Goal: Information Seeking & Learning: Understand process/instructions

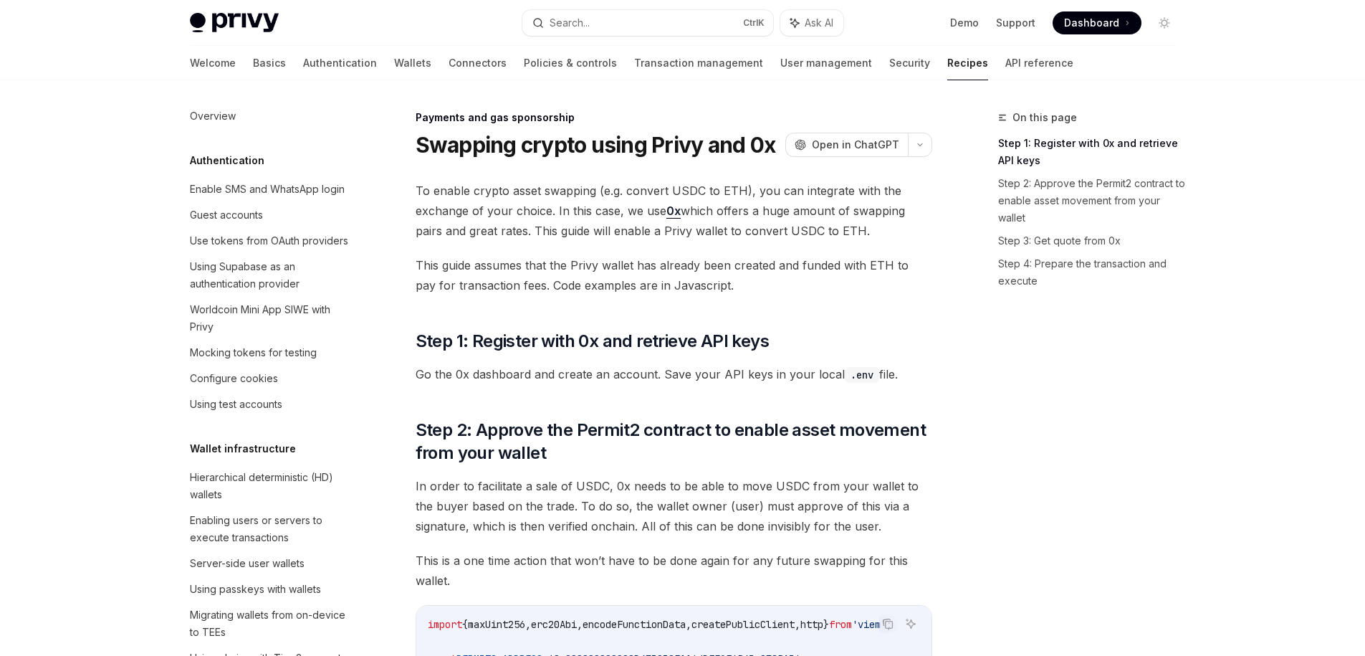
scroll to position [1167, 0]
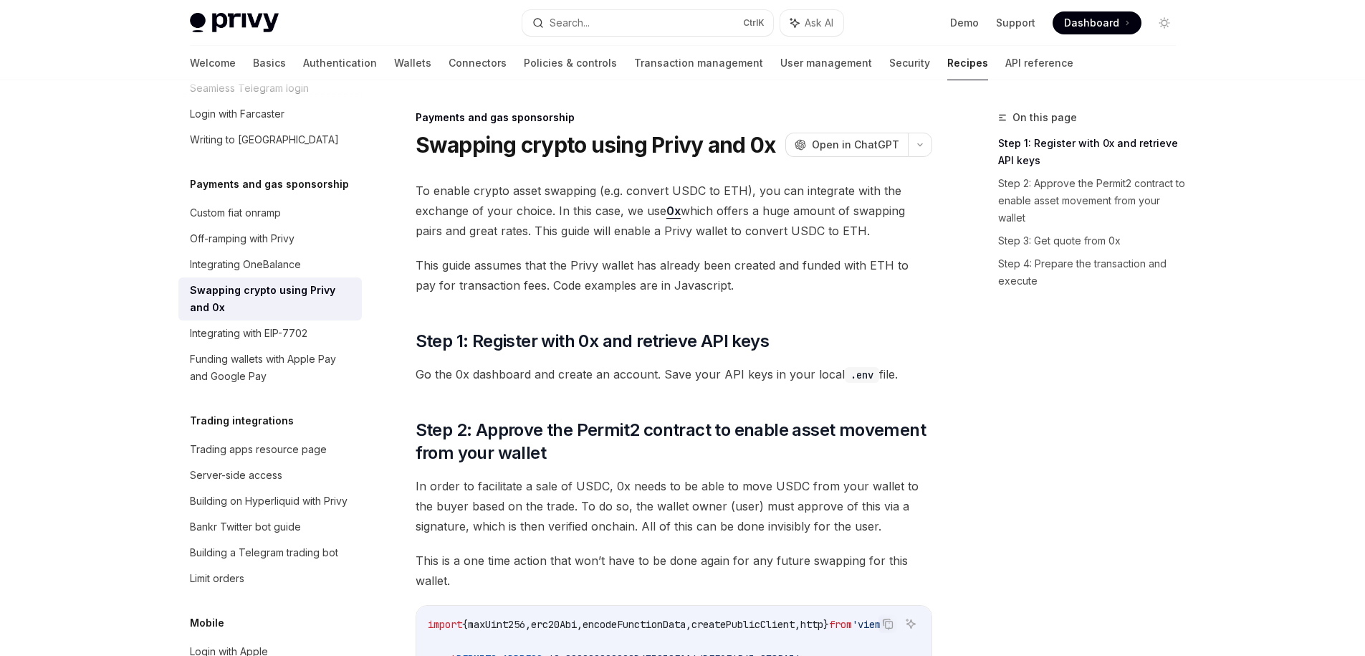
click at [426, 190] on span "To enable crypto asset swapping (e.g. convert USDC to ETH), you can integrate w…" at bounding box center [674, 211] width 517 height 60
drag, startPoint x: 426, startPoint y: 190, endPoint x: 589, endPoint y: 191, distance: 162.7
click at [589, 191] on span "To enable crypto asset swapping (e.g. convert USDC to ETH), you can integrate w…" at bounding box center [674, 211] width 517 height 60
click at [724, 193] on span "To enable crypto asset swapping (e.g. convert USDC to ETH), you can integrate w…" at bounding box center [674, 211] width 517 height 60
drag, startPoint x: 724, startPoint y: 193, endPoint x: 654, endPoint y: 183, distance: 70.9
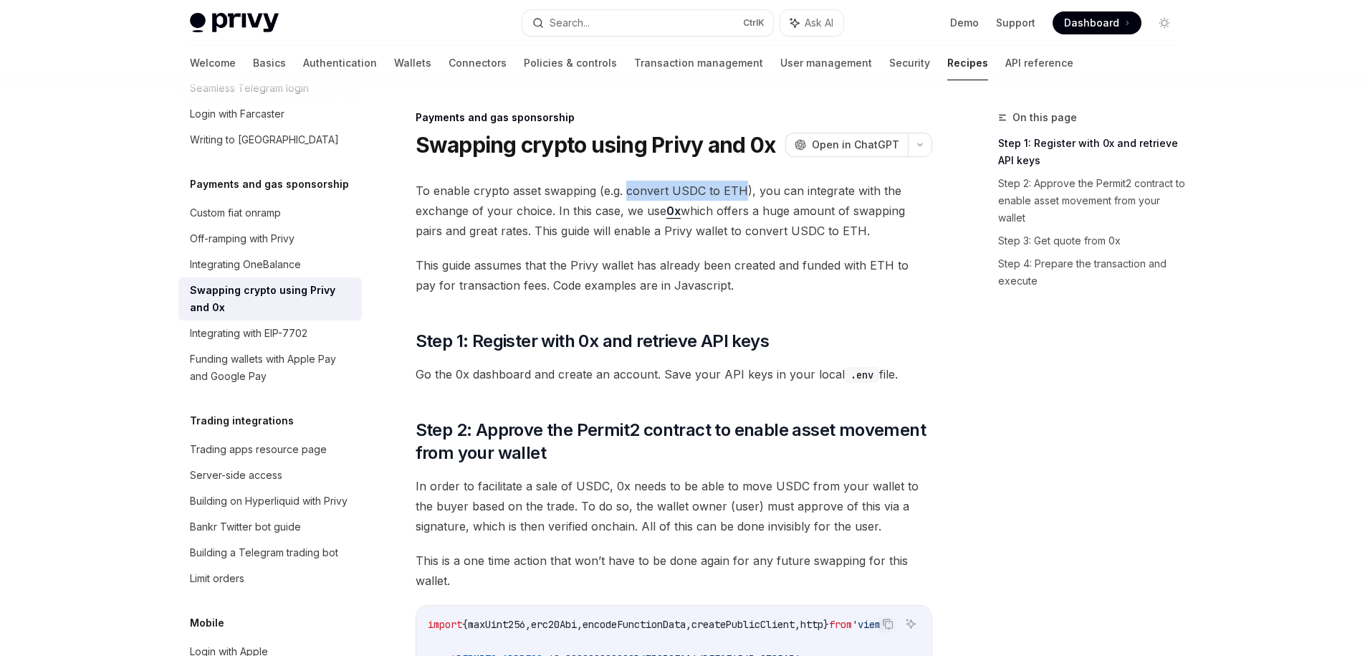
click at [654, 183] on span "To enable crypto asset swapping (e.g. convert USDC to ETH), you can integrate w…" at bounding box center [674, 211] width 517 height 60
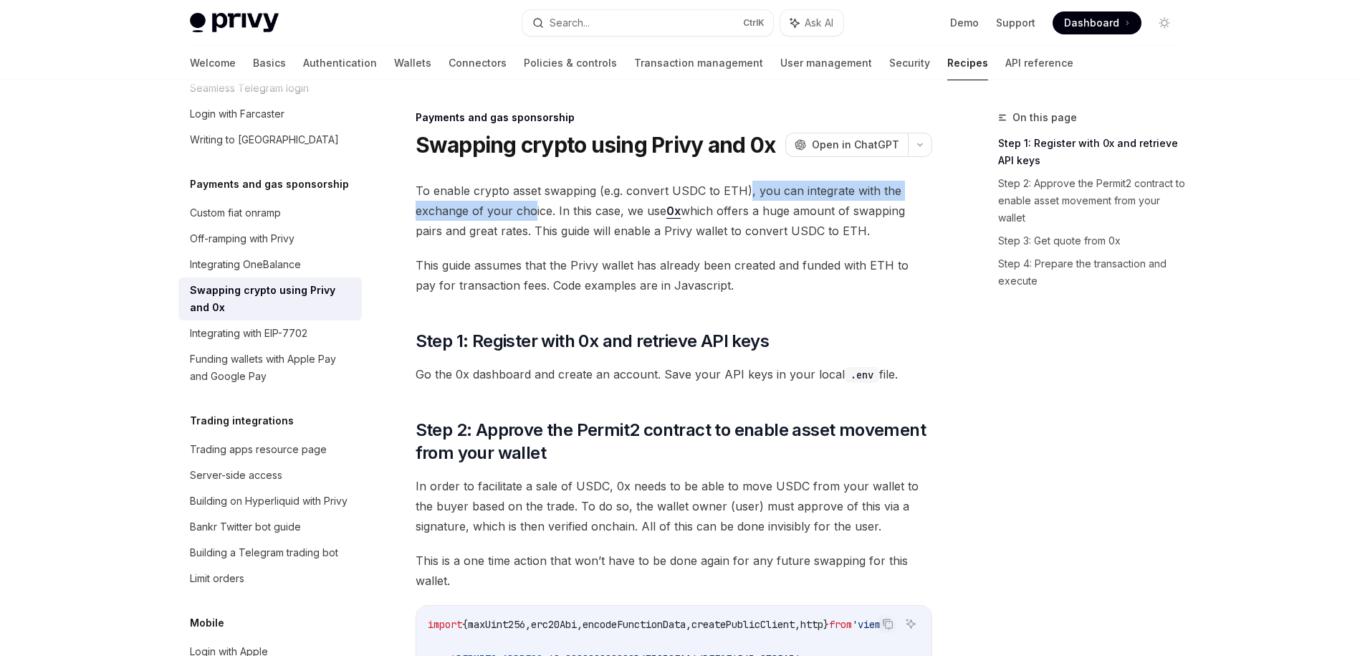
drag, startPoint x: 745, startPoint y: 188, endPoint x: 534, endPoint y: 218, distance: 212.7
click at [534, 218] on span "To enable crypto asset swapping (e.g. convert USDC to ETH), you can integrate w…" at bounding box center [674, 211] width 517 height 60
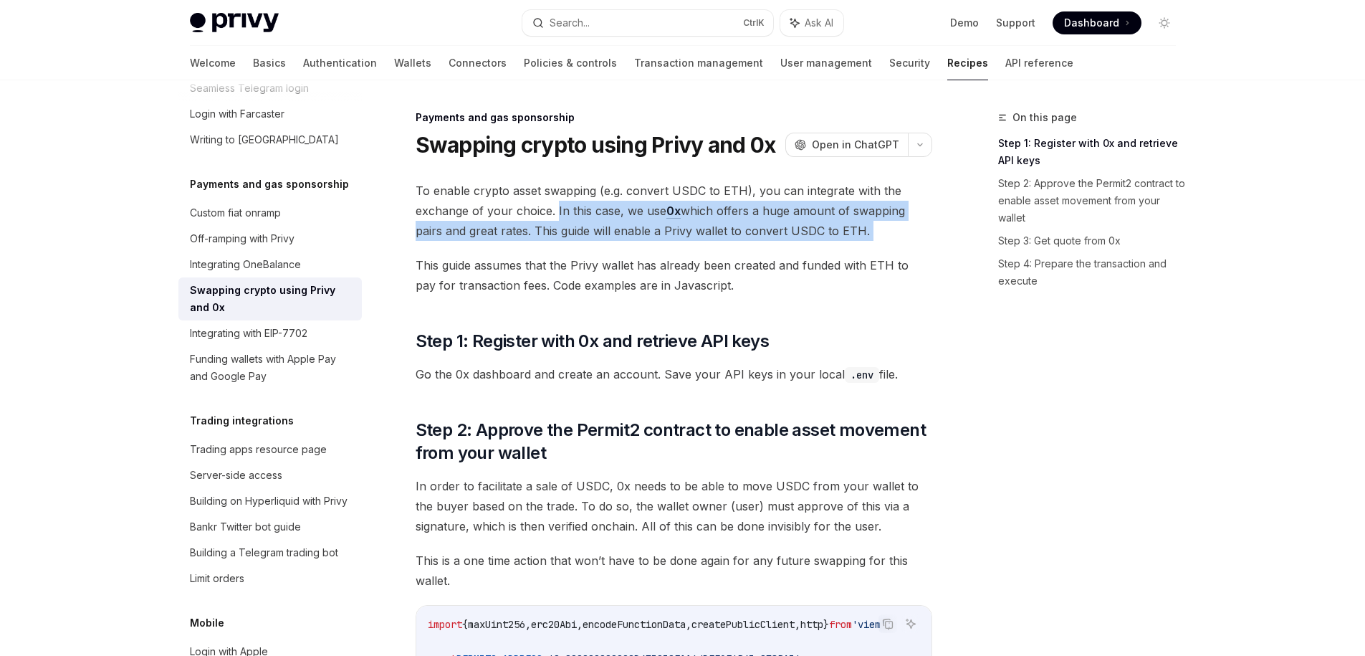
drag, startPoint x: 555, startPoint y: 216, endPoint x: 885, endPoint y: 243, distance: 330.8
click at [876, 239] on div at bounding box center [876, 239] width 0 height 0
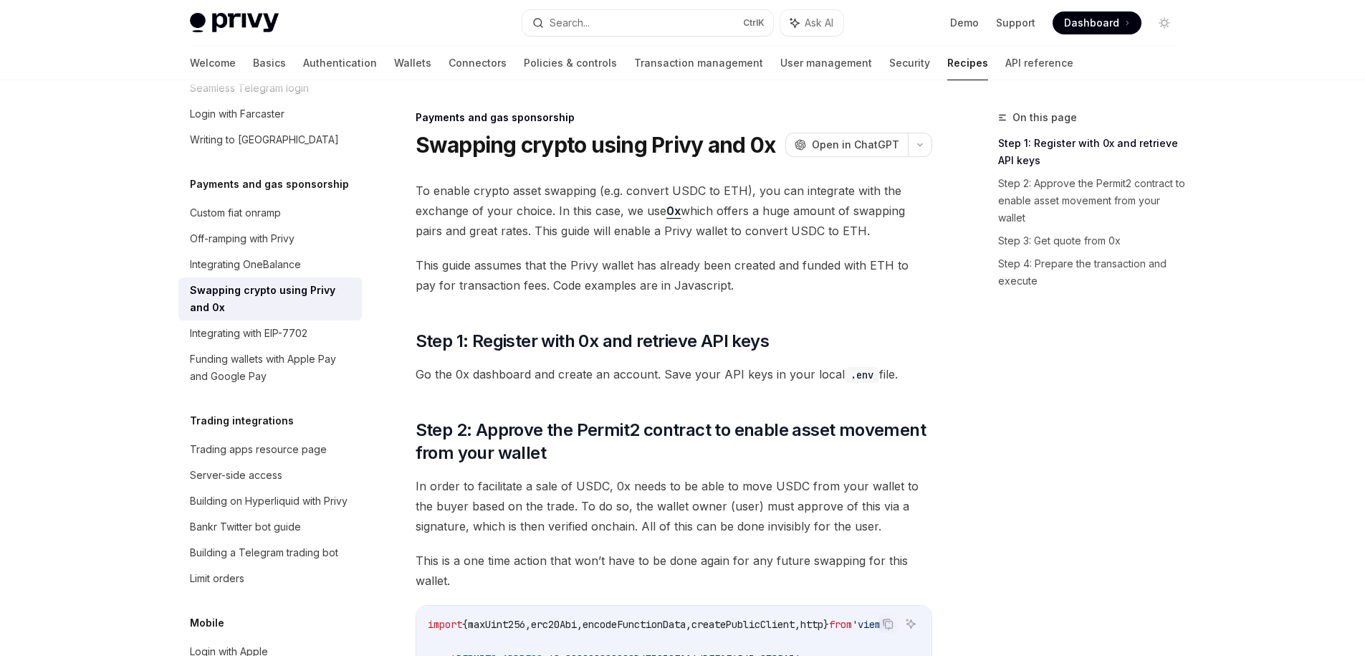
click at [458, 282] on span "This guide assumes that the Privy wallet has already been created and funded wi…" at bounding box center [674, 275] width 517 height 40
click at [421, 269] on span "This guide assumes that the Privy wallet has already been created and funded wi…" at bounding box center [674, 275] width 517 height 40
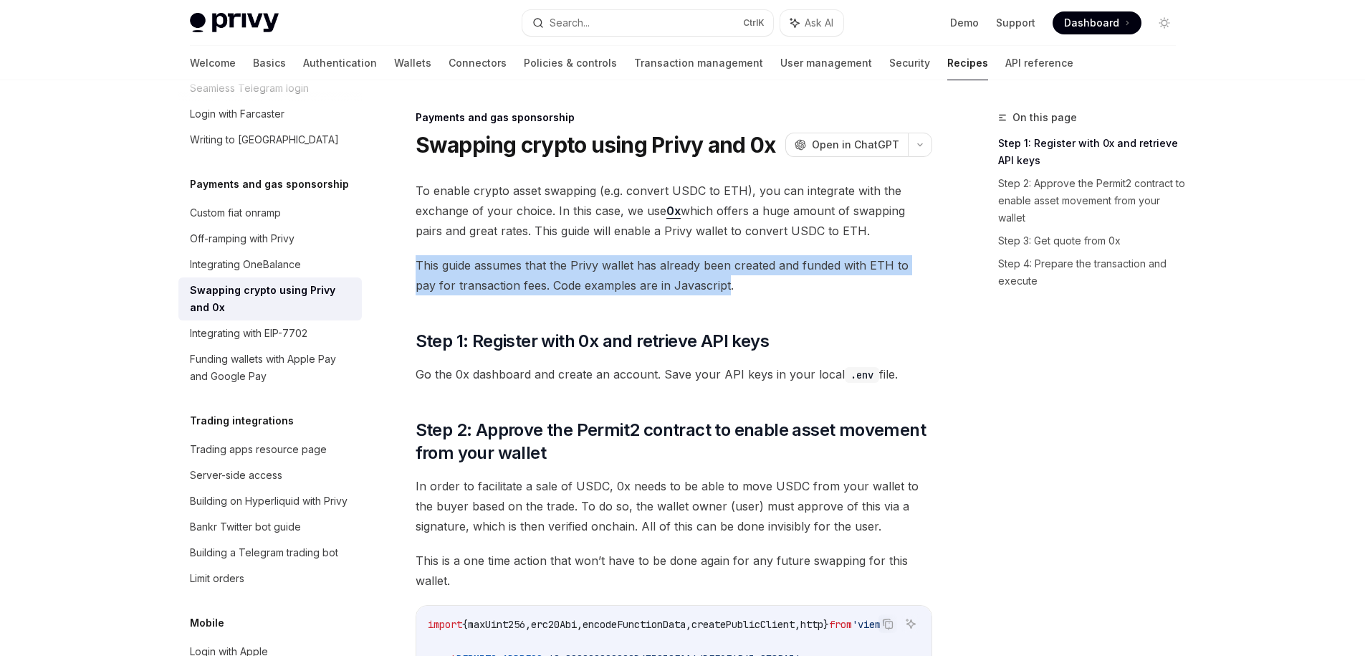
drag, startPoint x: 421, startPoint y: 269, endPoint x: 677, endPoint y: 290, distance: 256.6
click at [677, 290] on span "This guide assumes that the Privy wallet has already been created and funded wi…" at bounding box center [674, 275] width 517 height 40
click at [668, 293] on div at bounding box center [668, 293] width 0 height 0
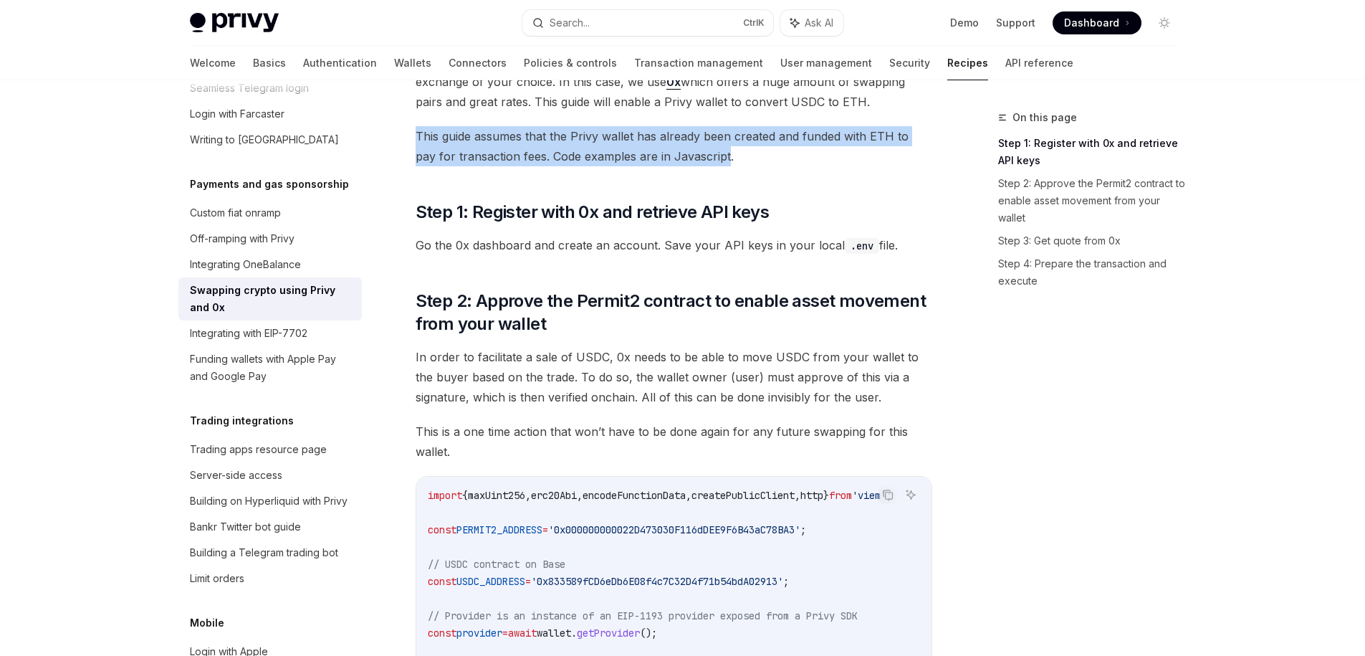
scroll to position [258, 0]
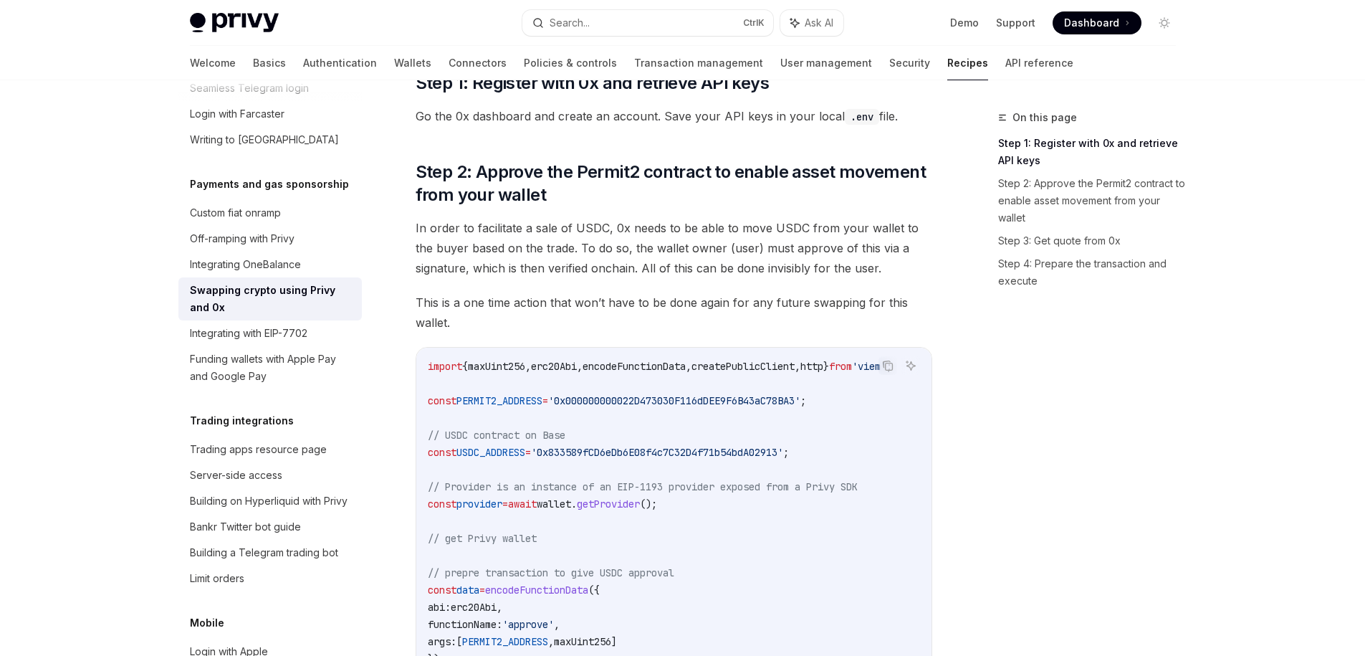
click at [1146, 344] on div "On this page Step 1: Register with 0x and retrieve API keys Step 2: Approve the…" at bounding box center [1079, 382] width 218 height 547
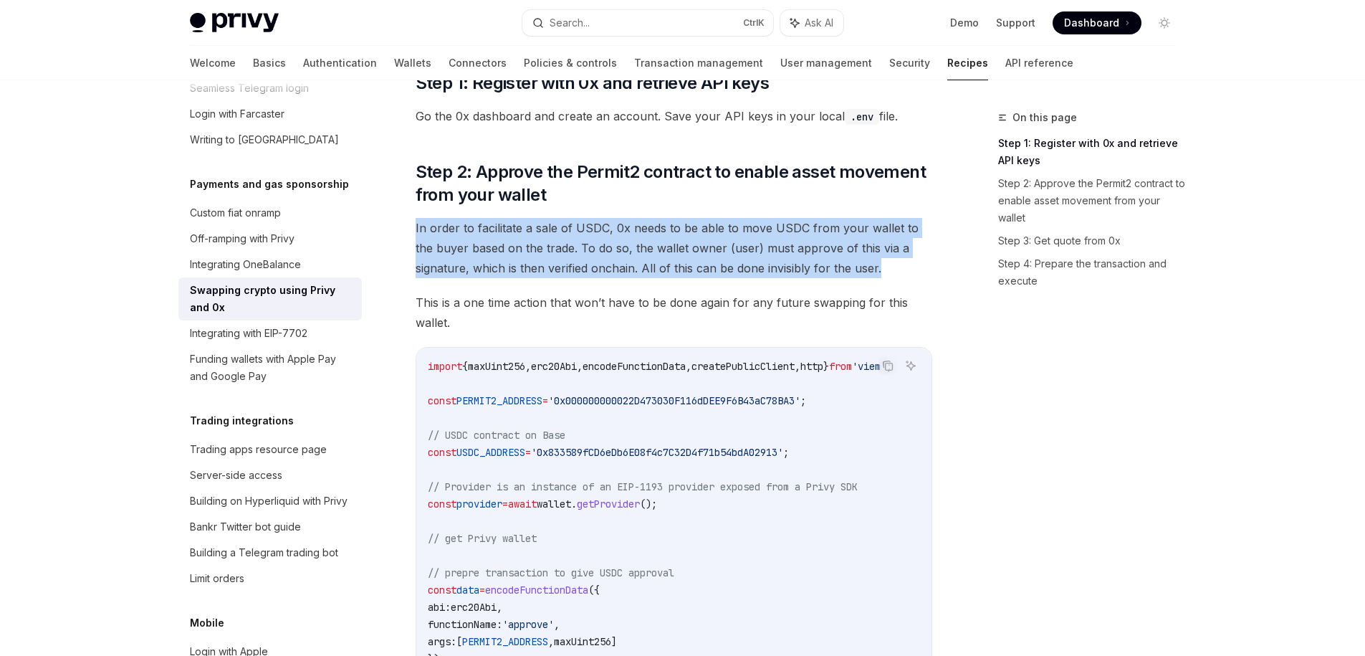
drag, startPoint x: 402, startPoint y: 230, endPoint x: 878, endPoint y: 262, distance: 476.9
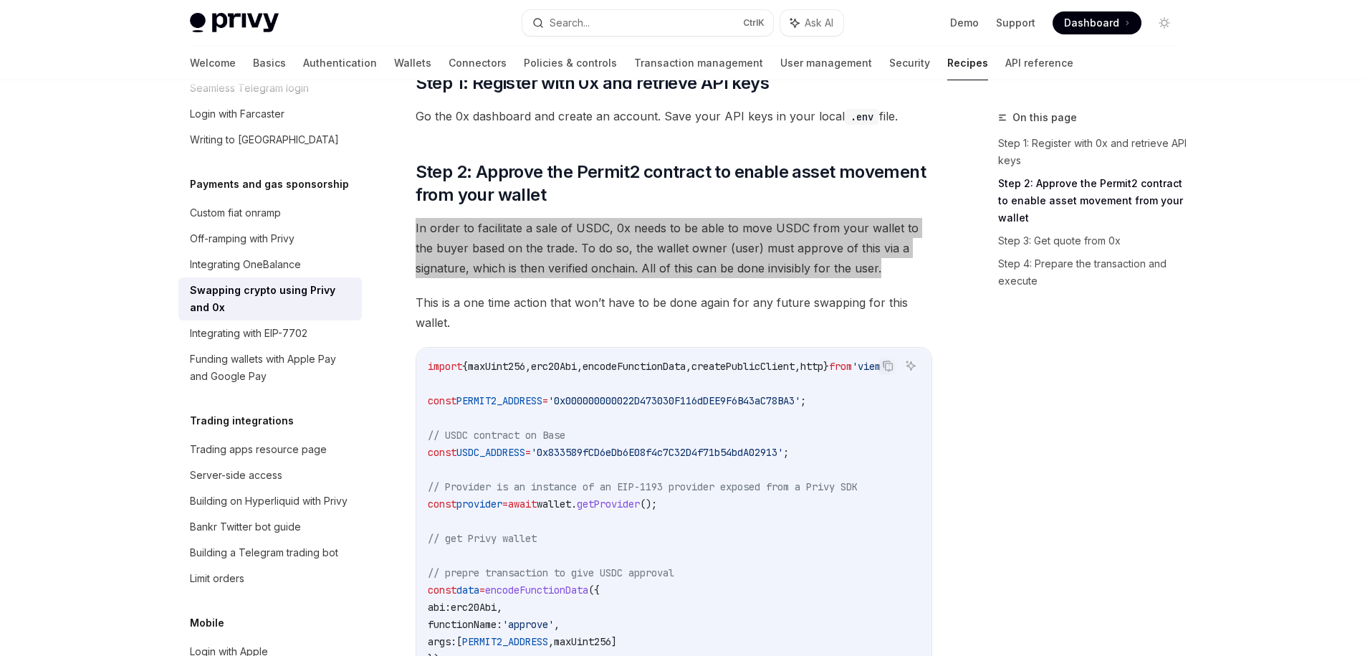
scroll to position [387, 0]
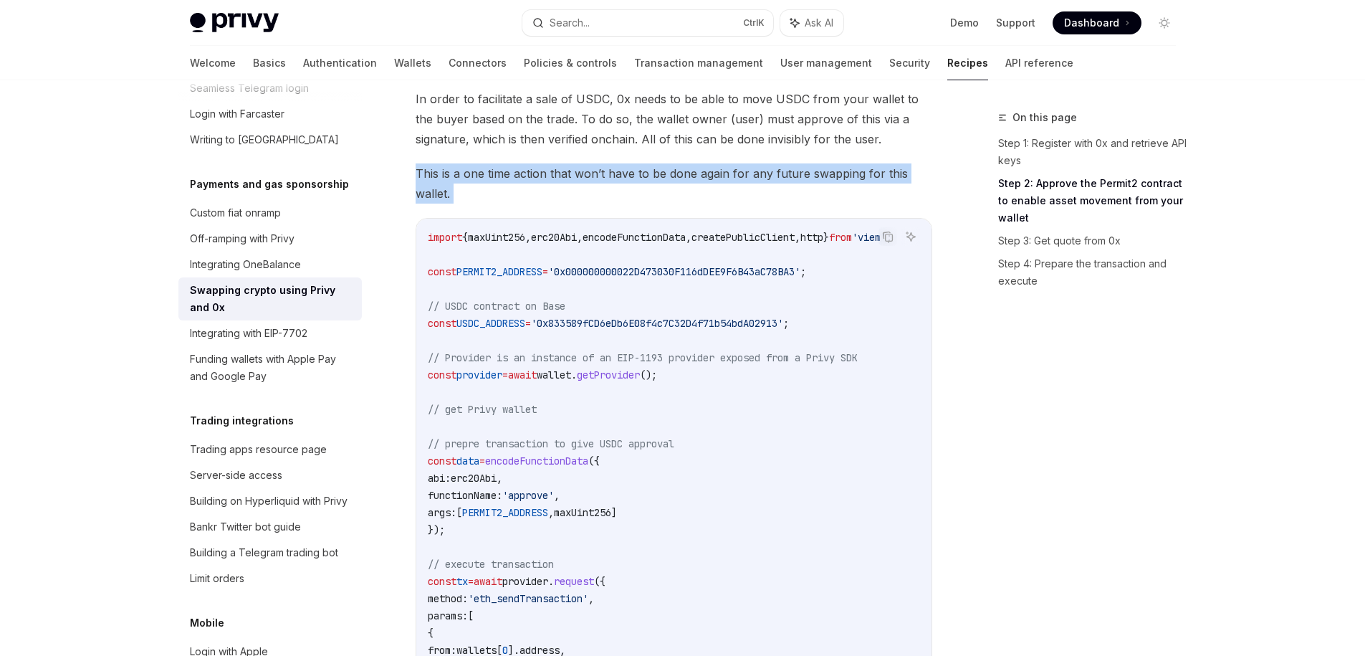
drag, startPoint x: 462, startPoint y: 204, endPoint x: 416, endPoint y: 170, distance: 57.3
click at [407, 146] on div at bounding box center [407, 146] width 0 height 0
click at [477, 178] on span "This is a one time action that won’t have to be done again for any future swapp…" at bounding box center [674, 183] width 517 height 40
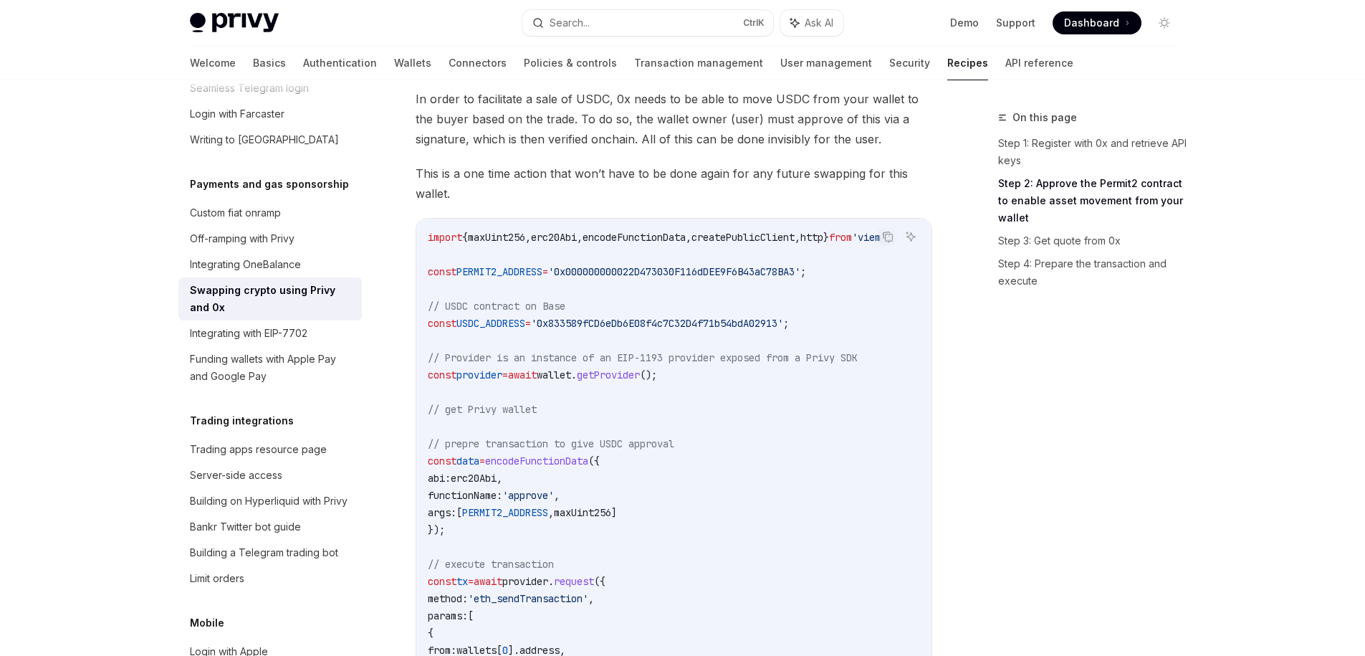
scroll to position [258, 0]
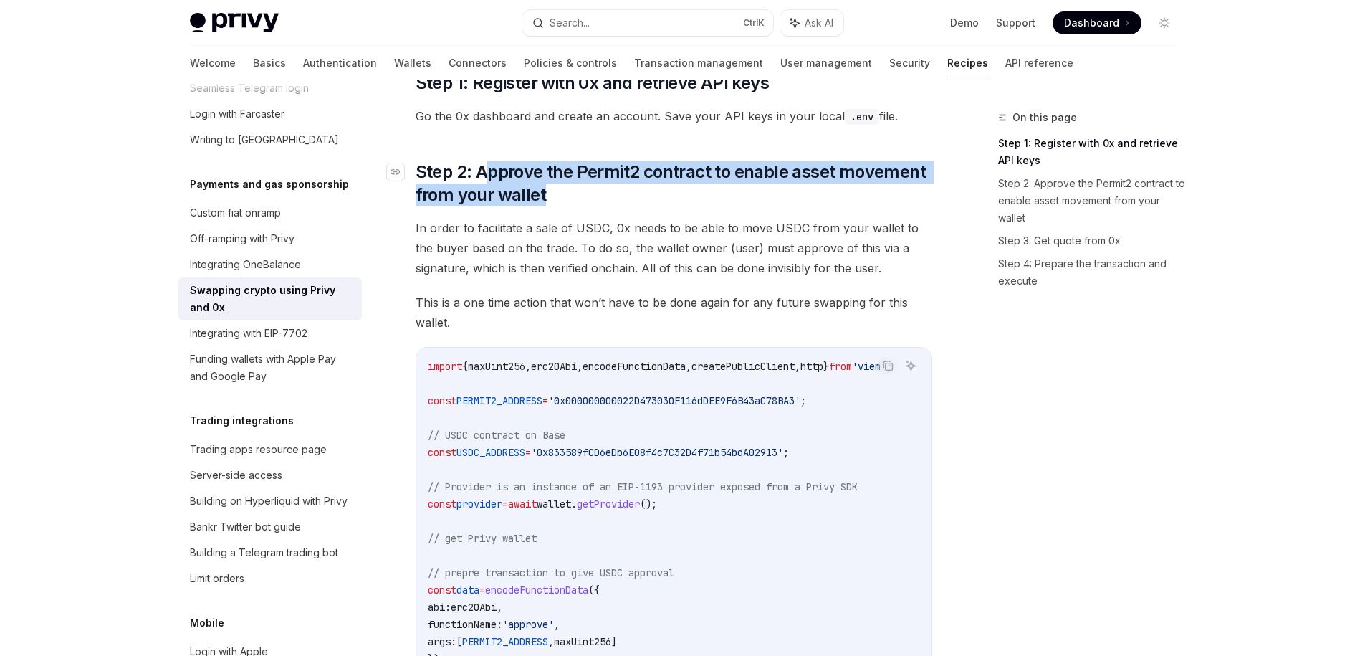
drag, startPoint x: 553, startPoint y: 204, endPoint x: 483, endPoint y: 171, distance: 77.3
click at [483, 171] on span "Step 2: Approve the Permit2 contract to enable asset movement from your wallet" at bounding box center [674, 184] width 517 height 46
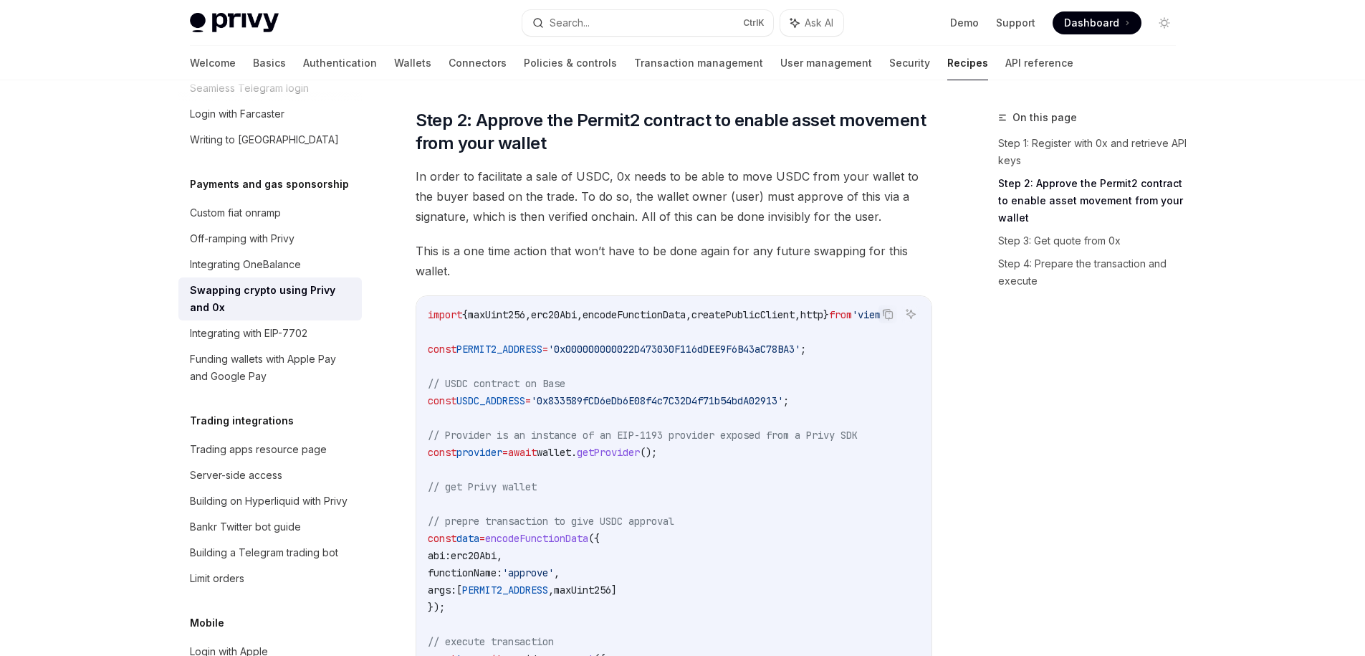
drag, startPoint x: 584, startPoint y: 125, endPoint x: 517, endPoint y: 120, distance: 66.8
click at [517, 120] on span "Step 2: Approve the Permit2 contract to enable asset movement from your wallet" at bounding box center [674, 132] width 517 height 46
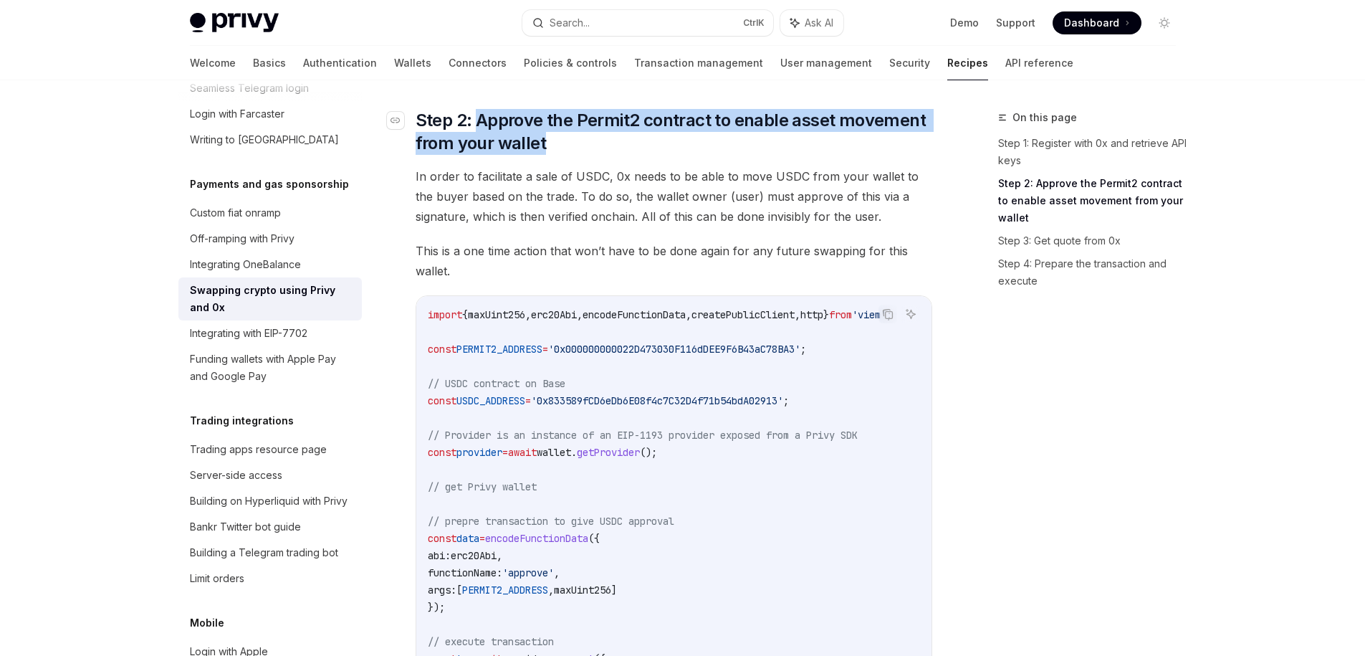
drag, startPoint x: 613, startPoint y: 142, endPoint x: 475, endPoint y: 124, distance: 138.8
click at [475, 124] on span "Step 2: Approve the Permit2 contract to enable asset movement from your wallet" at bounding box center [674, 132] width 517 height 46
click at [466, 90] on div at bounding box center [466, 90] width 0 height 0
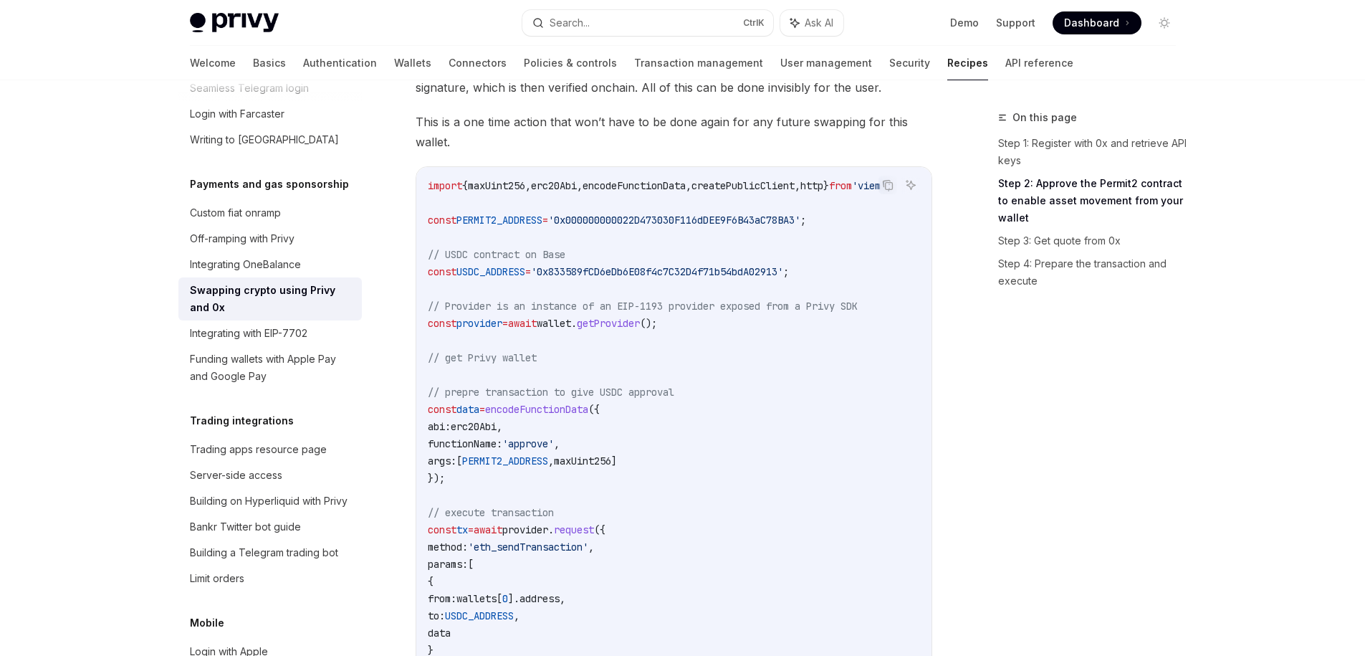
click at [521, 221] on span "PERMIT2_ADDRESS" at bounding box center [500, 220] width 86 height 13
click at [598, 219] on span "'0x000000000022D473030F116dDEE9F6B43aC78BA3'" at bounding box center [674, 220] width 252 height 13
click at [502, 275] on span "USDC_ADDRESS" at bounding box center [491, 271] width 69 height 13
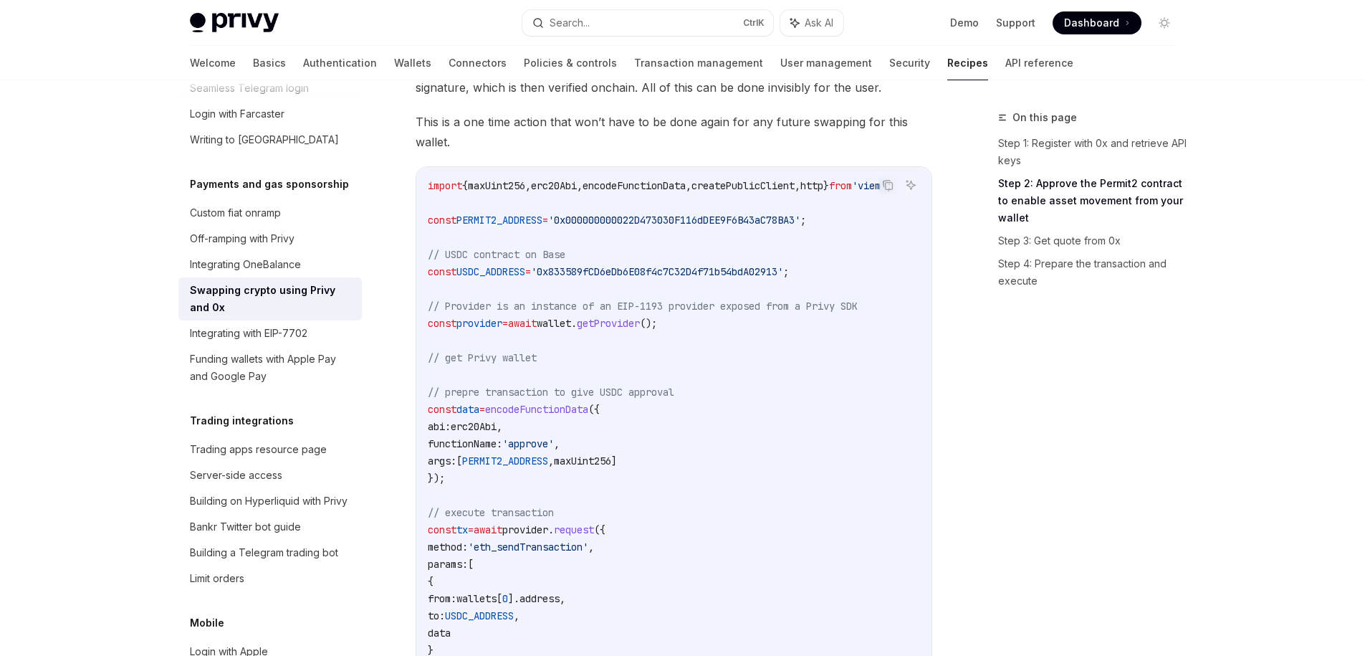
click at [502, 275] on span "USDC_ADDRESS" at bounding box center [491, 271] width 69 height 13
click at [581, 266] on span "'0x833589fCD6eDb6E08f4c7C32D4f71b54bdA02913'" at bounding box center [657, 271] width 252 height 13
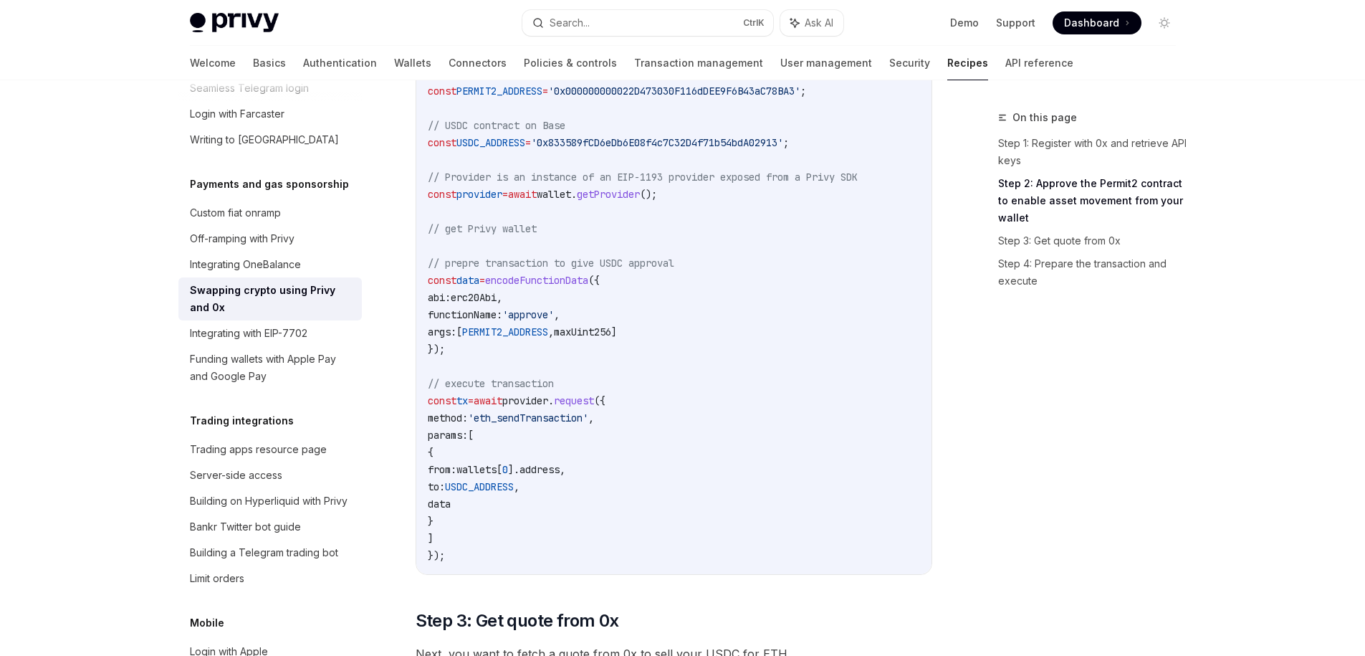
click at [759, 186] on code "import { maxUint256 , erc20Abi , encodeFunctionData , createPublicClient , http…" at bounding box center [677, 306] width 499 height 516
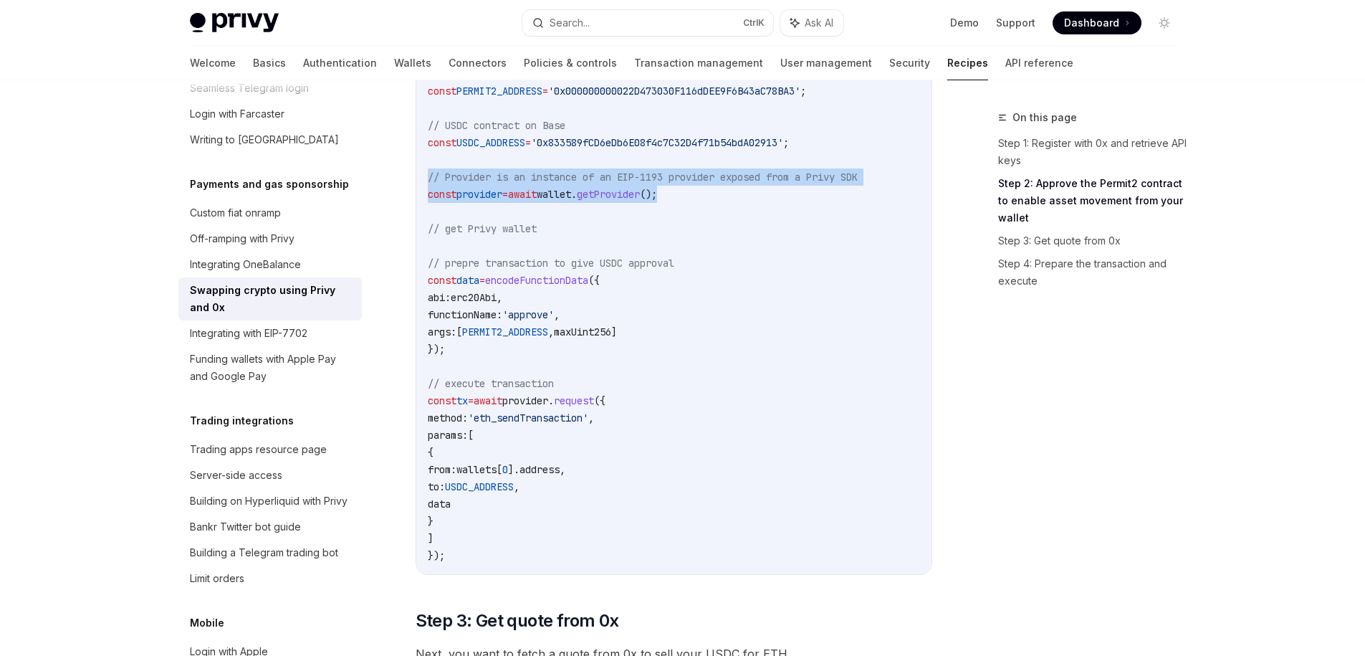
drag, startPoint x: 752, startPoint y: 188, endPoint x: 415, endPoint y: 178, distance: 337.7
click at [416, 178] on div "Copy Ask AI import { maxUint256 , erc20Abi , encodeFunctionData , createPublicC…" at bounding box center [674, 305] width 517 height 537
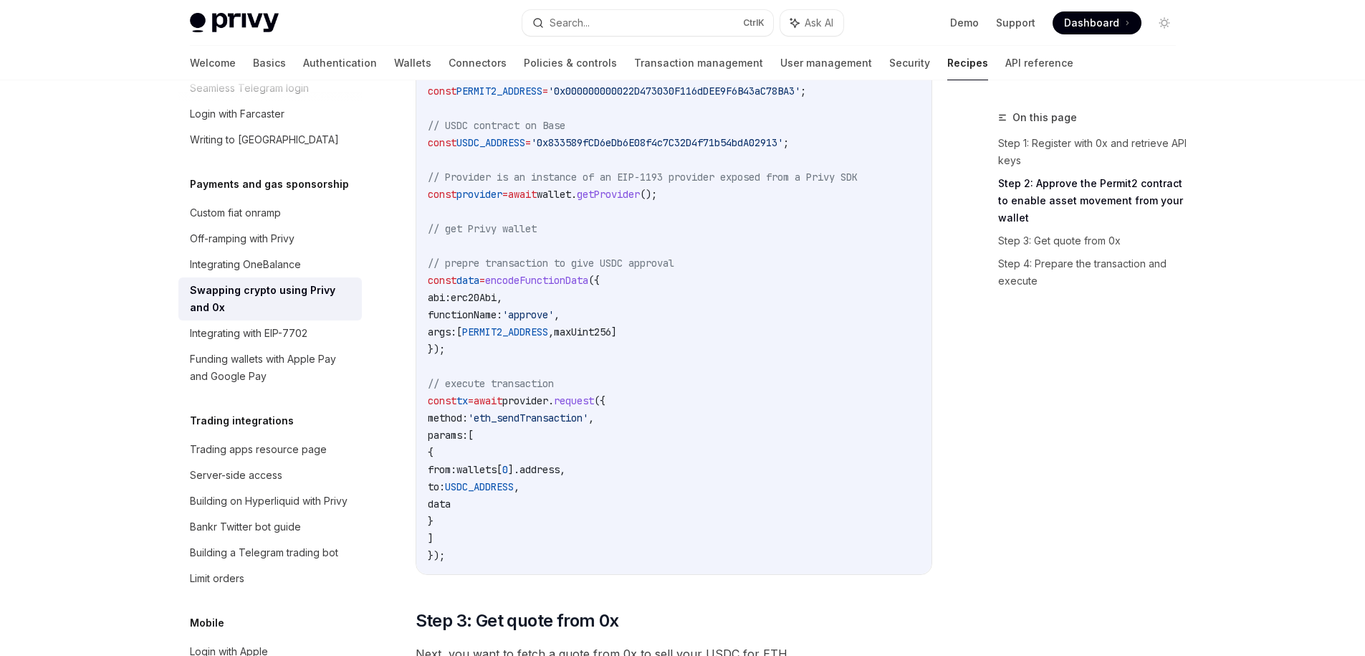
click at [505, 222] on span "// get Privy wallet" at bounding box center [482, 228] width 109 height 13
click at [484, 198] on span "provider" at bounding box center [480, 194] width 46 height 13
click at [536, 292] on code "import { maxUint256 , erc20Abi , encodeFunctionData , createPublicClient , http…" at bounding box center [677, 306] width 499 height 516
click at [541, 341] on code "import { maxUint256 , erc20Abi , encodeFunctionData , createPublicClient , http…" at bounding box center [677, 306] width 499 height 516
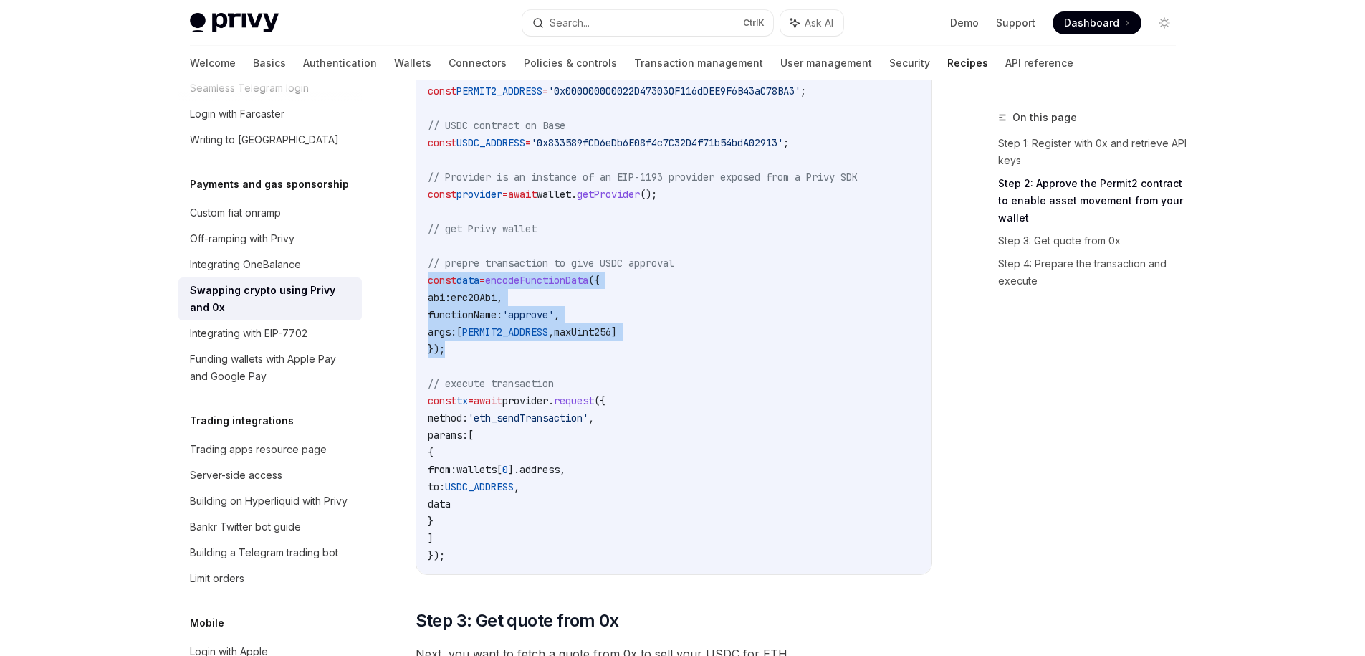
drag, startPoint x: 524, startPoint y: 353, endPoint x: 404, endPoint y: 283, distance: 138.8
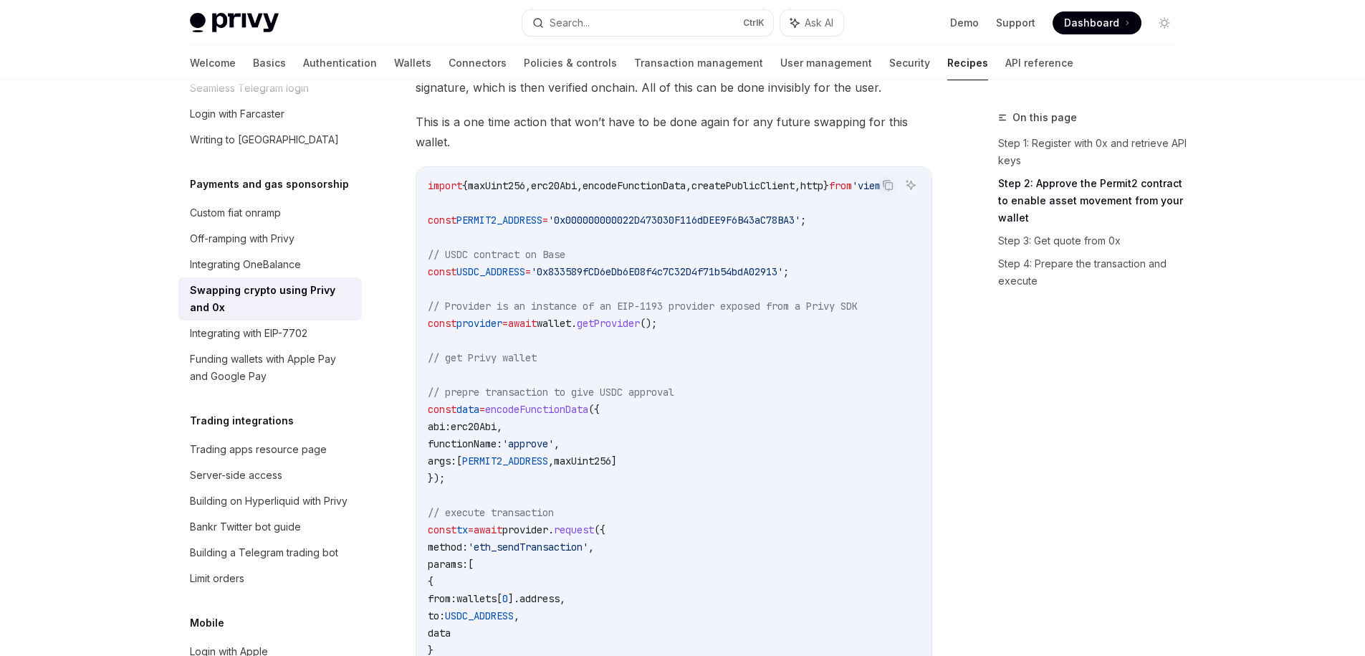
click at [571, 326] on span "wallet" at bounding box center [554, 323] width 34 height 13
click at [611, 330] on code "import { maxUint256 , erc20Abi , encodeFunctionData , createPublicClient , http…" at bounding box center [677, 435] width 499 height 516
click at [447, 188] on span "import" at bounding box center [445, 185] width 34 height 13
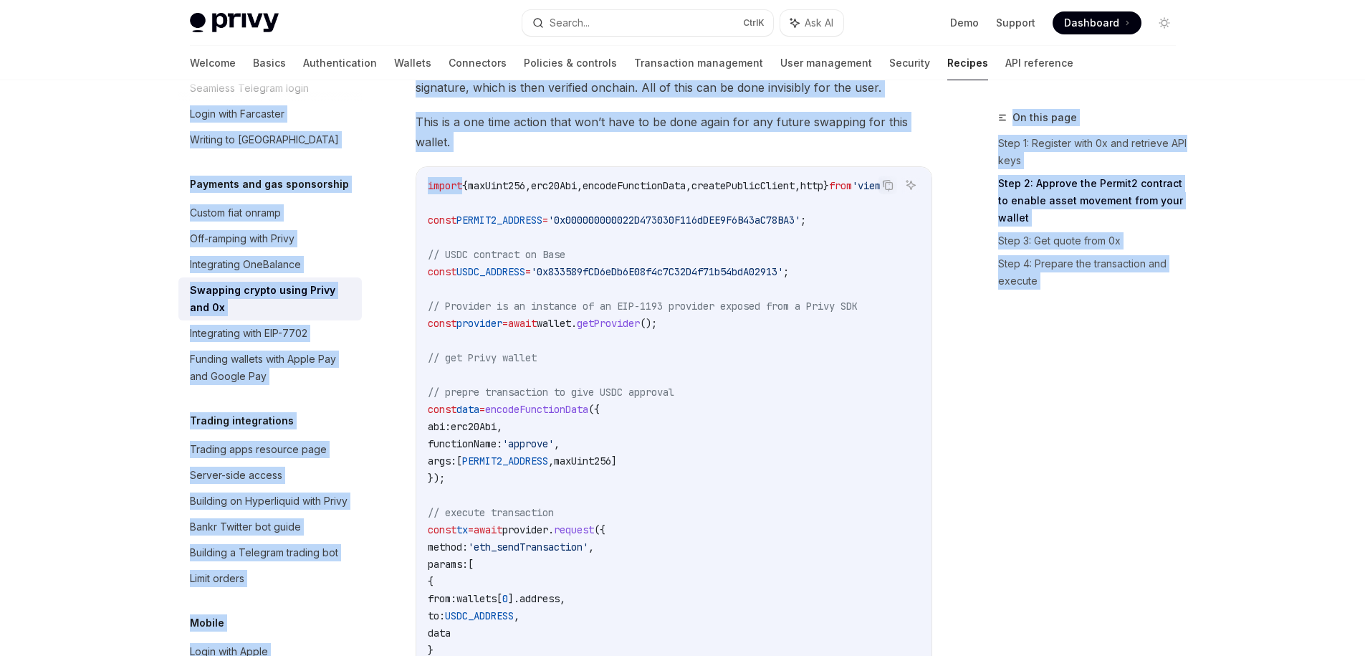
scroll to position [0, 0]
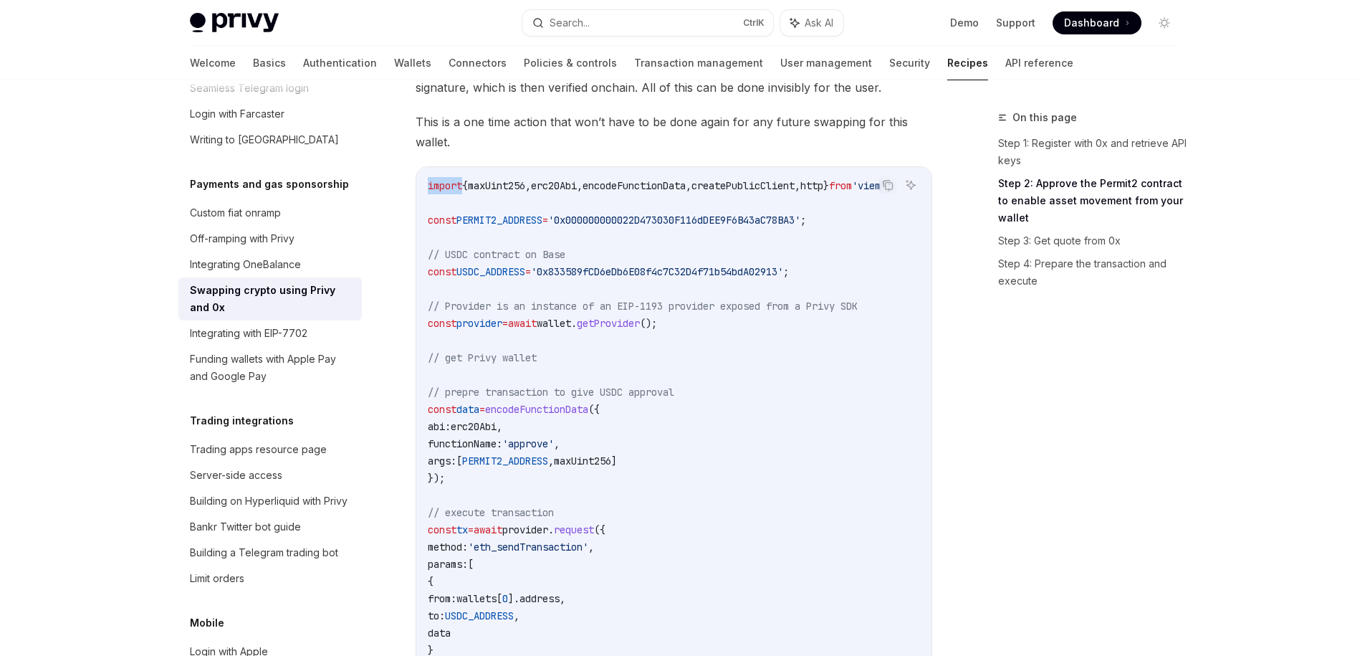
drag, startPoint x: 447, startPoint y: 188, endPoint x: 496, endPoint y: 173, distance: 51.0
click at [496, 173] on div "import { maxUint256 , erc20Abi , encodeFunctionData , createPublicClient , http…" at bounding box center [673, 435] width 515 height 536
click at [712, 328] on code "import { maxUint256 , erc20Abi , encodeFunctionData , createPublicClient , http…" at bounding box center [677, 435] width 499 height 516
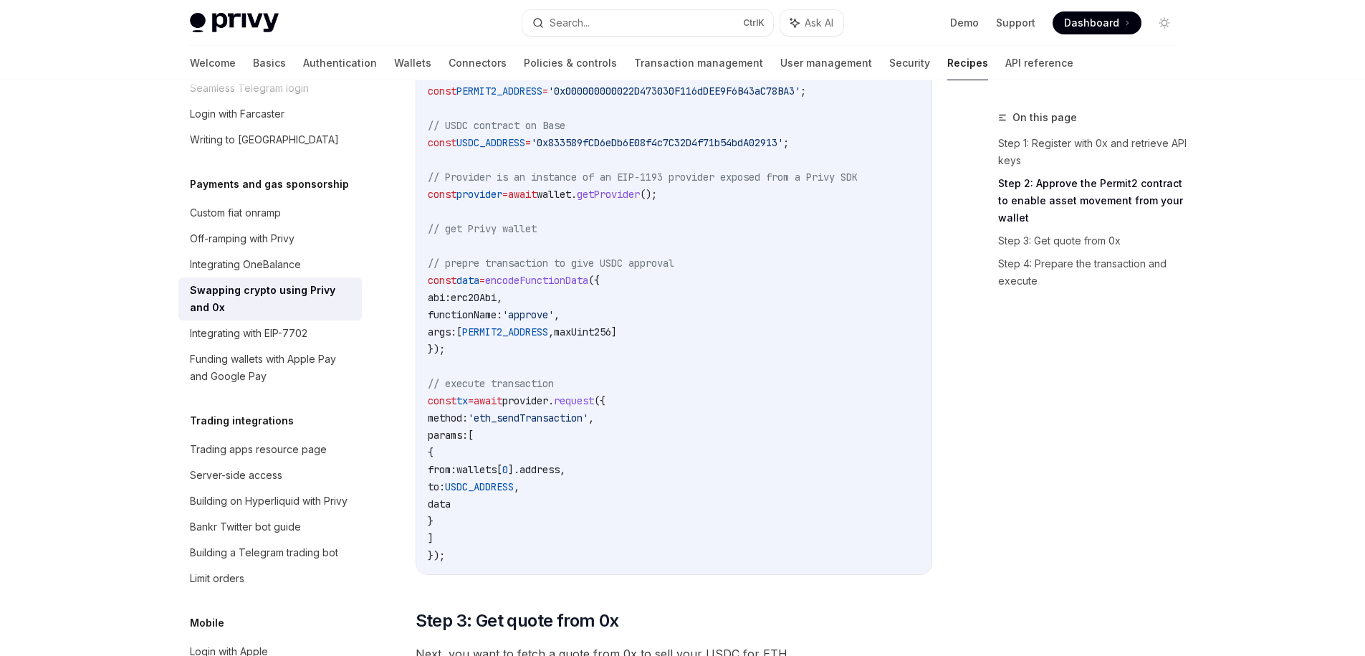
click at [571, 196] on span "wallet" at bounding box center [554, 194] width 34 height 13
click at [588, 282] on span "encodeFunctionData" at bounding box center [536, 280] width 103 height 13
click at [685, 102] on code "import { maxUint256 , erc20Abi , encodeFunctionData , createPublicClient , http…" at bounding box center [677, 306] width 499 height 516
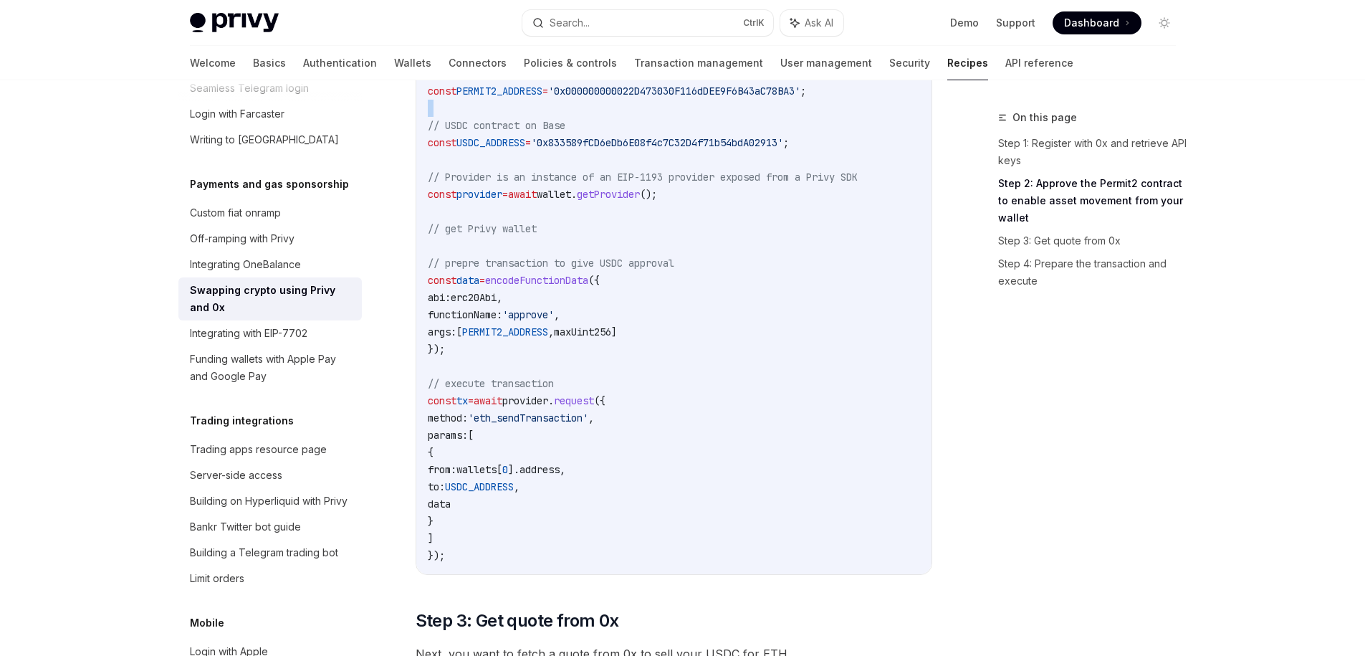
click at [685, 102] on code "import { maxUint256 , erc20Abi , encodeFunctionData , createPublicClient , http…" at bounding box center [677, 306] width 499 height 516
click at [761, 95] on span "'0x000000000022D473030F116dDEE9F6B43aC78BA3'" at bounding box center [674, 91] width 252 height 13
copy span "0x000000000022D473030F116dDEE9F6B43aC78BA3"
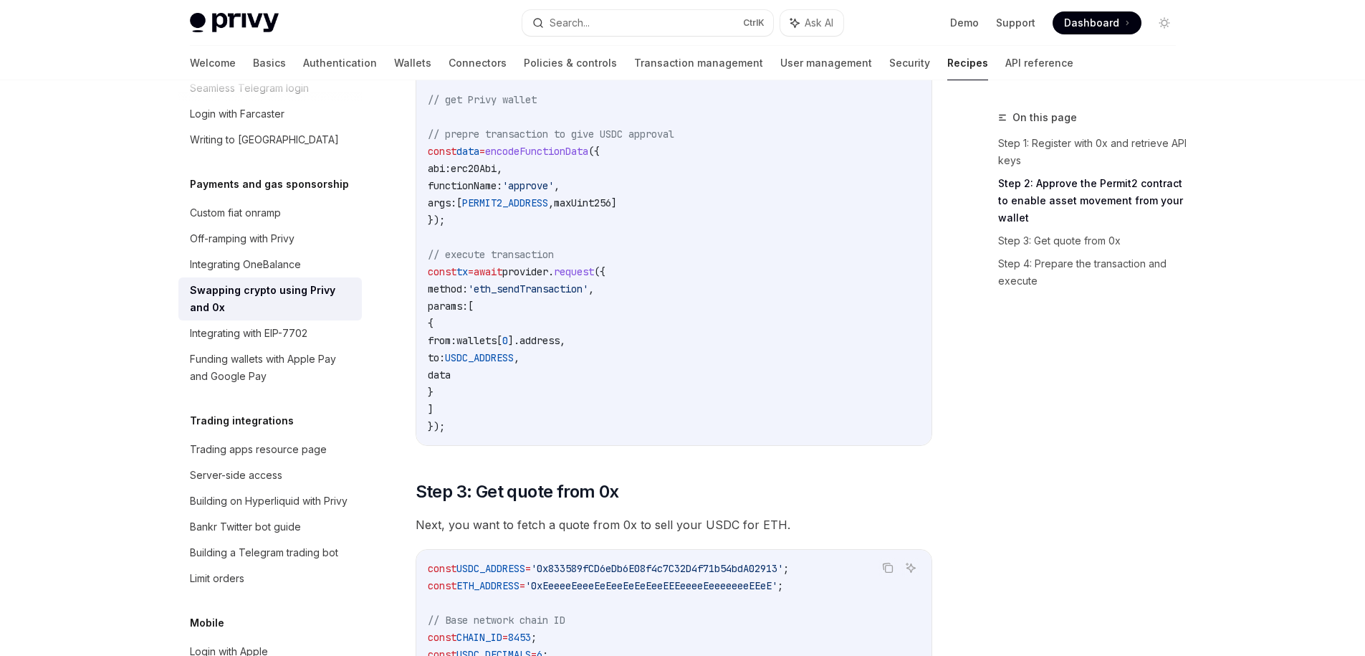
click at [571, 282] on span "'eth_sendTransaction'" at bounding box center [528, 288] width 120 height 13
click at [575, 290] on span "'eth_sendTransaction'" at bounding box center [528, 288] width 120 height 13
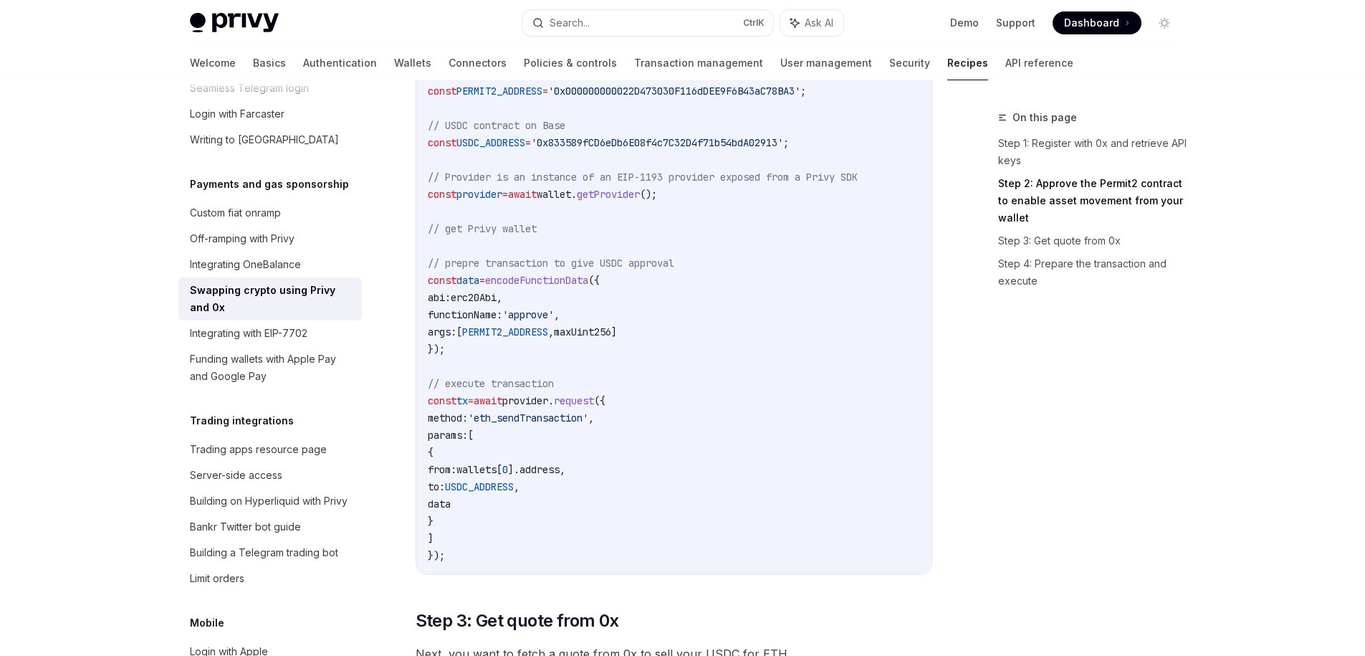
click at [608, 338] on code "import { maxUint256 , erc20Abi , encodeFunctionData , createPublicClient , http…" at bounding box center [677, 306] width 499 height 516
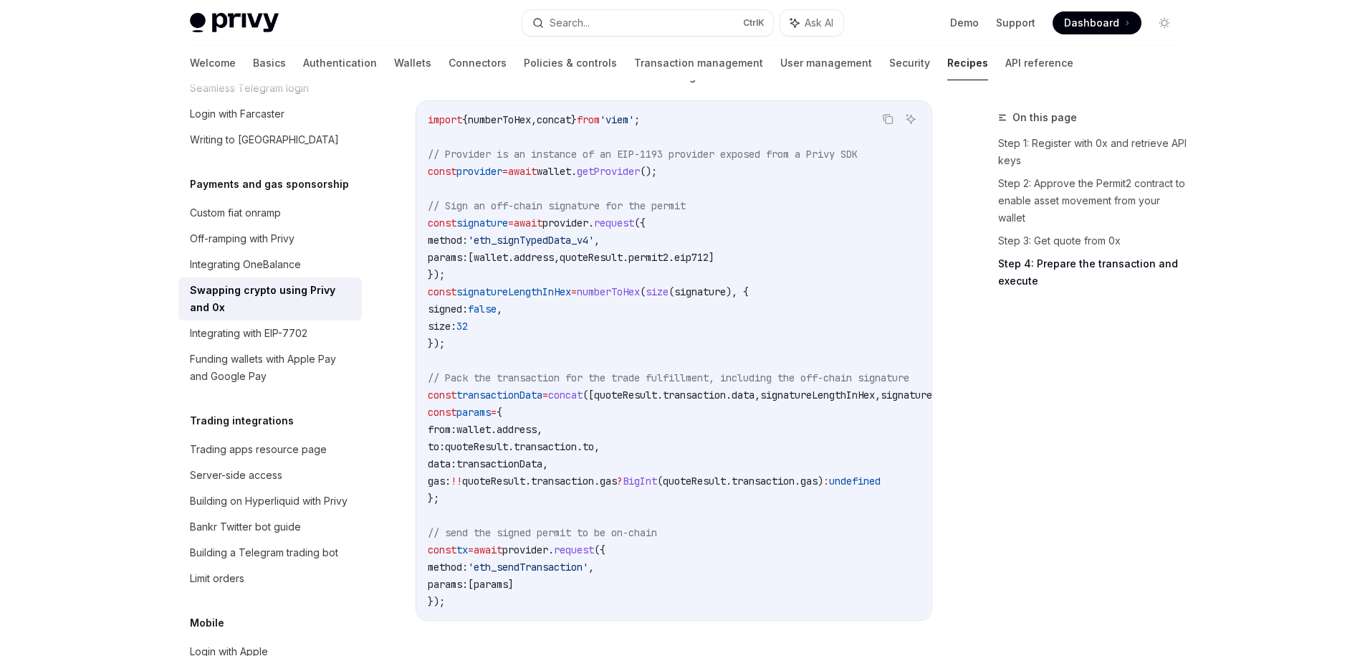
scroll to position [1729, 0]
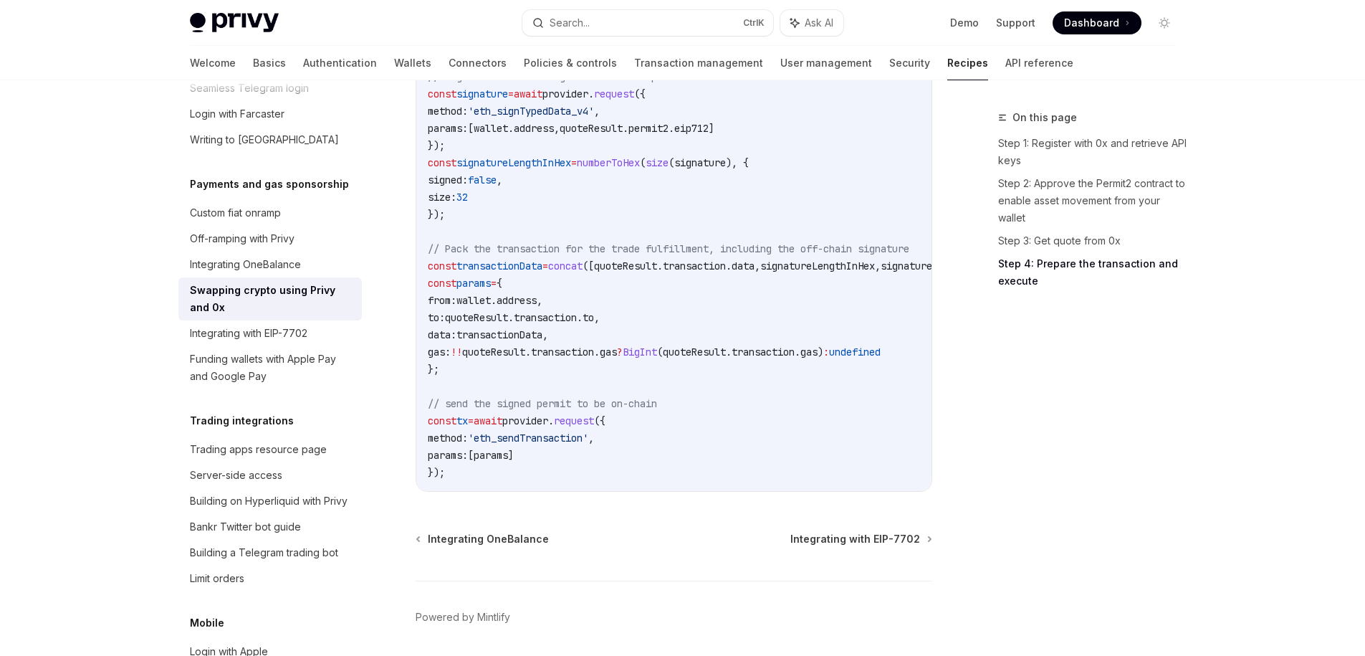
click at [588, 444] on span "'eth_sendTransaction'" at bounding box center [528, 437] width 120 height 13
click at [685, 438] on code "import { numberToHex , concat } from 'viem' ; // Provider is an instance of an …" at bounding box center [706, 231] width 556 height 499
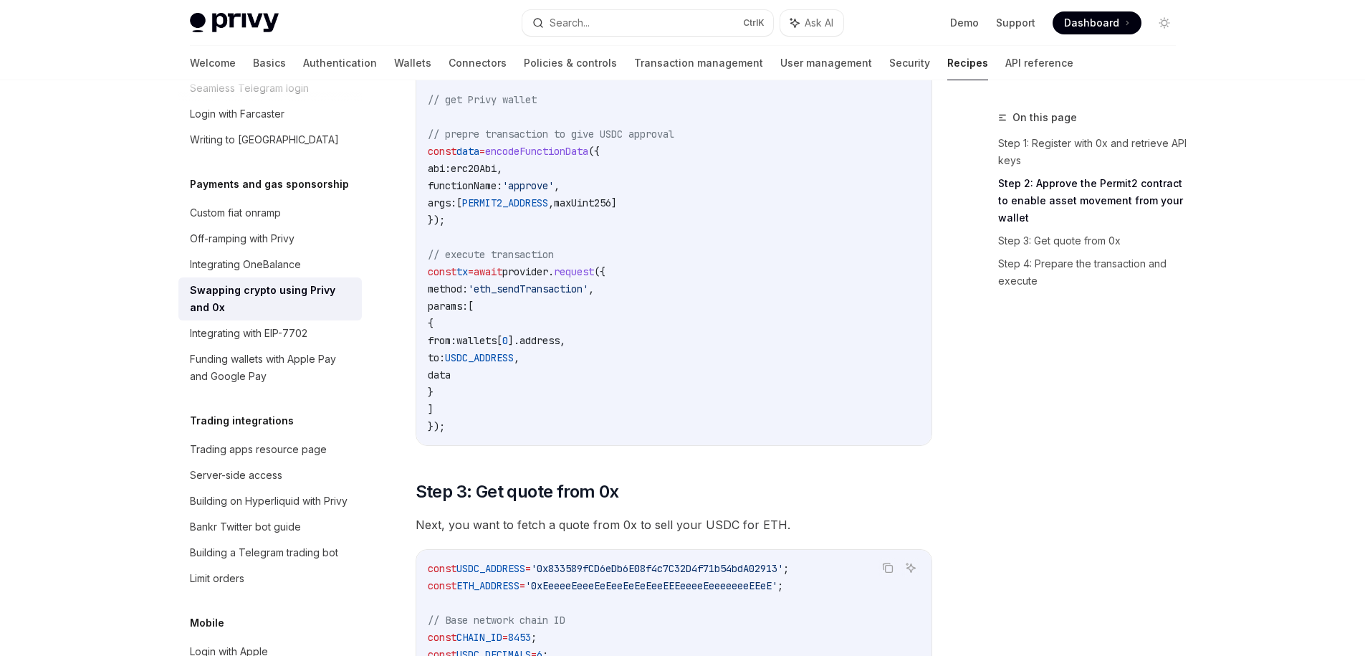
scroll to position [568, 0]
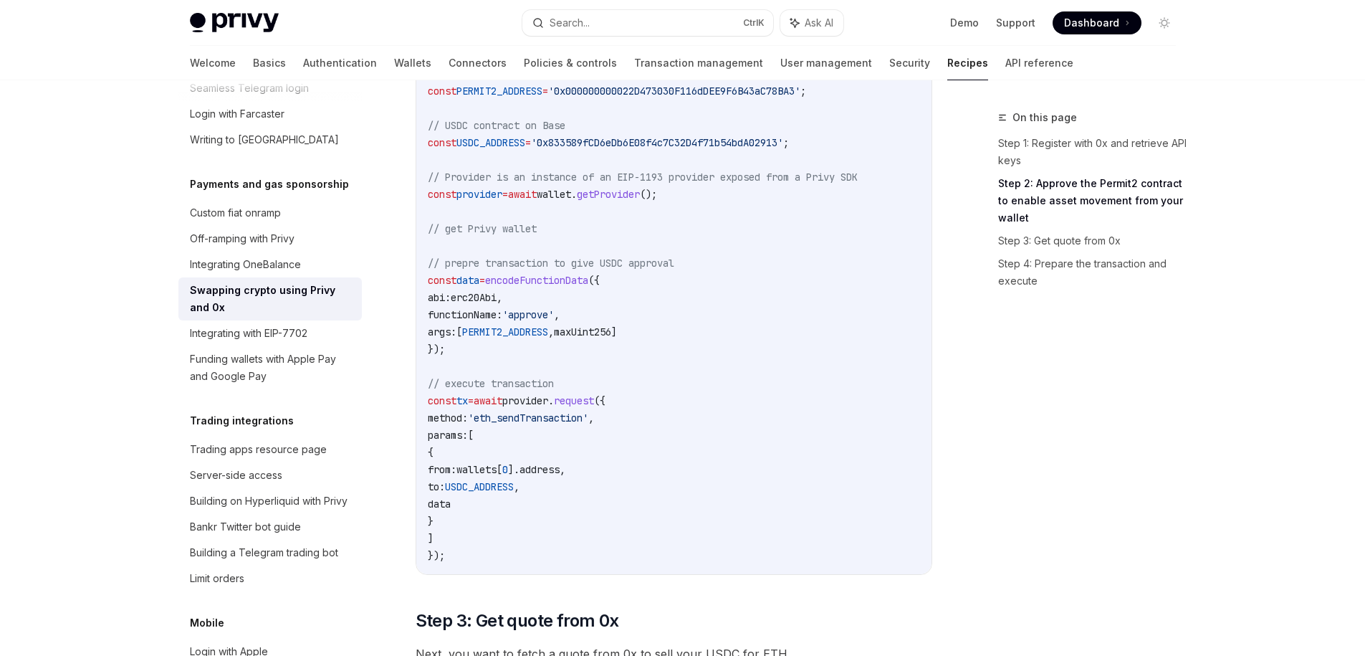
click at [514, 488] on span "USDC_ADDRESS" at bounding box center [479, 486] width 69 height 13
click at [451, 506] on span "data" at bounding box center [439, 503] width 23 height 13
click at [467, 309] on span "functionName:" at bounding box center [465, 314] width 75 height 13
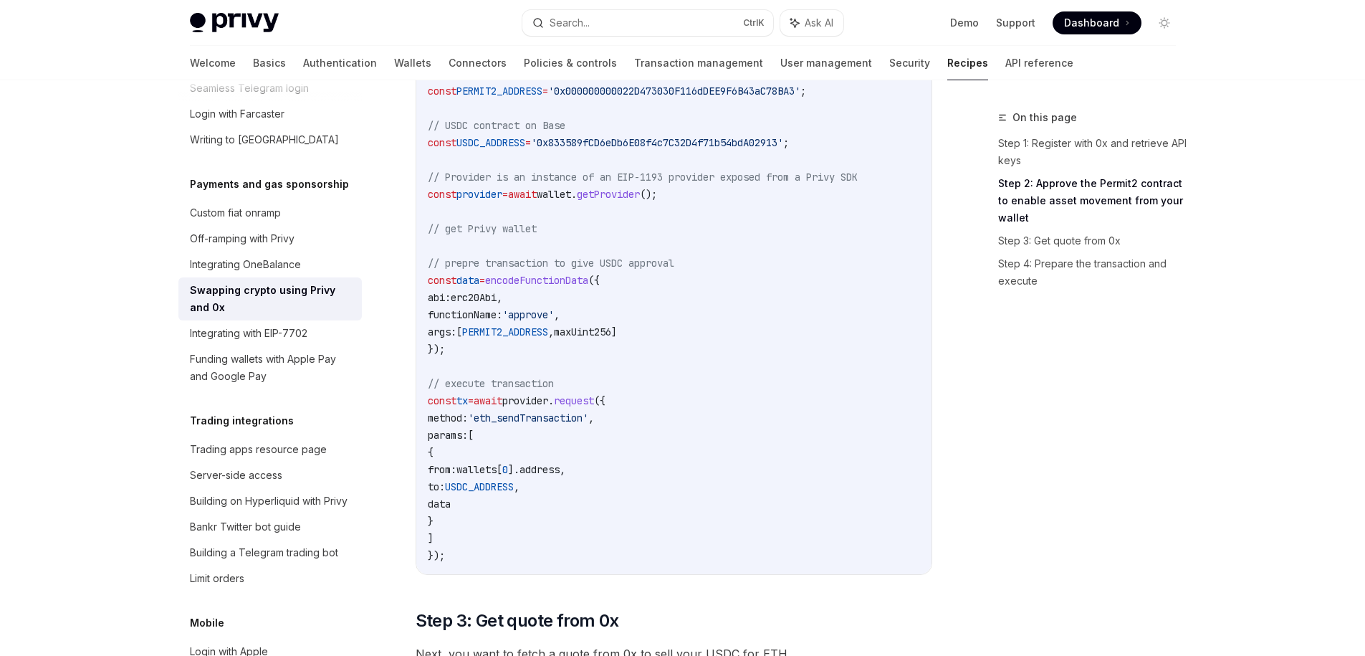
click at [467, 308] on span "functionName:" at bounding box center [465, 314] width 75 height 13
click at [497, 310] on span "functionName:" at bounding box center [465, 314] width 75 height 13
click at [474, 297] on span "erc20Abi" at bounding box center [474, 297] width 46 height 13
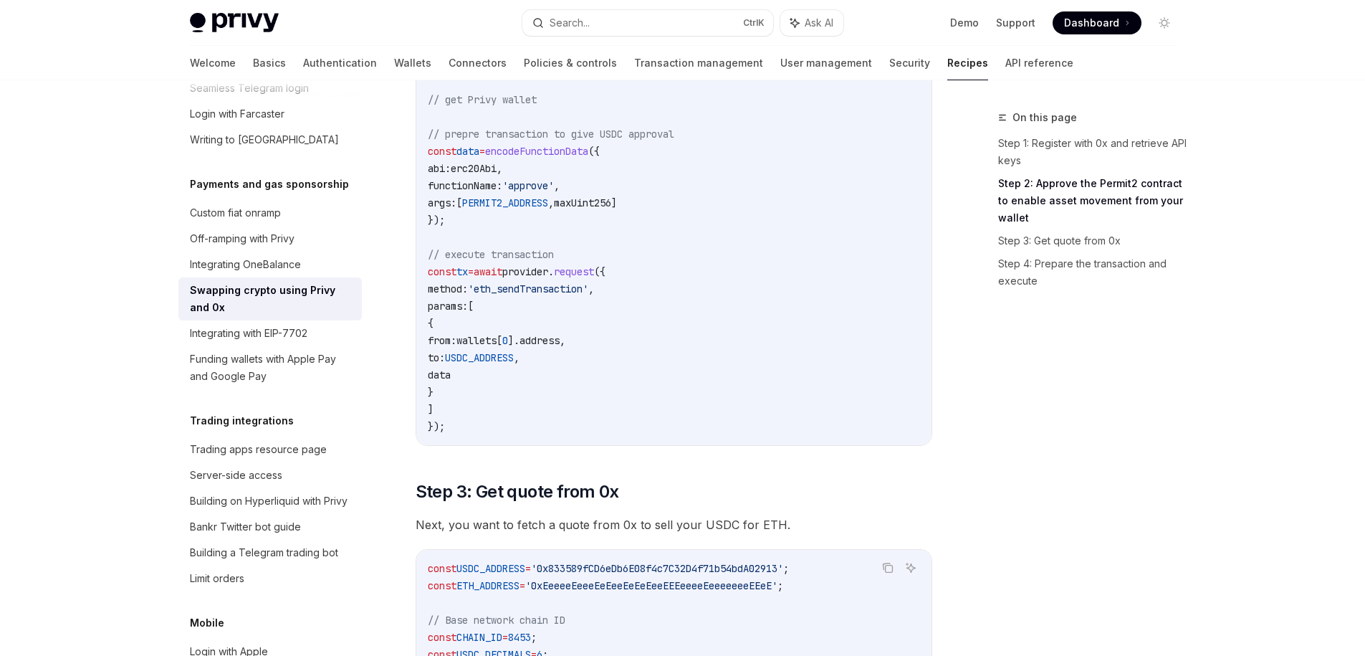
scroll to position [439, 0]
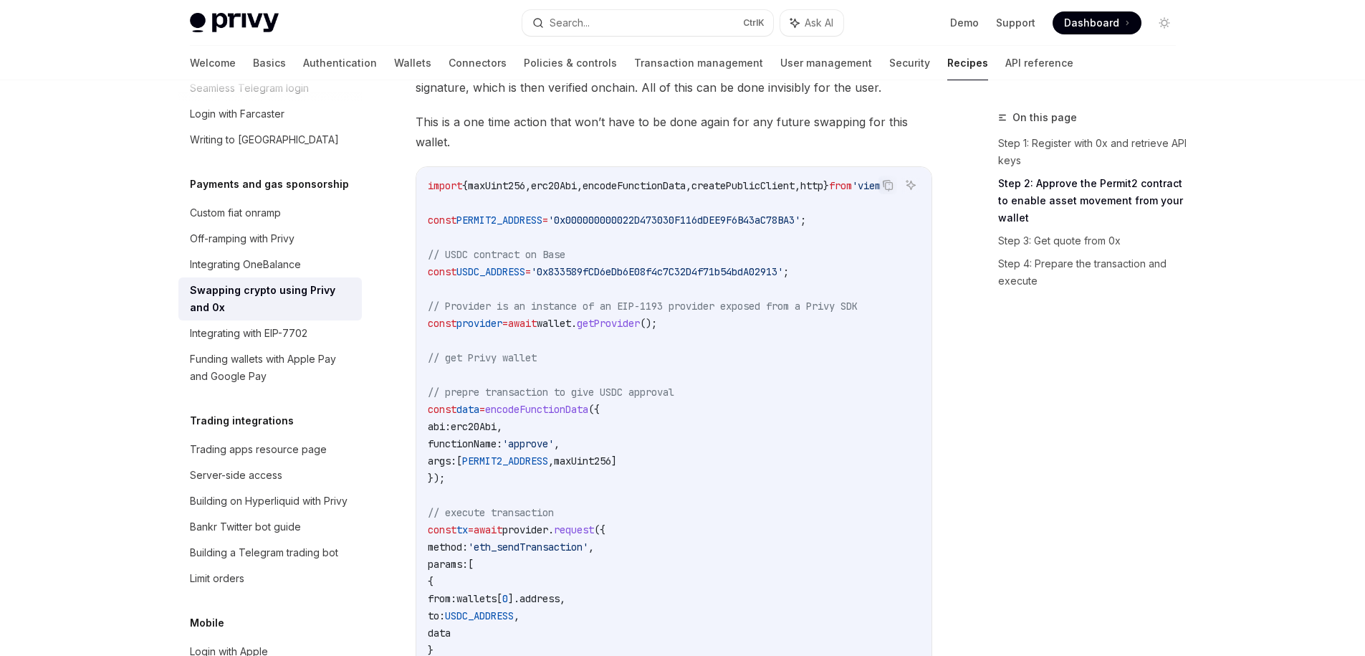
click at [668, 225] on span "'0x000000000022D473030F116dDEE9F6B43aC78BA3'" at bounding box center [674, 220] width 252 height 13
copy span "0x000000000022D473030F116dDEE9F6B43aC78BA3"
drag, startPoint x: 842, startPoint y: 218, endPoint x: 426, endPoint y: 218, distance: 416.4
click at [426, 218] on div "import { maxUint256 , erc20Abi , encodeFunctionData , createPublicClient , http…" at bounding box center [673, 435] width 515 height 536
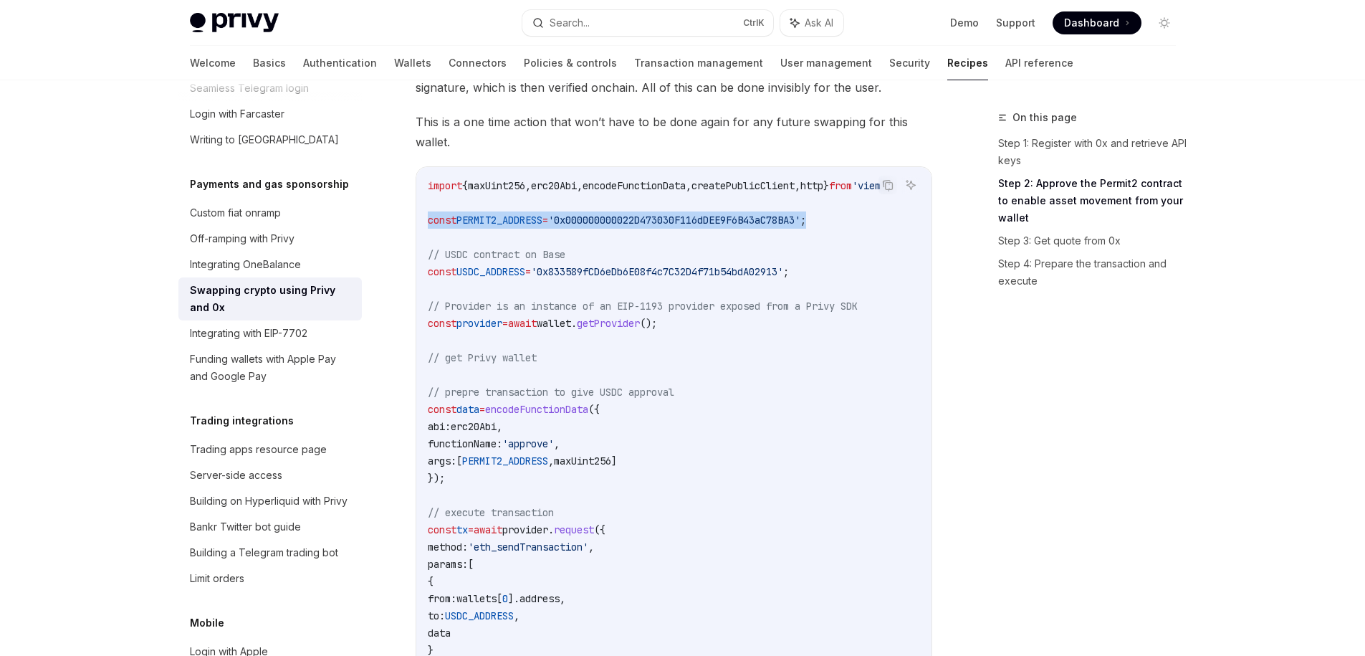
copy span "const PERMIT2_ADDRESS = '0x000000000022D473030F116dDEE9F6B43aC78BA3' ;"
click at [790, 336] on code "import { maxUint256 , erc20Abi , encodeFunctionData , createPublicClient , http…" at bounding box center [677, 435] width 499 height 516
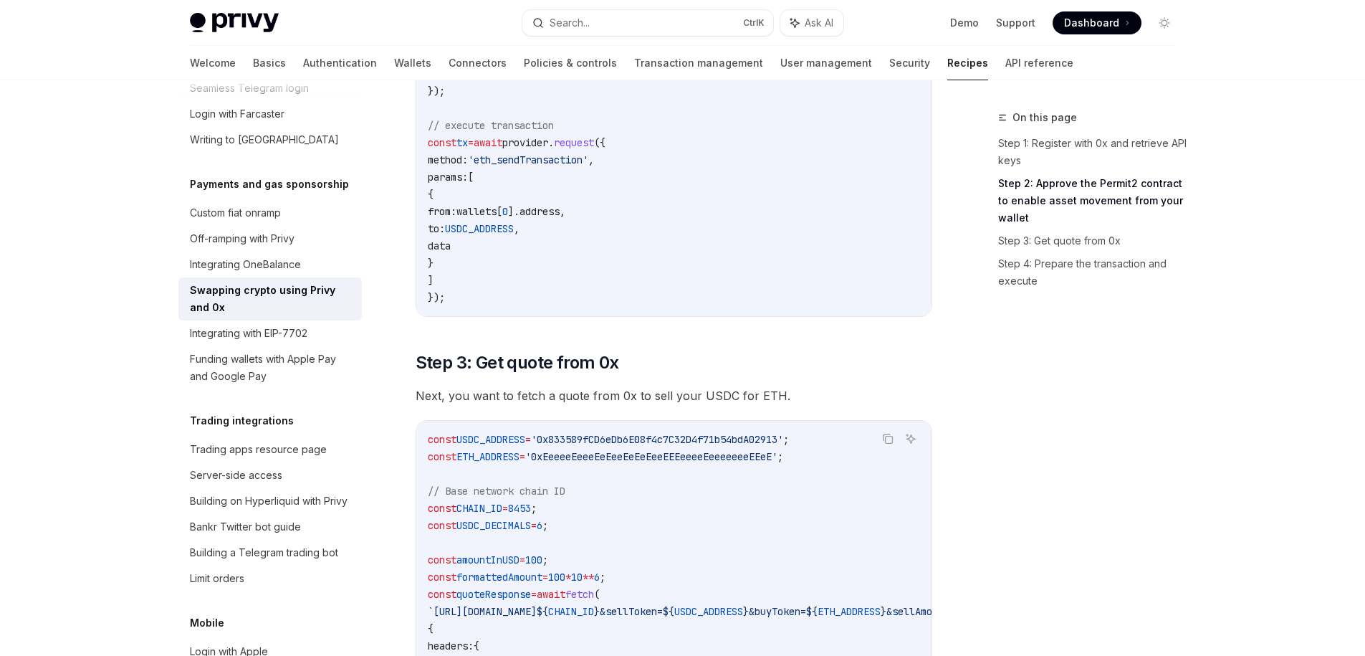
scroll to position [1084, 0]
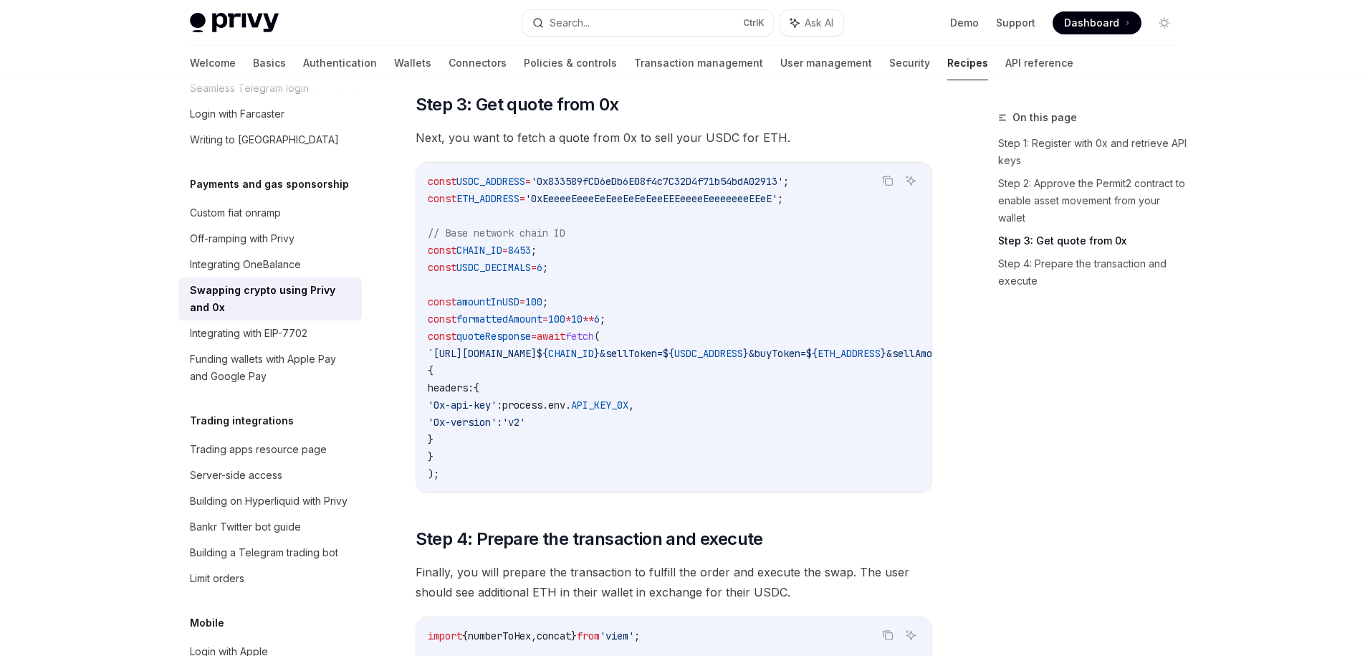
click at [537, 360] on span "`[URL][DOMAIN_NAME]" at bounding box center [482, 353] width 109 height 13
click at [568, 376] on code "const USDC_ADDRESS = '0x833589fCD6eDb6E08f4c7C32D4f71b54bdA02913' ; const ETH_A…" at bounding box center [835, 328] width 814 height 310
click at [553, 315] on code "const USDC_ADDRESS = '0x833589fCD6eDb6E08f4c7C32D4f71b54bdA02913' ; const ETH_A…" at bounding box center [835, 328] width 814 height 310
click at [505, 324] on span "formattedAmount" at bounding box center [500, 318] width 86 height 13
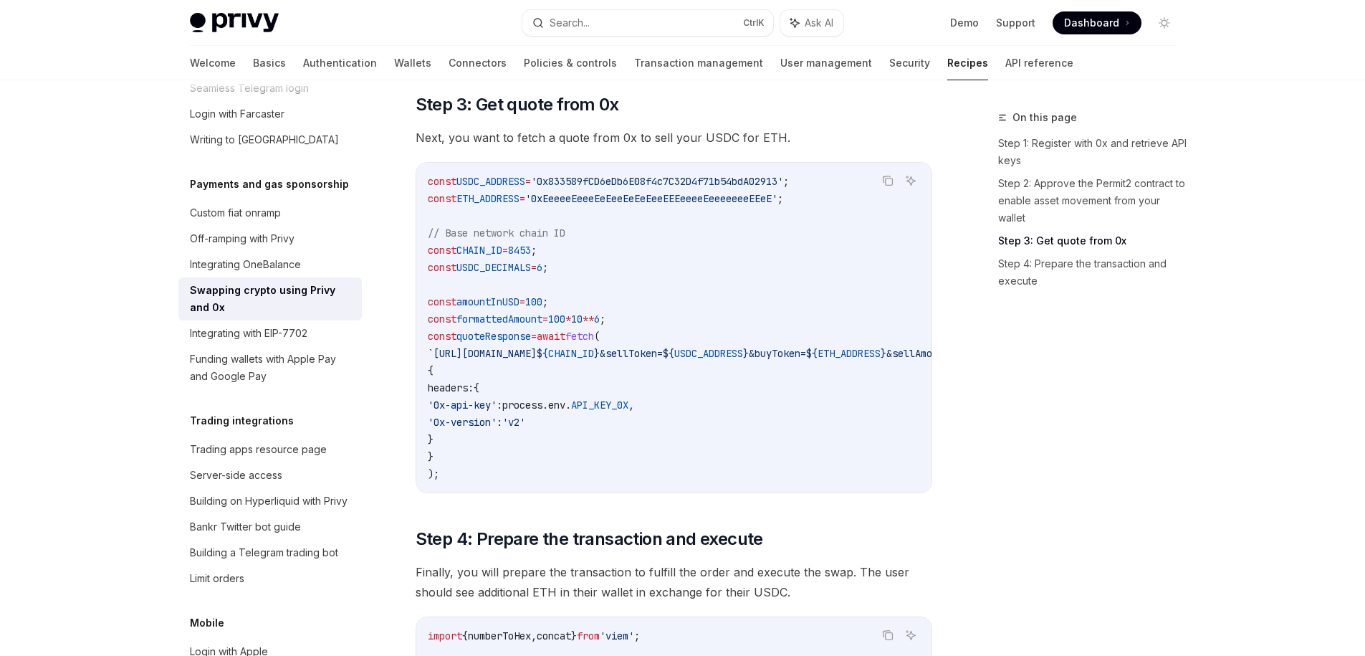
click at [505, 324] on span "formattedAmount" at bounding box center [500, 318] width 86 height 13
click at [599, 287] on code "const USDC_ADDRESS = '0x833589fCD6eDb6E08f4c7C32D4f71b54bdA02913' ; const ETH_A…" at bounding box center [835, 328] width 814 height 310
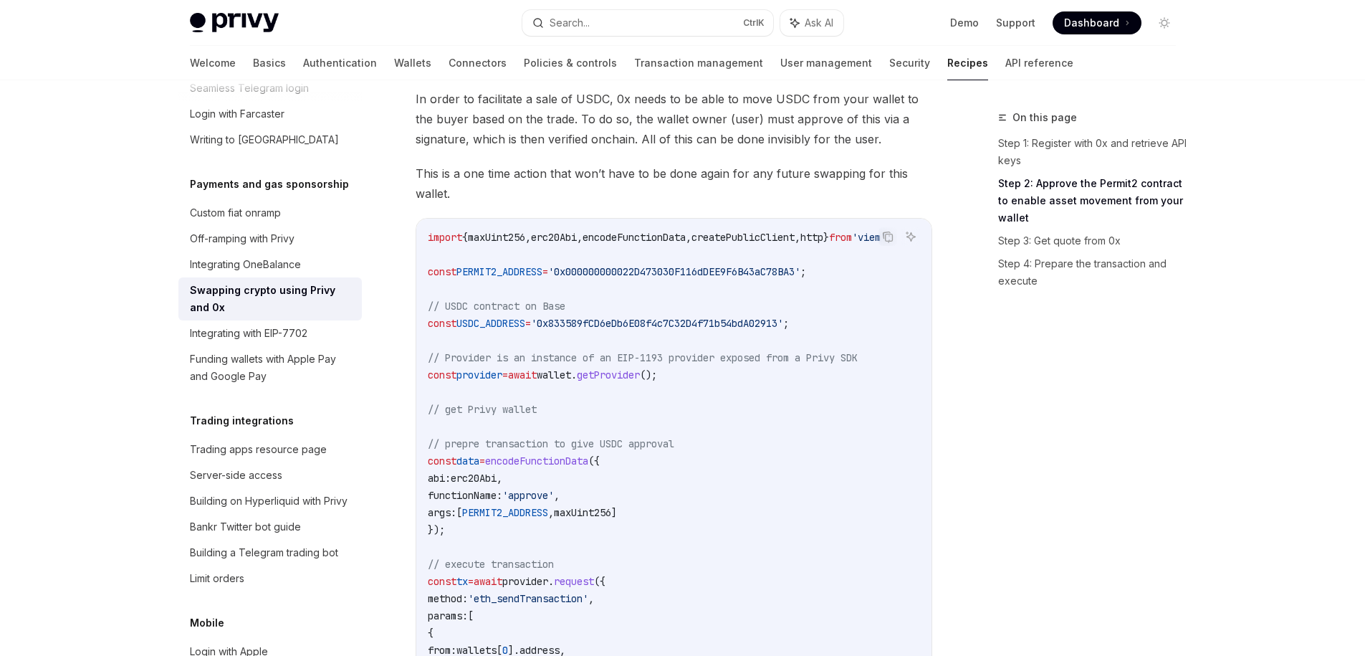
scroll to position [516, 0]
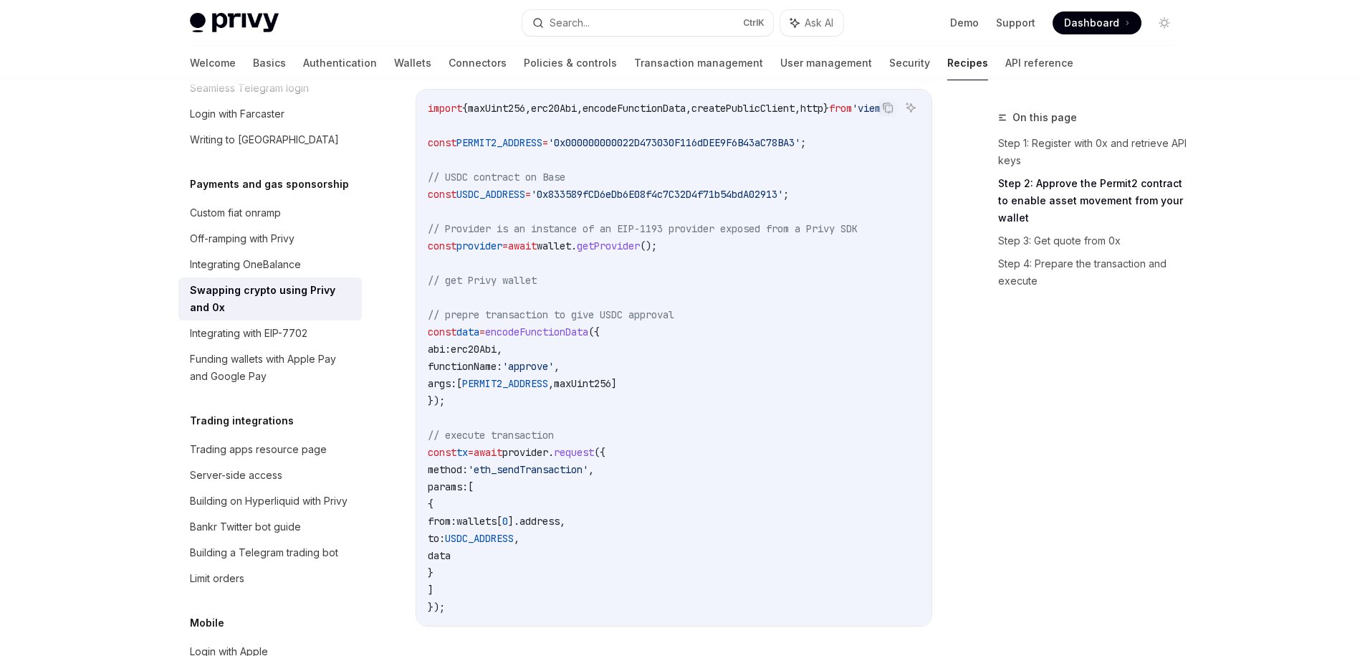
click at [553, 369] on span "'approve'" at bounding box center [528, 366] width 52 height 13
click at [608, 381] on span "maxUint256" at bounding box center [582, 383] width 57 height 13
click at [544, 387] on span "PERMIT2_ADDRESS" at bounding box center [505, 383] width 86 height 13
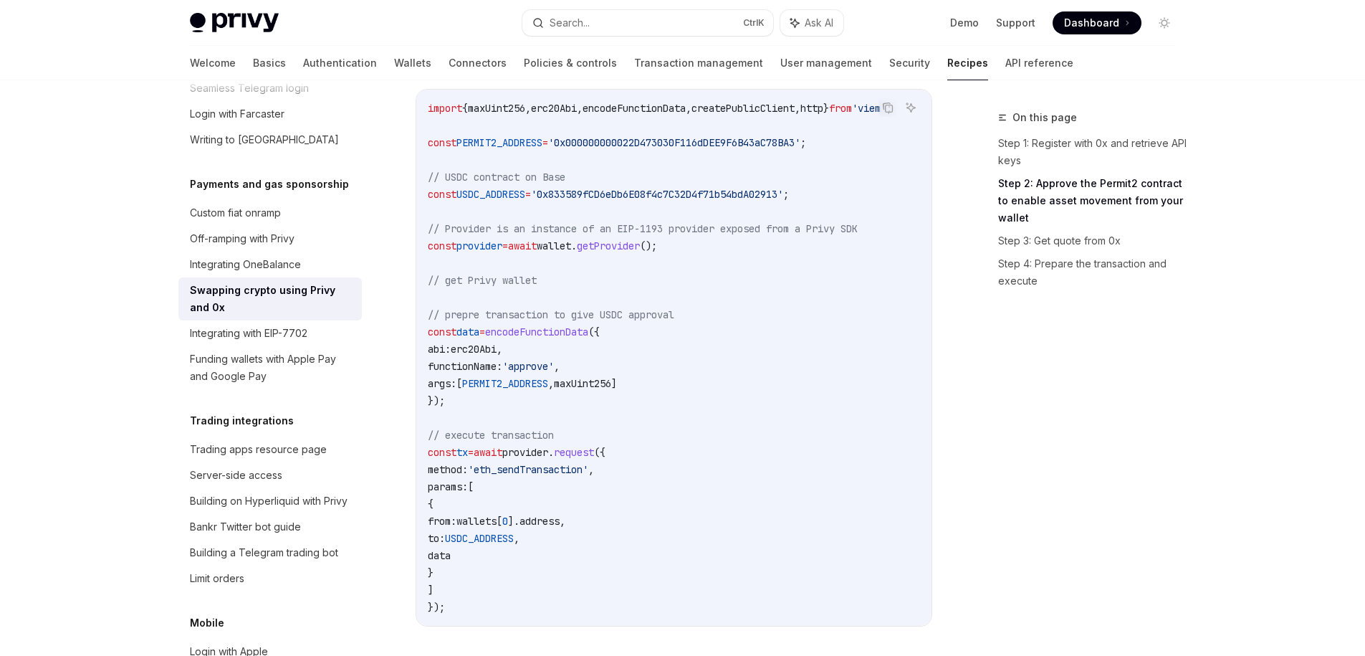
click at [552, 403] on code "import { maxUint256 , erc20Abi , encodeFunctionData , createPublicClient , http…" at bounding box center [677, 358] width 499 height 516
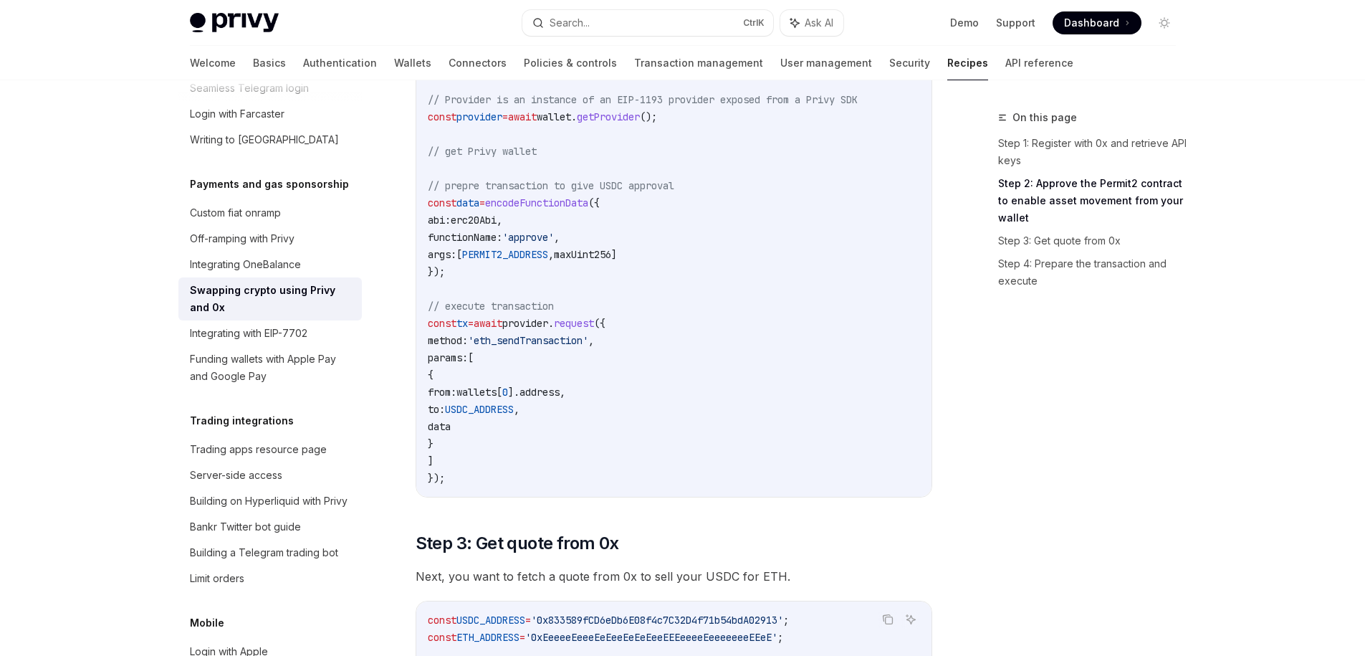
click at [497, 393] on span "wallets" at bounding box center [477, 392] width 40 height 13
click at [514, 408] on span "USDC_ADDRESS" at bounding box center [479, 409] width 69 height 13
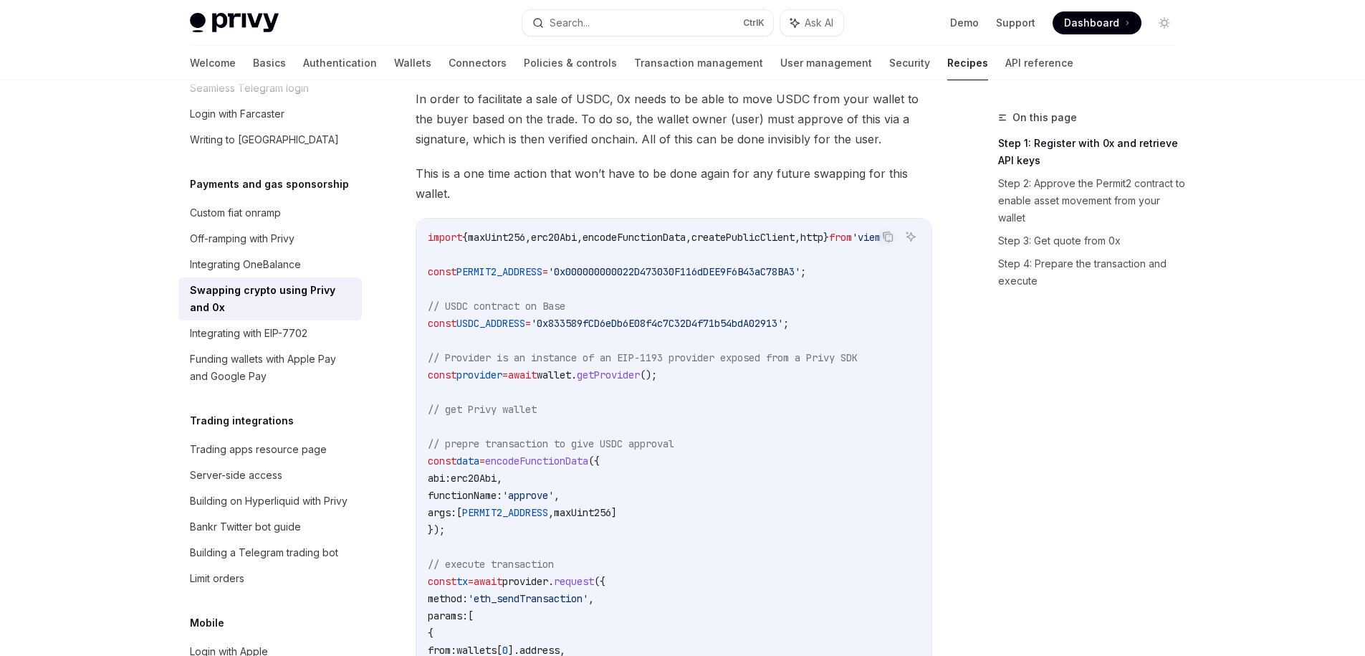
scroll to position [258, 0]
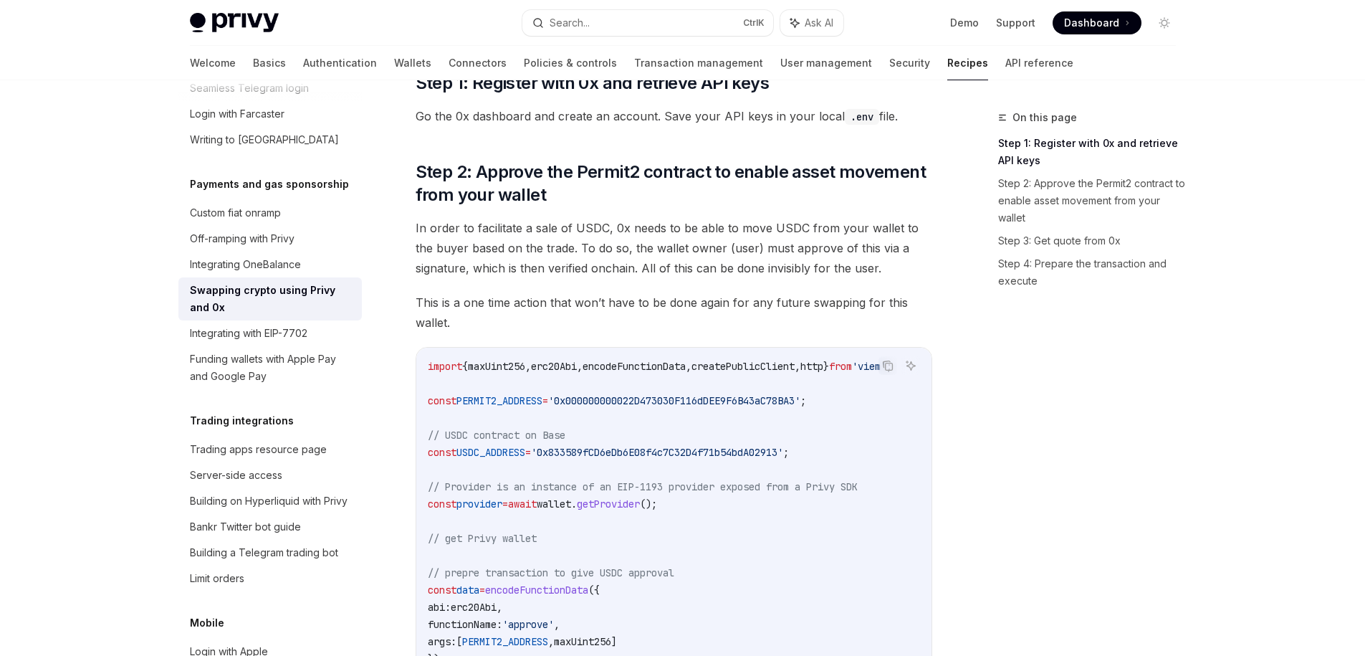
click at [807, 248] on span "In order to facilitate a sale of USDC, 0x needs to be able to move USDC from yo…" at bounding box center [674, 248] width 517 height 60
click at [680, 251] on span "In order to facilitate a sale of USDC, 0x needs to be able to move USDC from yo…" at bounding box center [674, 248] width 517 height 60
click at [554, 244] on span "In order to facilitate a sale of USDC, 0x needs to be able to move USDC from yo…" at bounding box center [674, 248] width 517 height 60
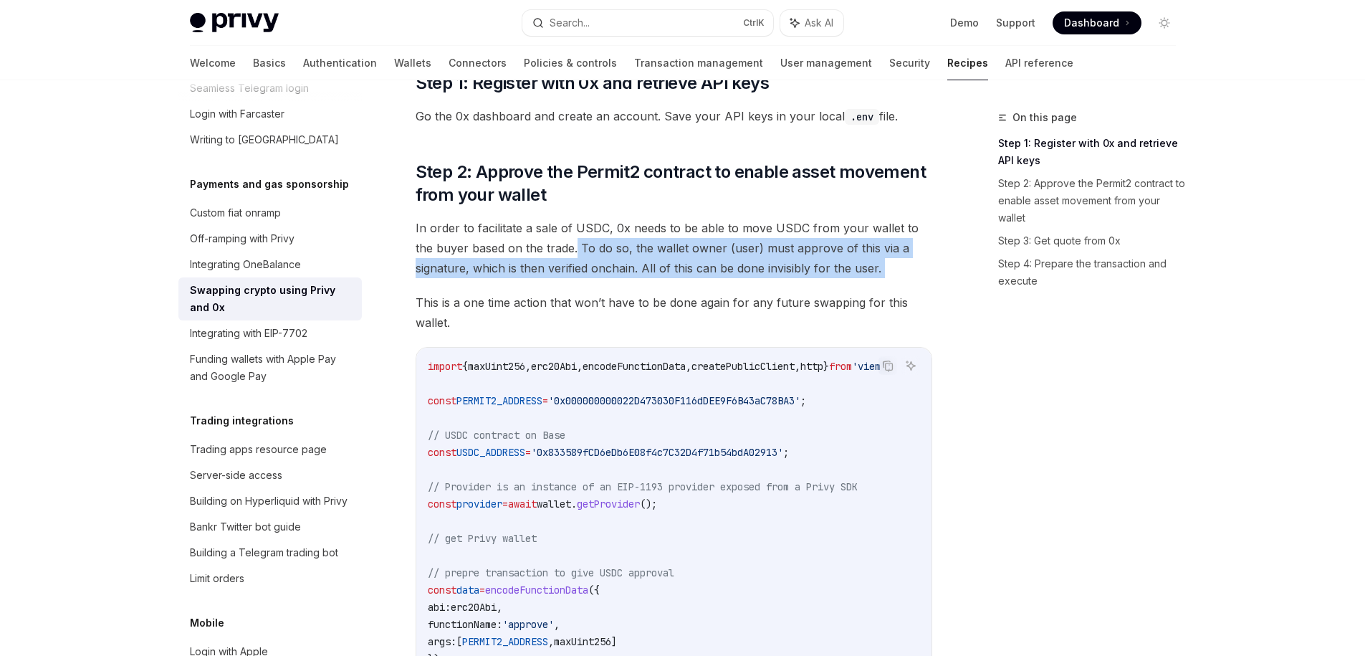
drag, startPoint x: 554, startPoint y: 244, endPoint x: 900, endPoint y: 276, distance: 347.6
click at [900, 276] on span "In order to facilitate a sale of USDC, 0x needs to be able to move USDC from yo…" at bounding box center [674, 248] width 517 height 60
click at [891, 276] on div at bounding box center [891, 276] width 0 height 0
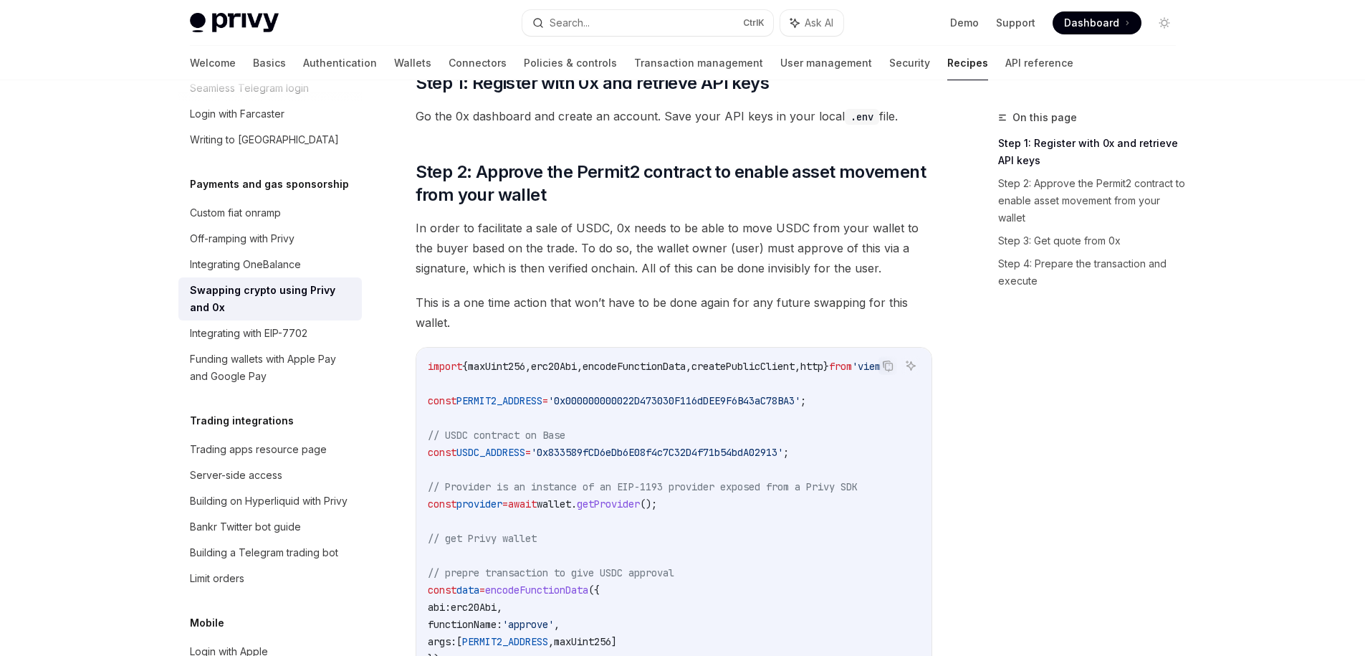
click at [436, 300] on span "This is a one time action that won’t have to be done again for any future swapp…" at bounding box center [674, 312] width 517 height 40
click at [420, 300] on span "This is a one time action that won’t have to be done again for any future swapp…" at bounding box center [674, 312] width 517 height 40
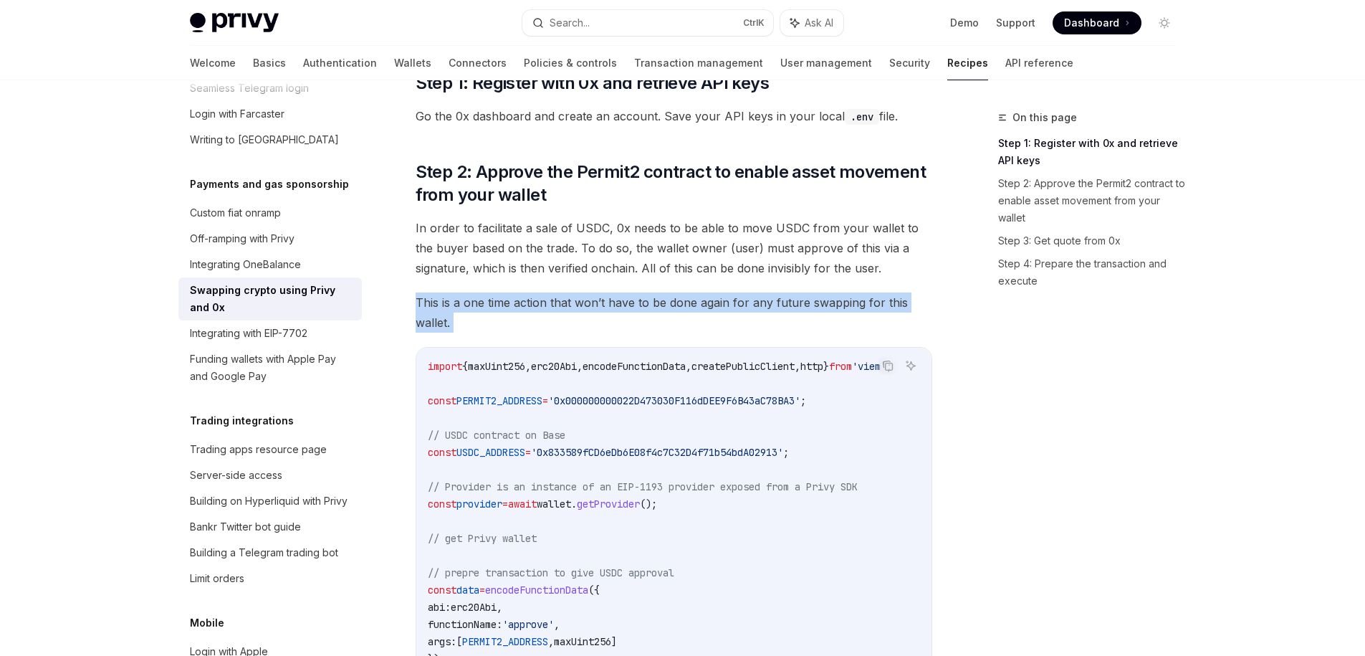
drag, startPoint x: 420, startPoint y: 300, endPoint x: 468, endPoint y: 322, distance: 53.2
click at [468, 322] on span "This is a one time action that won’t have to be done again for any future swapp…" at bounding box center [674, 312] width 517 height 40
click at [459, 275] on div at bounding box center [459, 275] width 0 height 0
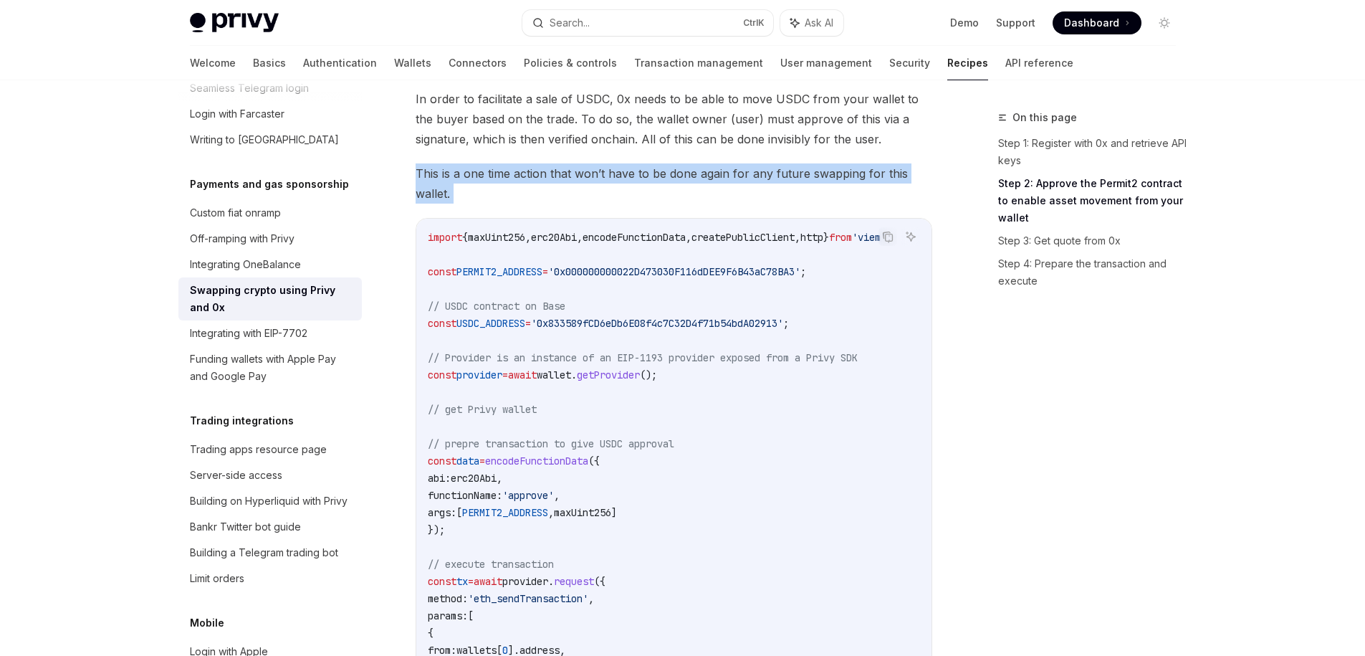
scroll to position [516, 0]
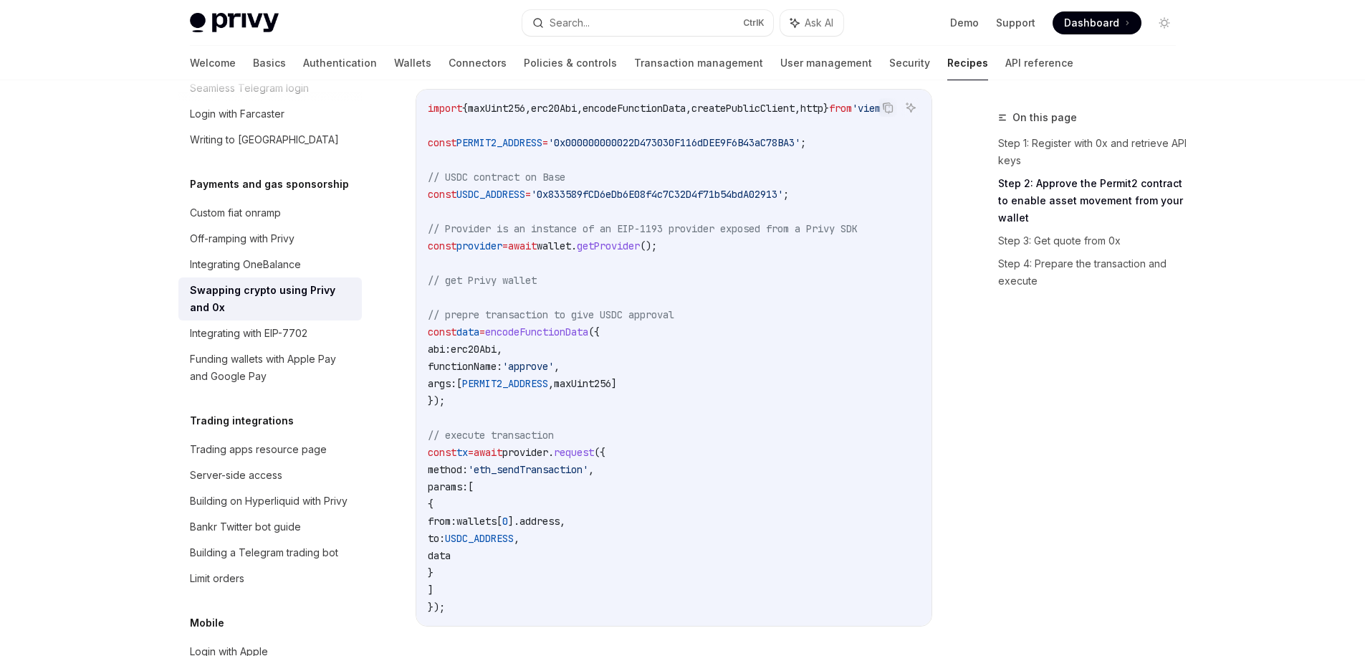
click at [548, 370] on span "'approve'" at bounding box center [528, 366] width 52 height 13
click at [651, 325] on code "import { maxUint256 , erc20Abi , encodeFunctionData , createPublicClient , http…" at bounding box center [677, 358] width 499 height 516
click at [449, 310] on span "// prepre transaction to give USDC approval" at bounding box center [551, 314] width 247 height 13
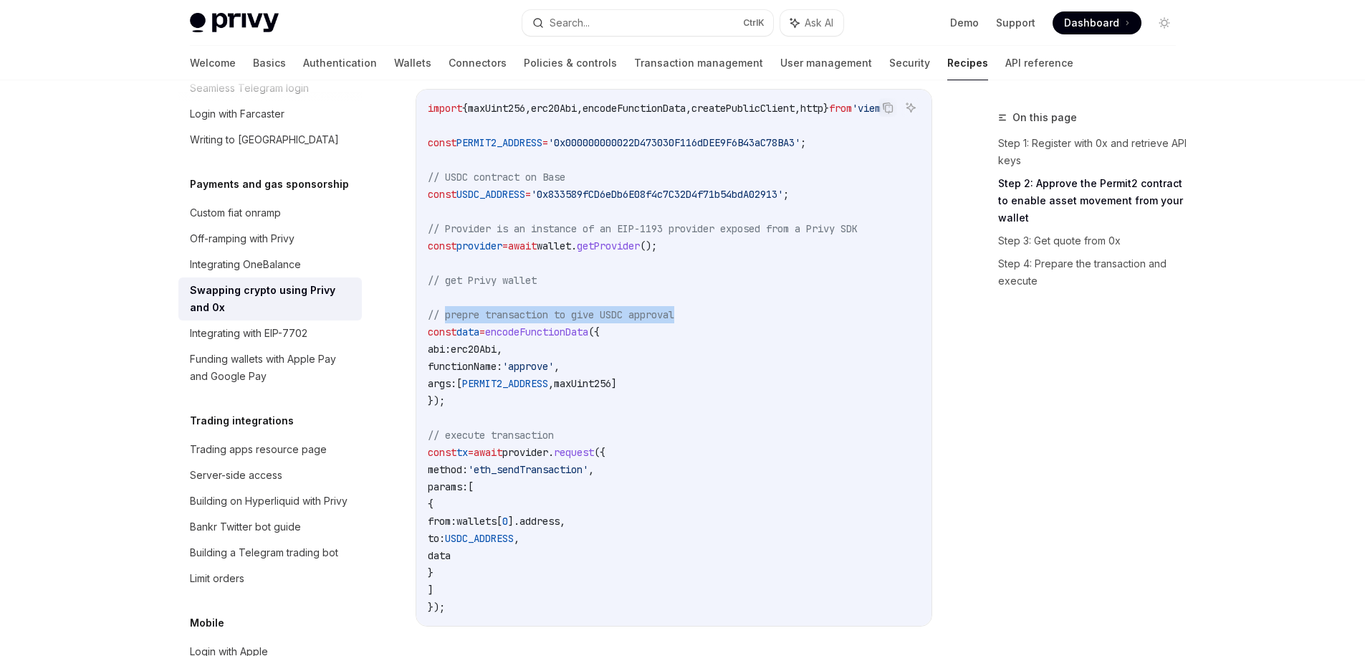
drag, startPoint x: 449, startPoint y: 310, endPoint x: 659, endPoint y: 316, distance: 210.1
click at [659, 316] on span "// prepre transaction to give USDC approval" at bounding box center [551, 314] width 247 height 13
click at [484, 416] on code "import { maxUint256 , erc20Abi , encodeFunctionData , createPublicClient , http…" at bounding box center [677, 358] width 499 height 516
click at [527, 454] on span "provider" at bounding box center [525, 452] width 46 height 13
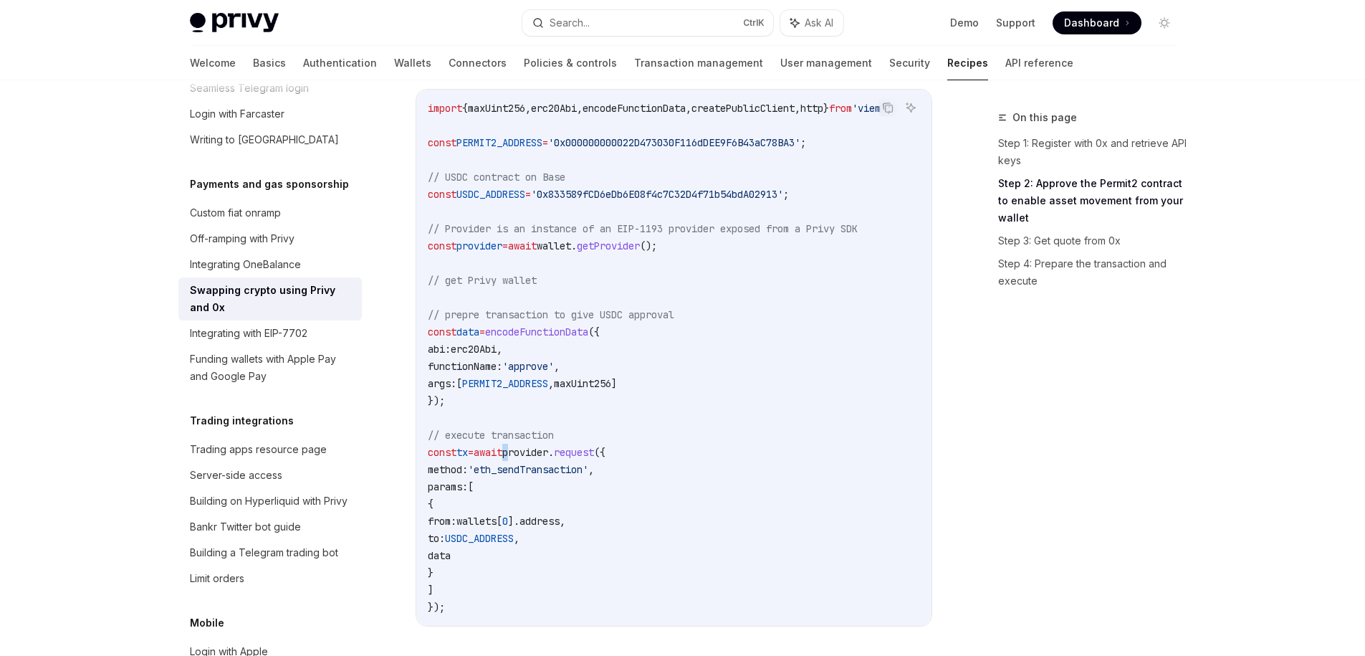
scroll to position [645, 0]
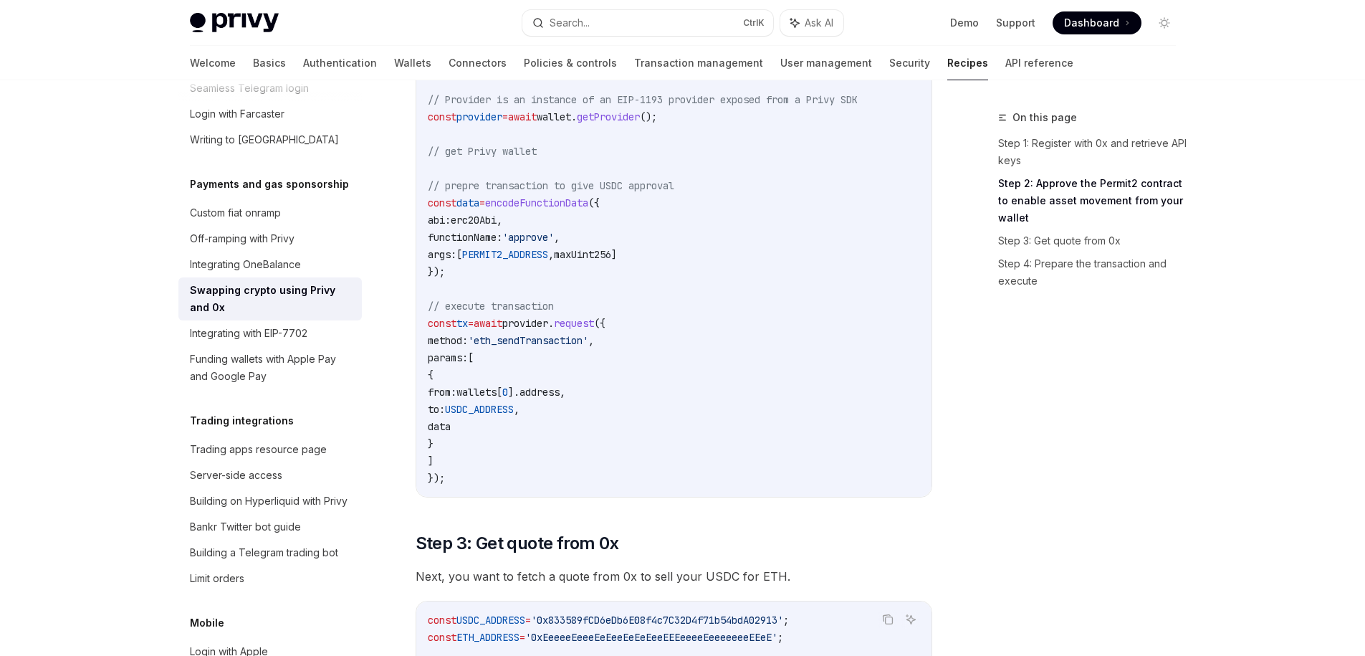
click at [475, 310] on span "// execute transaction" at bounding box center [491, 306] width 126 height 13
drag, startPoint x: 475, startPoint y: 310, endPoint x: 502, endPoint y: 310, distance: 26.5
click at [502, 310] on span "// execute transaction" at bounding box center [491, 306] width 126 height 13
click at [594, 322] on span "request" at bounding box center [574, 323] width 40 height 13
drag, startPoint x: 596, startPoint y: 322, endPoint x: 565, endPoint y: 340, distance: 36.3
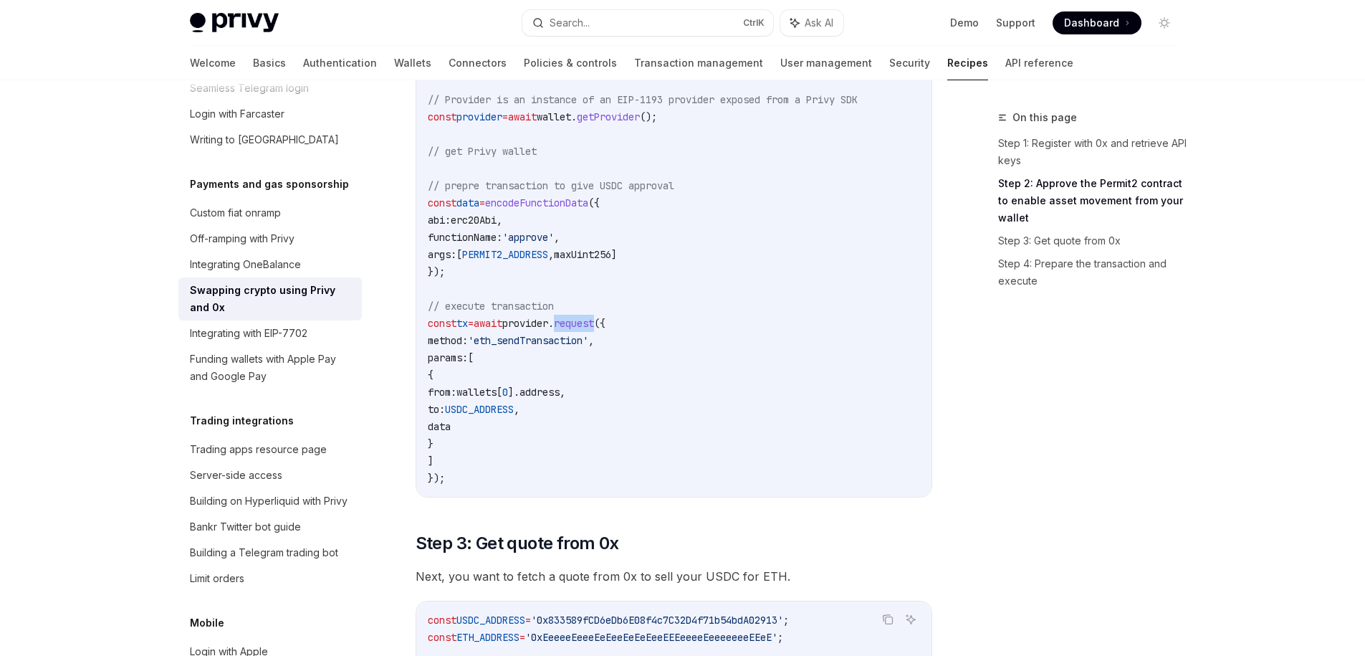
click at [594, 322] on span "request" at bounding box center [574, 323] width 40 height 13
click at [560, 341] on span "'eth_sendTransaction'" at bounding box center [528, 340] width 120 height 13
click at [466, 358] on span "params:" at bounding box center [448, 357] width 40 height 13
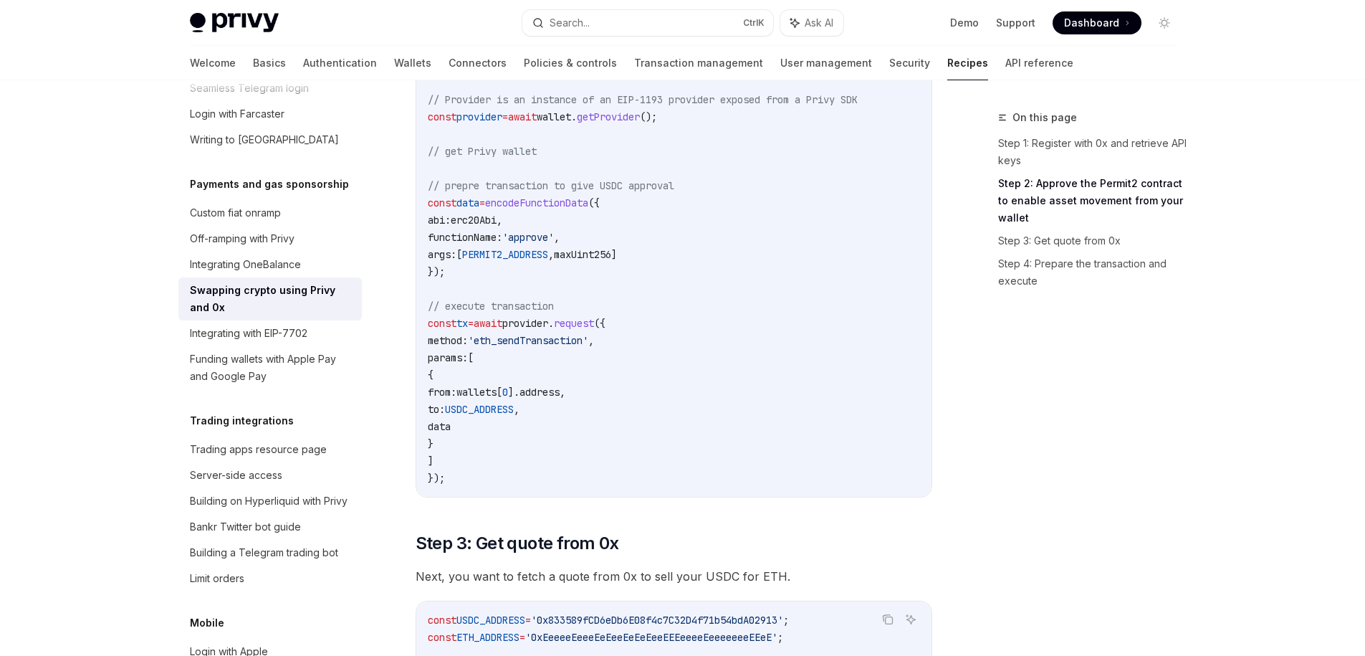
click at [560, 397] on span "address" at bounding box center [540, 392] width 40 height 13
click at [536, 402] on code "import { maxUint256 , erc20Abi , encodeFunctionData , createPublicClient , http…" at bounding box center [677, 229] width 499 height 516
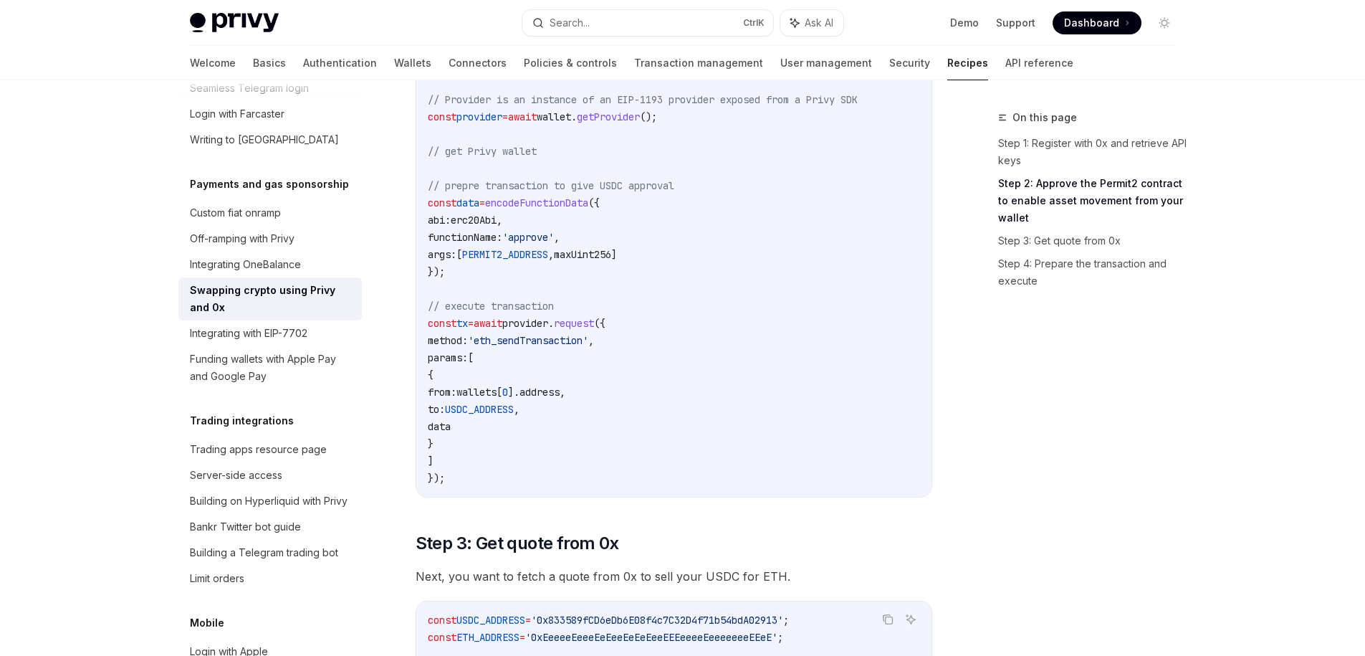
click at [451, 424] on span "data" at bounding box center [439, 426] width 23 height 13
click at [451, 425] on span "data" at bounding box center [439, 426] width 23 height 13
click at [636, 406] on code "import { maxUint256 , erc20Abi , encodeFunctionData , createPublicClient , http…" at bounding box center [677, 229] width 499 height 516
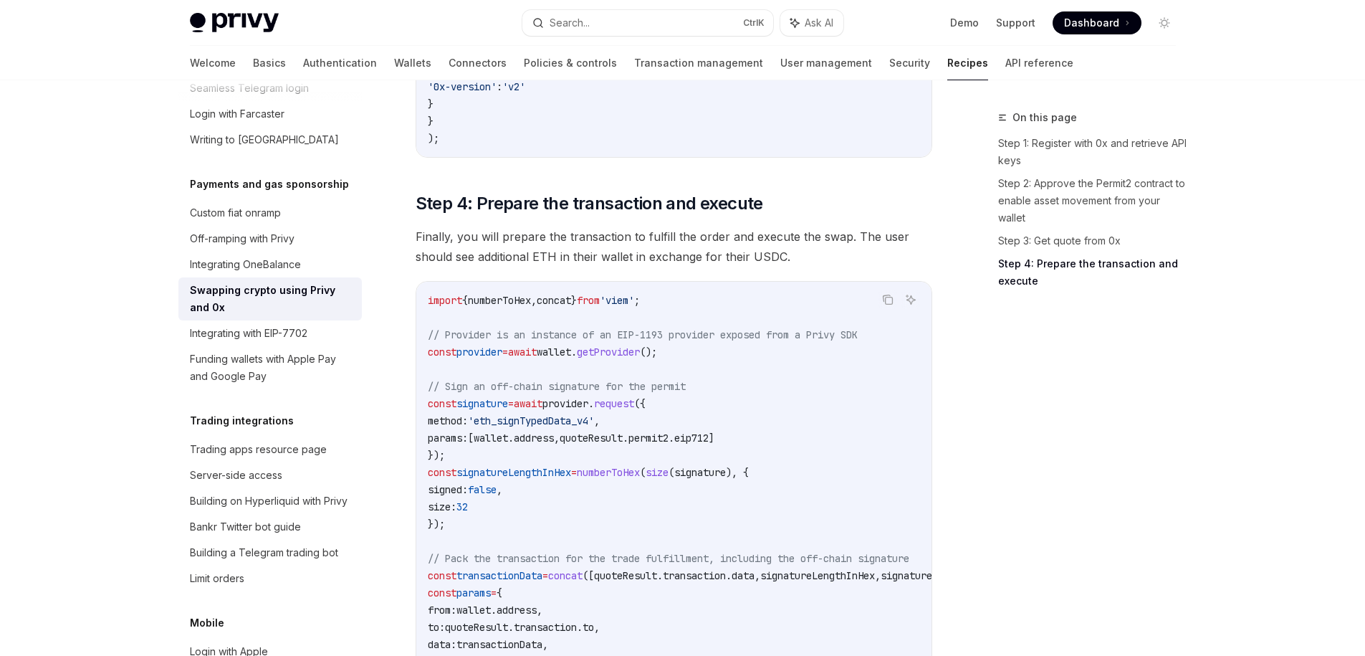
scroll to position [1548, 0]
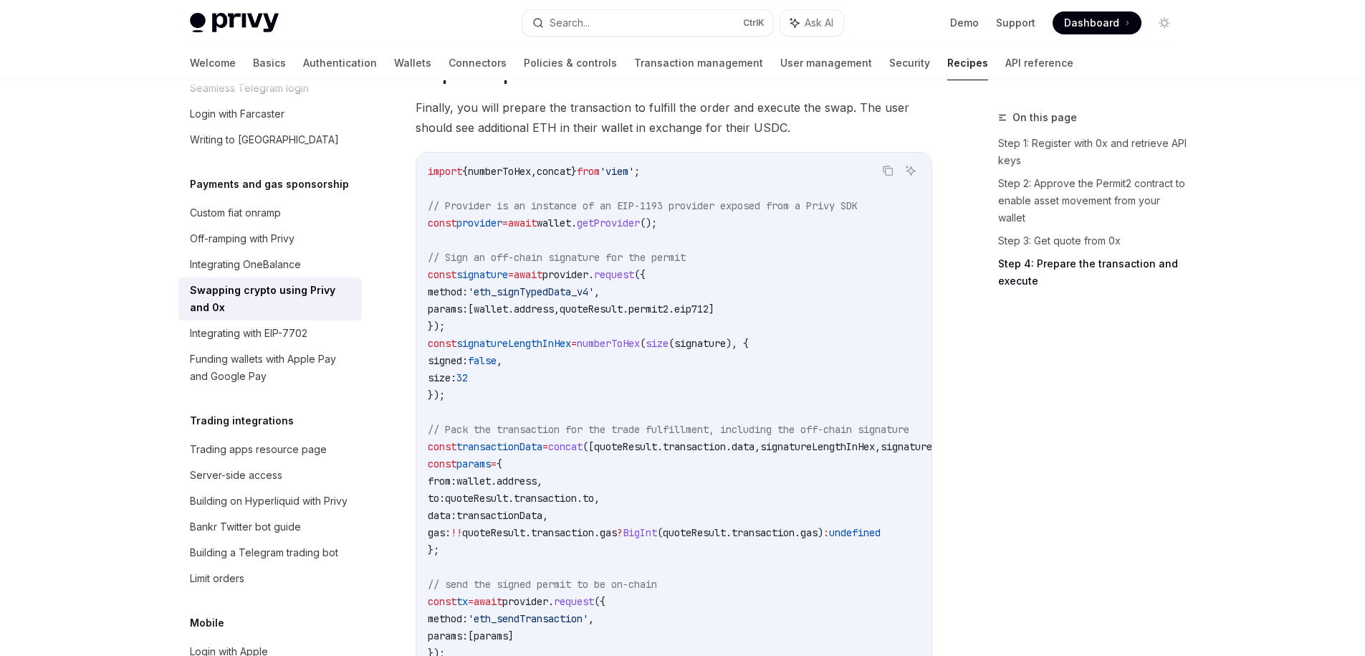
click at [543, 298] on span "'eth_signTypedData_v4'" at bounding box center [531, 291] width 126 height 13
click at [496, 330] on code "import { numberToHex , concat } from 'viem' ; // Provider is an instance of an …" at bounding box center [706, 412] width 556 height 499
click at [422, 114] on span "Finally, you will prepare the transaction to fulfill the order and execute the …" at bounding box center [674, 117] width 517 height 40
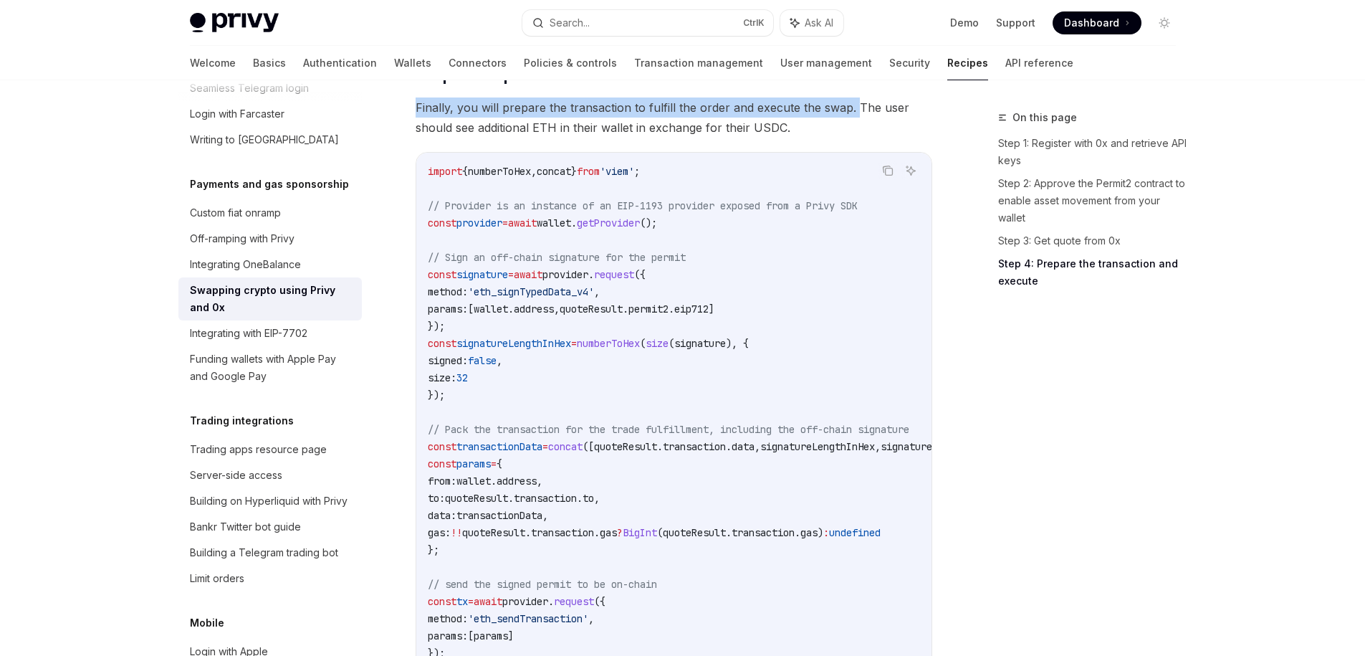
drag, startPoint x: 422, startPoint y: 114, endPoint x: 849, endPoint y: 126, distance: 426.6
click at [849, 126] on span "Finally, you will prepare the transaction to fulfill the order and execute the …" at bounding box center [674, 117] width 517 height 40
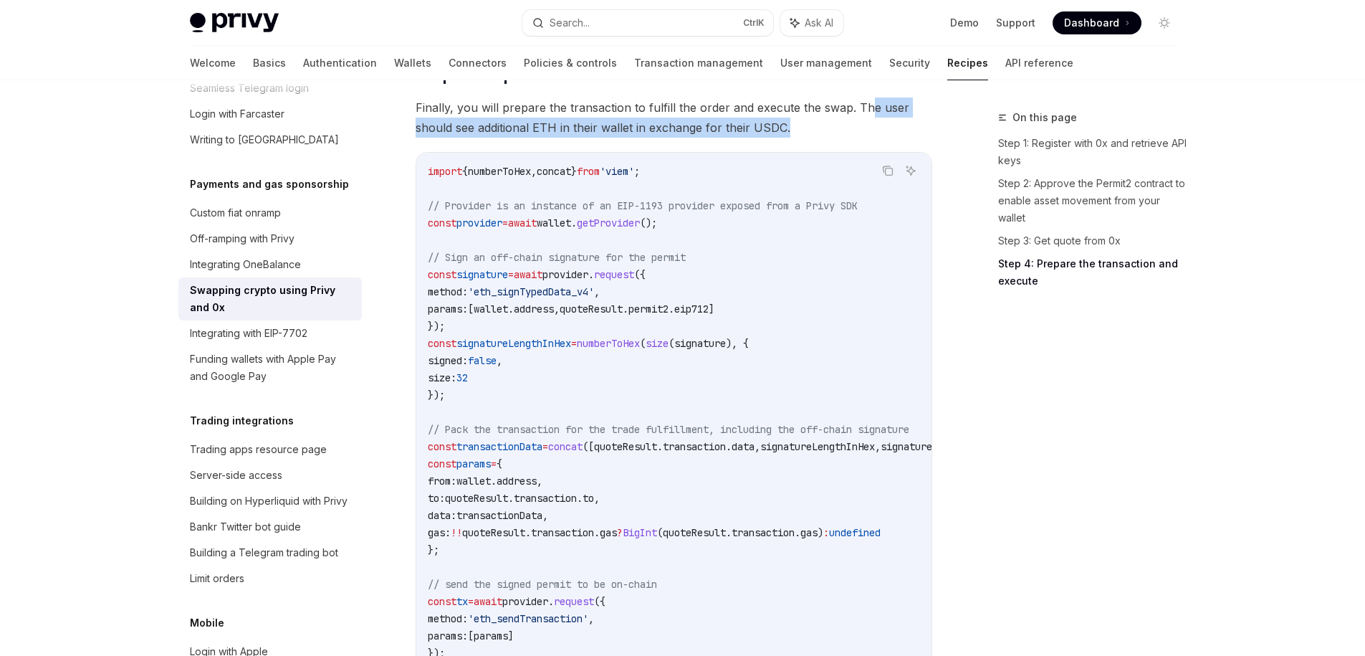
drag, startPoint x: 835, startPoint y: 129, endPoint x: 863, endPoint y: 125, distance: 28.2
click at [863, 125] on span "Finally, you will prepare the transaction to fulfill the order and execute the …" at bounding box center [674, 117] width 517 height 40
click at [709, 267] on code "import { numberToHex , concat } from 'viem' ; // Provider is an instance of an …" at bounding box center [706, 412] width 556 height 499
click at [551, 298] on span "'eth_signTypedData_v4'" at bounding box center [531, 291] width 126 height 13
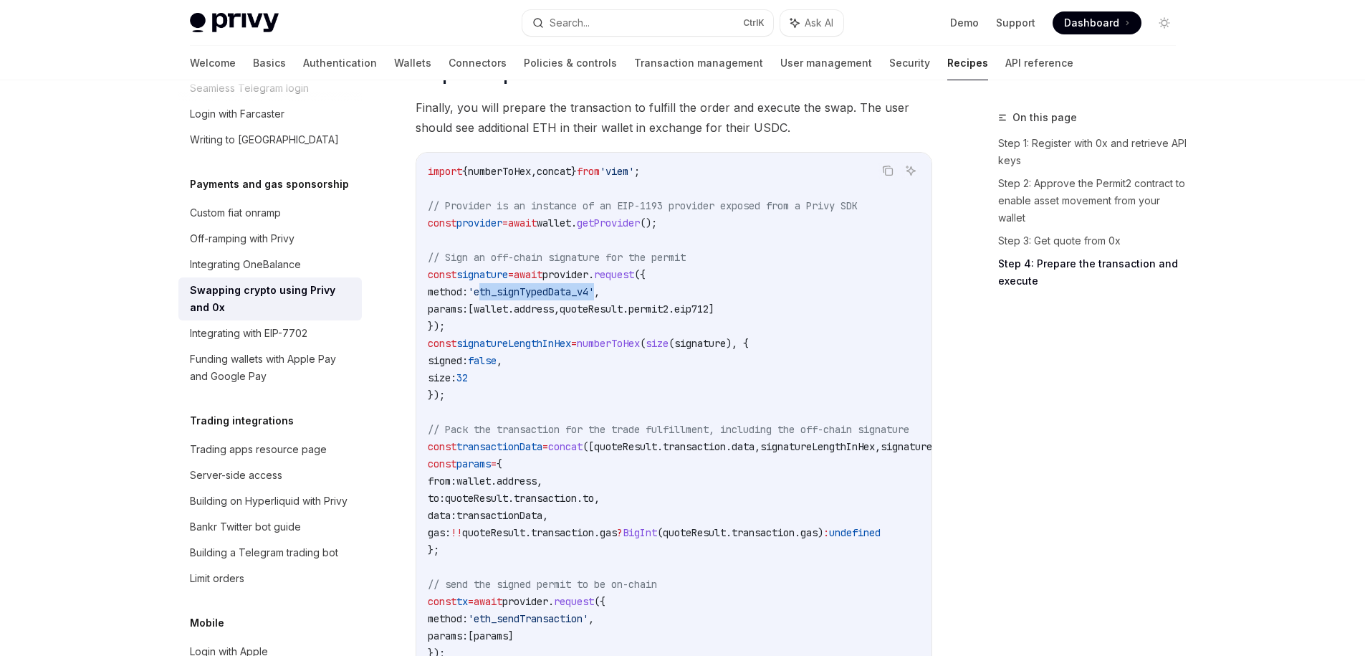
click at [551, 298] on span "'eth_signTypedData_v4'" at bounding box center [531, 291] width 126 height 13
click at [480, 329] on code "import { numberToHex , concat } from 'viem' ; // Provider is an instance of an …" at bounding box center [706, 412] width 556 height 499
click at [508, 315] on span "wallet" at bounding box center [491, 308] width 34 height 13
drag, startPoint x: 519, startPoint y: 326, endPoint x: 539, endPoint y: 326, distance: 20.1
click at [539, 315] on span "params: [ wallet . address , quoteResult . permit2 . eip712 ]" at bounding box center [571, 308] width 287 height 13
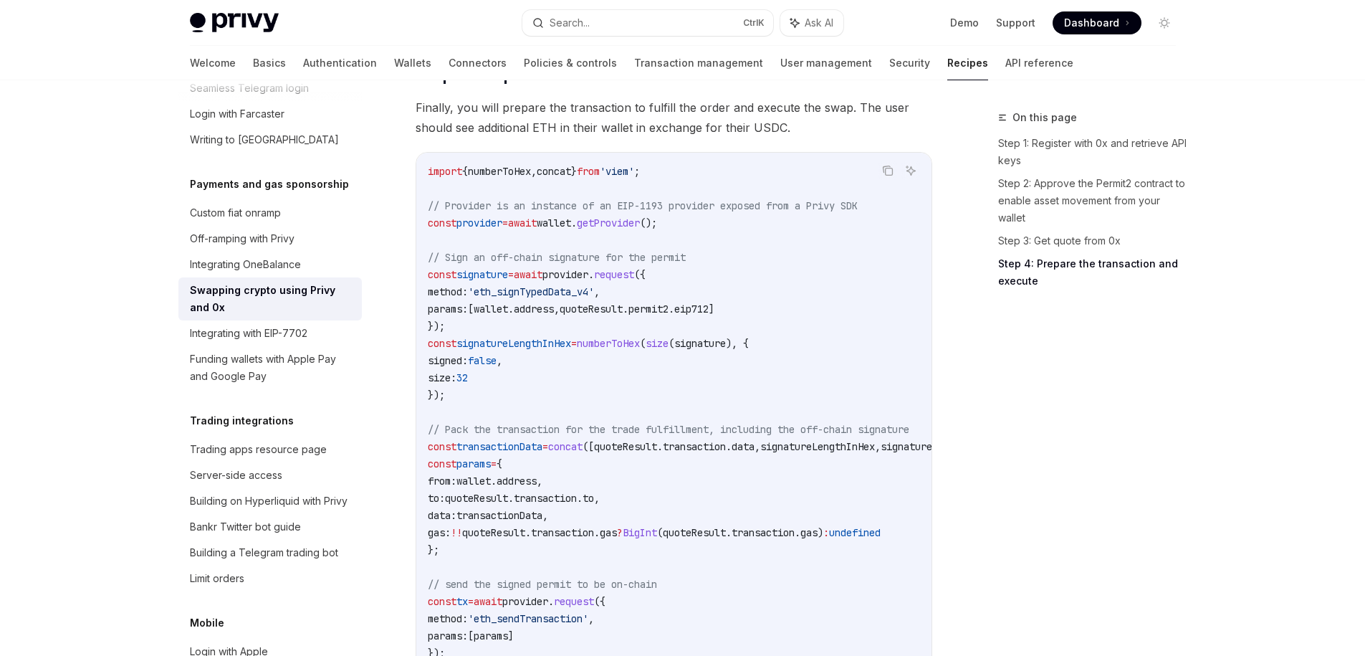
click at [593, 315] on span "quoteResult" at bounding box center [591, 308] width 63 height 13
drag, startPoint x: 593, startPoint y: 326, endPoint x: 714, endPoint y: 323, distance: 121.1
click at [714, 315] on span "params: [ wallet . address , quoteResult . permit2 . eip712 ]" at bounding box center [571, 308] width 287 height 13
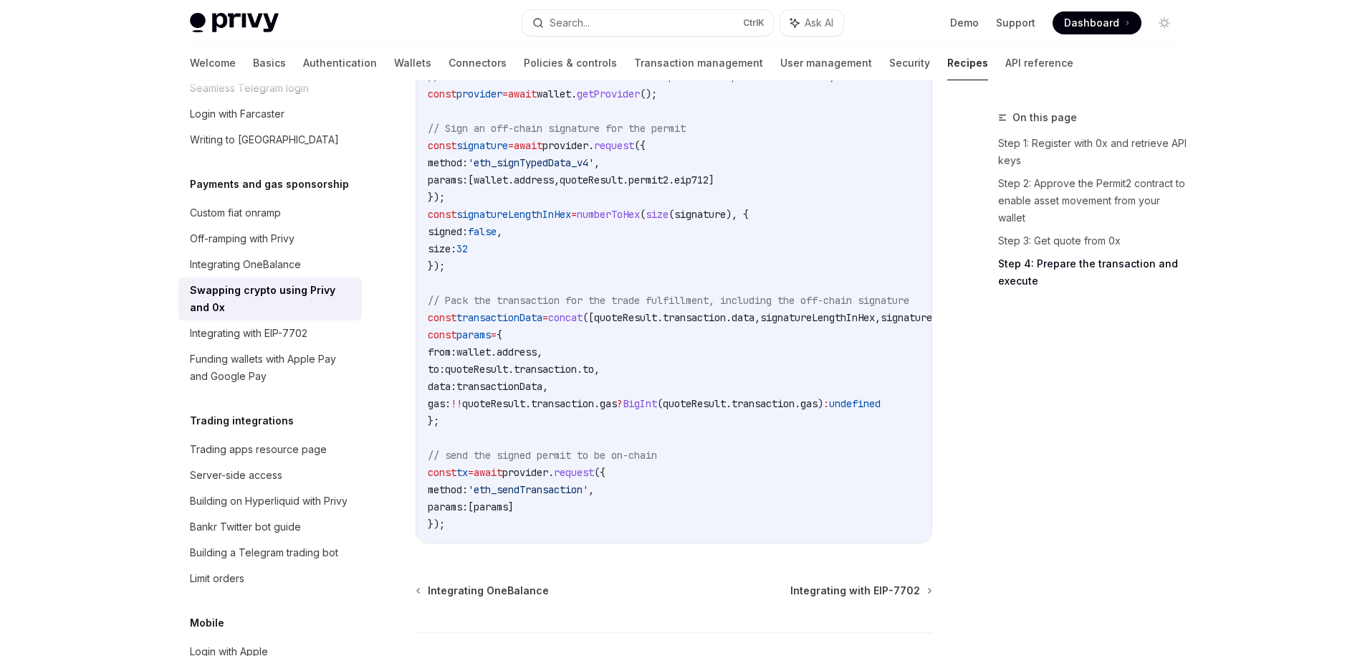
click at [594, 479] on span "request" at bounding box center [574, 472] width 40 height 13
click at [474, 354] on code "import { numberToHex , concat } from 'viem' ; // Provider is an instance of an …" at bounding box center [706, 283] width 556 height 499
click at [626, 431] on code "import { numberToHex , concat } from 'viem' ; // Provider is an instance of an …" at bounding box center [706, 283] width 556 height 499
click at [497, 238] on span "false" at bounding box center [482, 231] width 29 height 13
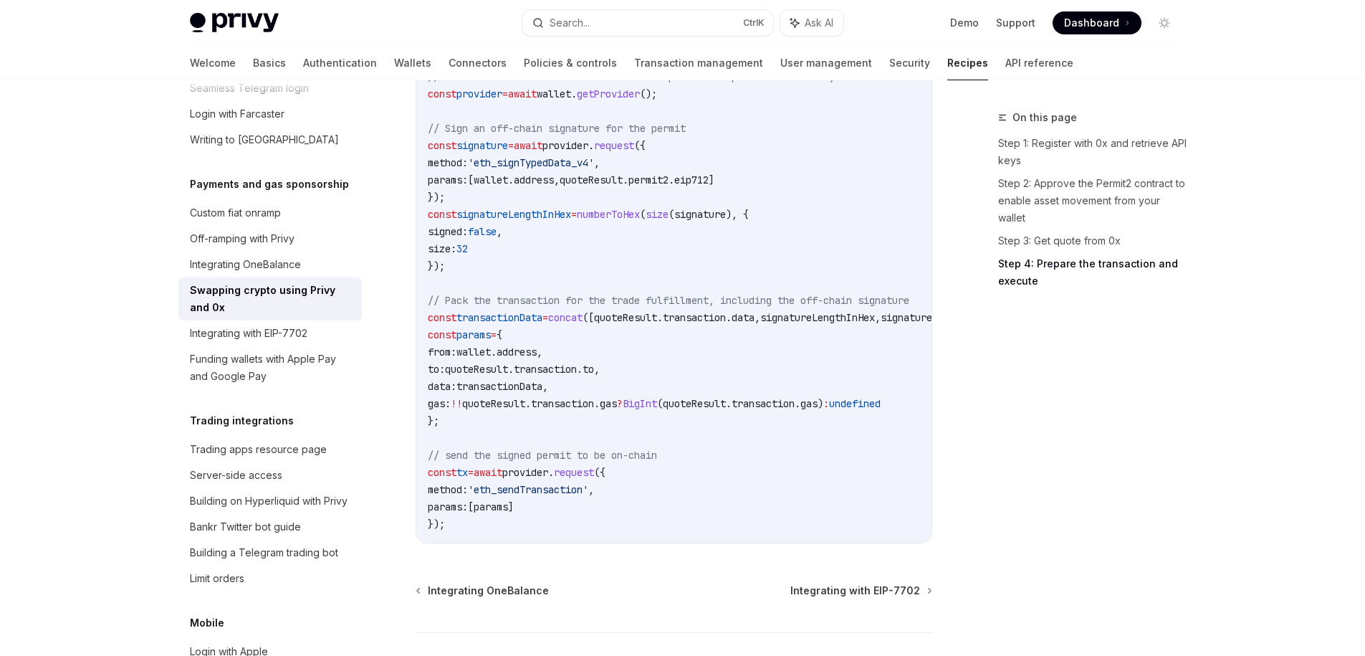
click at [497, 238] on span "false" at bounding box center [482, 231] width 29 height 13
click at [571, 221] on span "signatureLengthInHex" at bounding box center [514, 214] width 115 height 13
click at [640, 221] on span "numberToHex" at bounding box center [608, 214] width 63 height 13
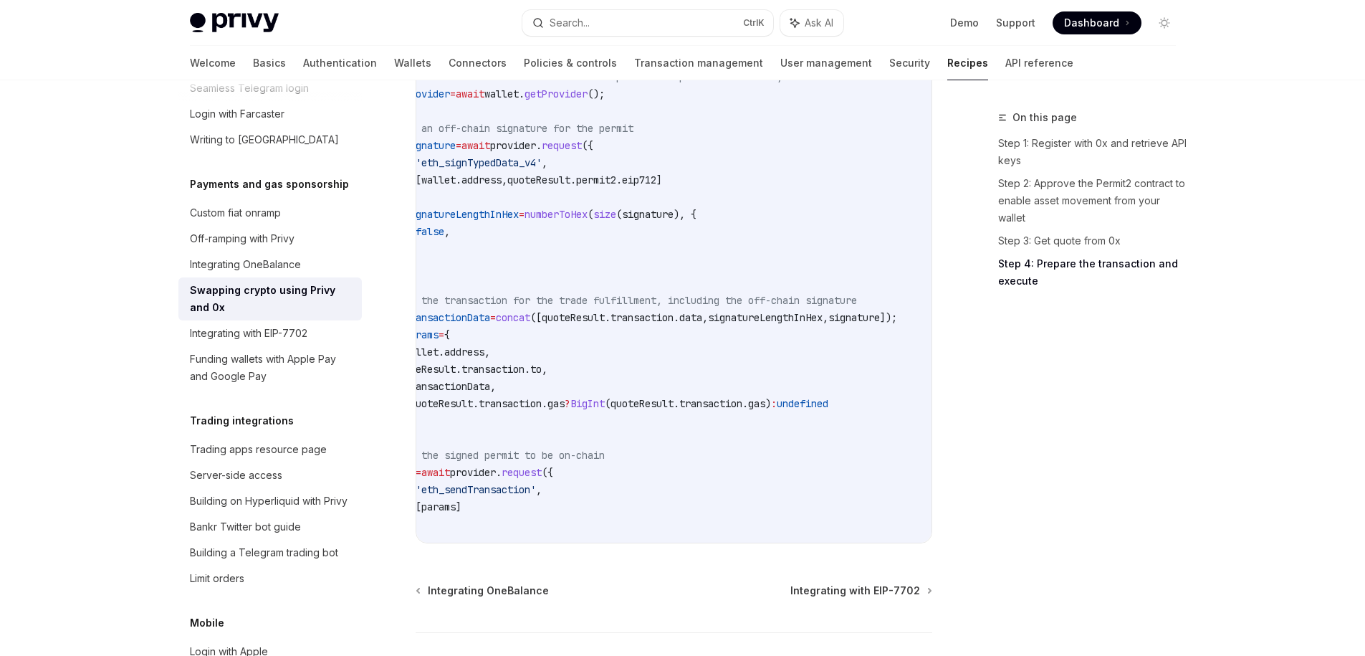
scroll to position [0, 0]
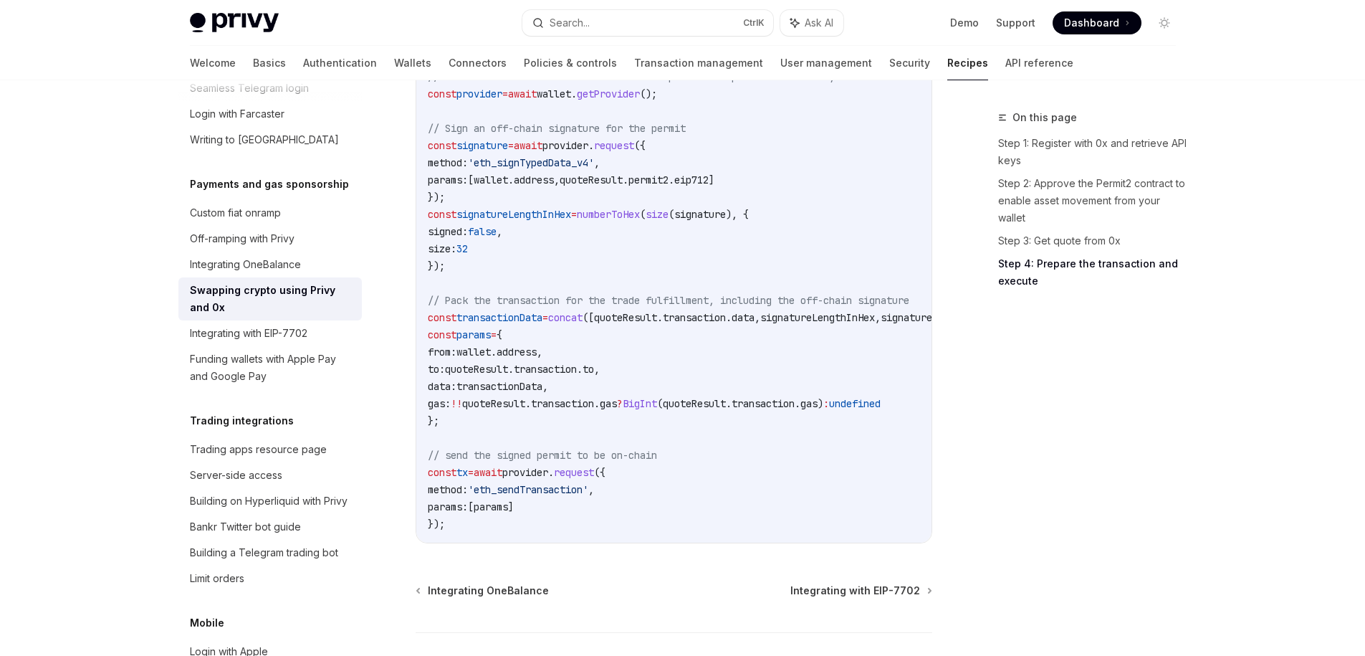
click at [548, 479] on span "provider" at bounding box center [525, 472] width 46 height 13
click at [736, 407] on code "import { numberToHex , concat } from 'viem' ; // Provider is an instance of an …" at bounding box center [706, 283] width 556 height 499
drag, startPoint x: 736, startPoint y: 407, endPoint x: 512, endPoint y: 434, distance: 225.2
click at [512, 434] on code "import { numberToHex , concat } from 'viem' ; // Provider is an instance of an …" at bounding box center [706, 283] width 556 height 499
click at [453, 426] on code "import { numberToHex , concat } from 'viem' ; // Provider is an instance of an …" at bounding box center [706, 283] width 556 height 499
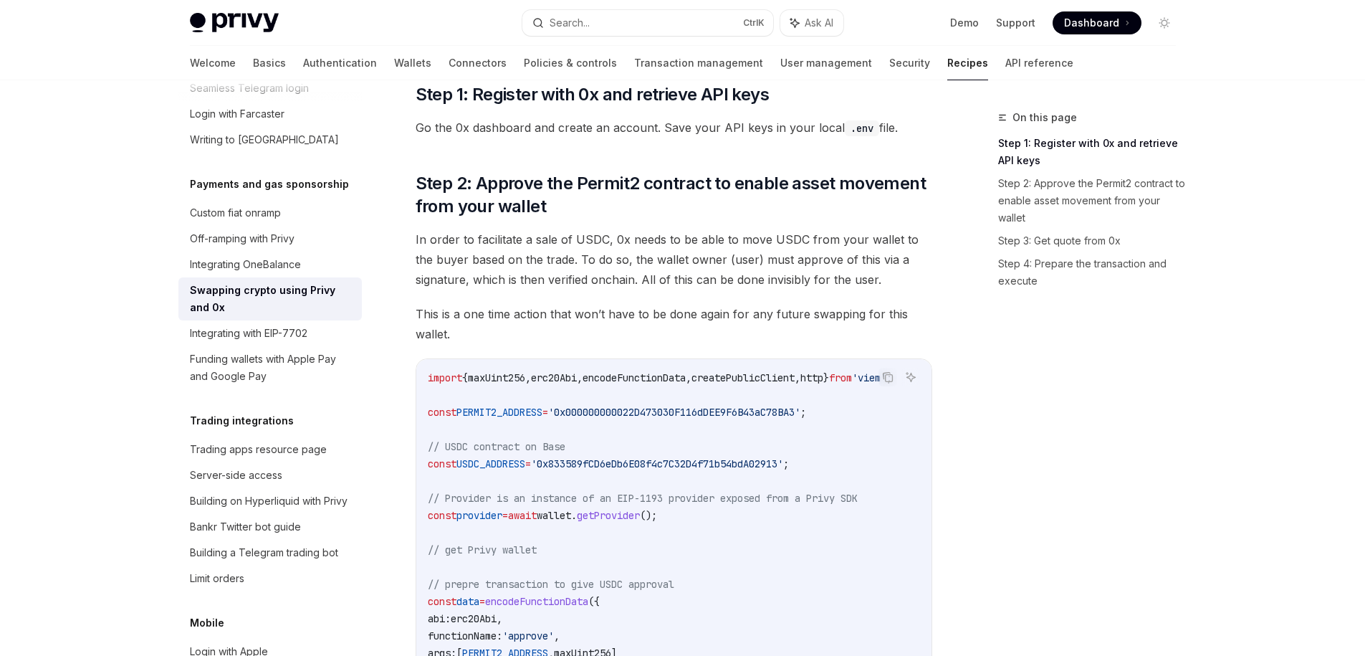
scroll to position [505, 0]
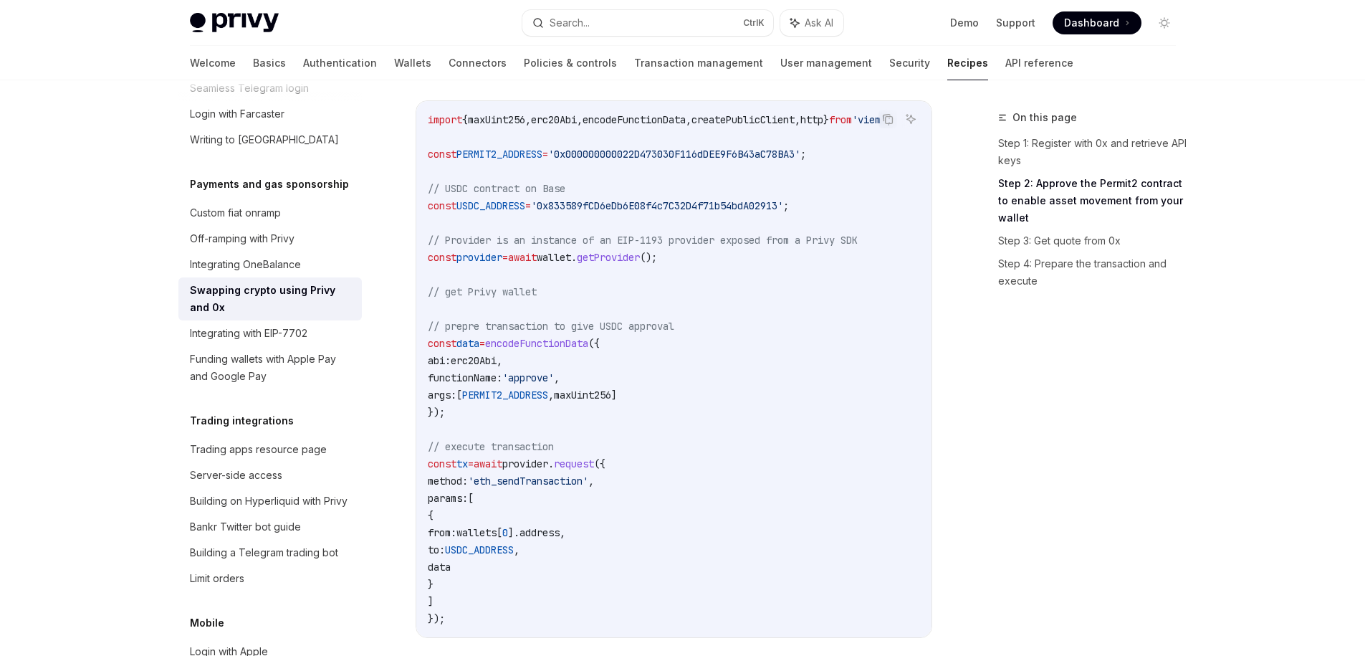
click at [575, 457] on code "import { maxUint256 , erc20Abi , encodeFunctionData , createPublicClient , http…" at bounding box center [677, 369] width 499 height 516
click at [575, 471] on code "import { maxUint256 , erc20Abi , encodeFunctionData , createPublicClient , http…" at bounding box center [677, 369] width 499 height 516
click at [567, 494] on code "import { maxUint256 , erc20Abi , encodeFunctionData , createPublicClient , http…" at bounding box center [677, 369] width 499 height 516
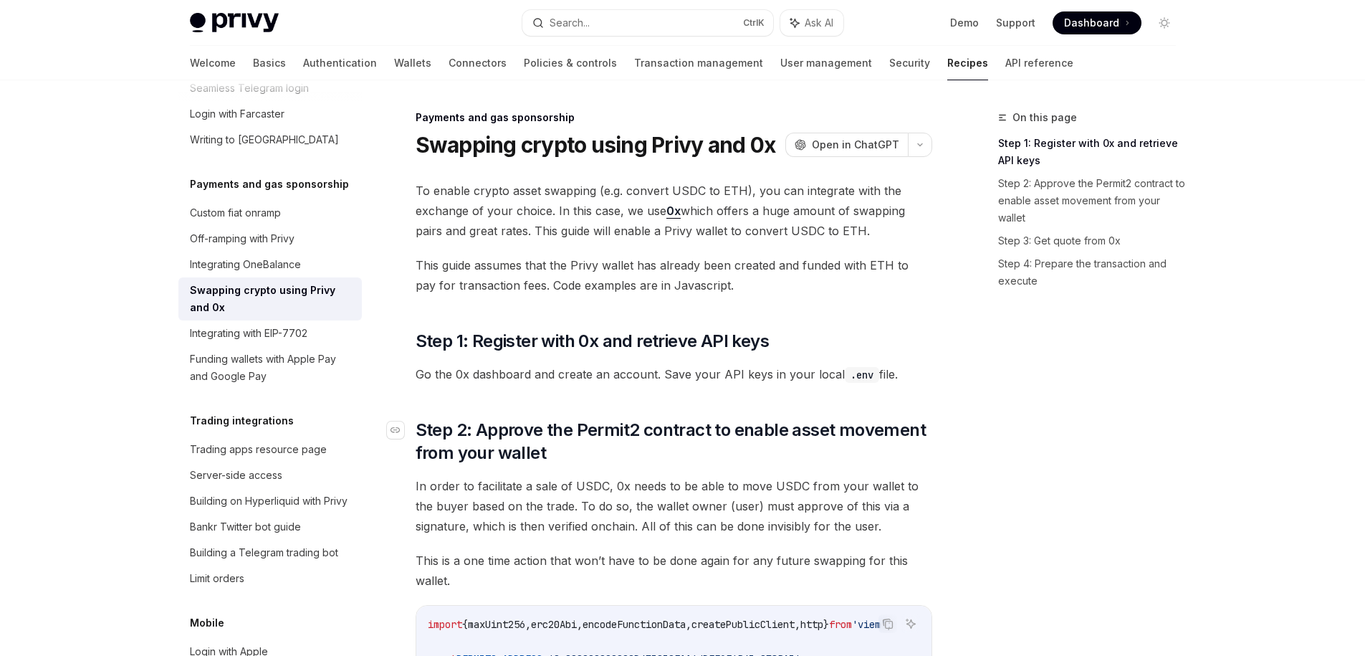
scroll to position [129, 0]
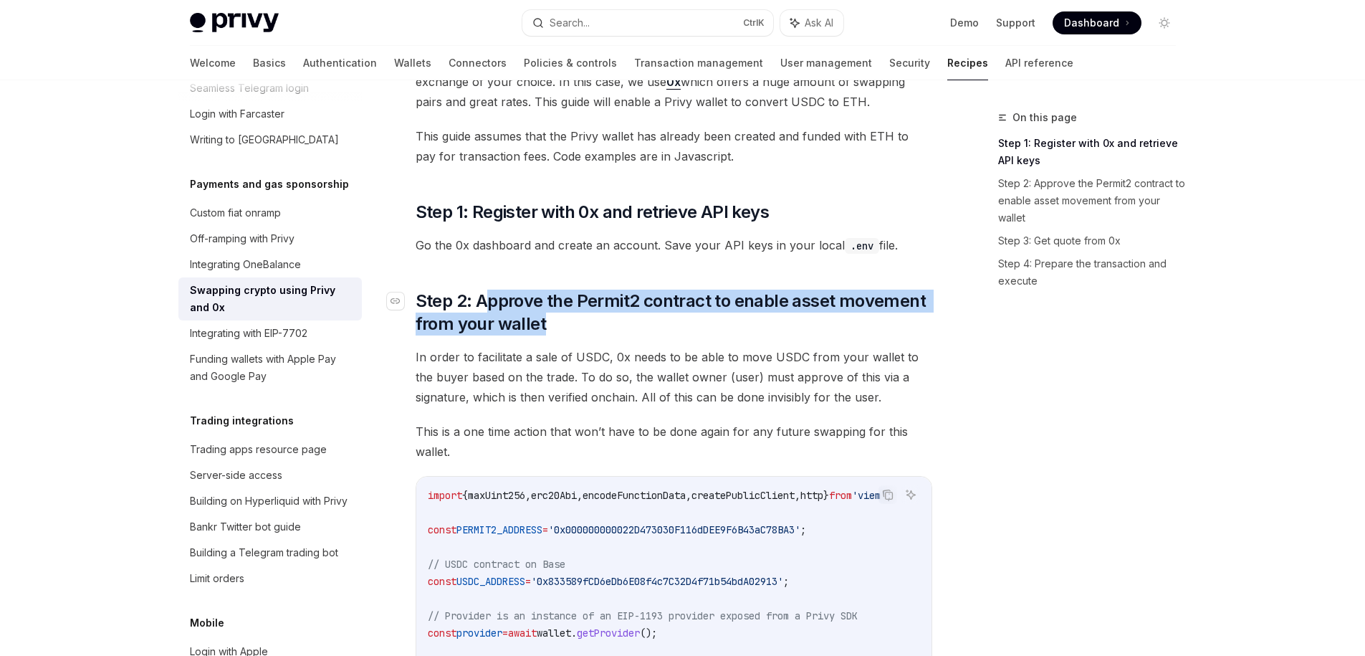
drag, startPoint x: 483, startPoint y: 302, endPoint x: 555, endPoint y: 318, distance: 74.1
click at [555, 318] on span "Step 2: Approve the Permit2 contract to enable asset movement from your wallet" at bounding box center [674, 313] width 517 height 46
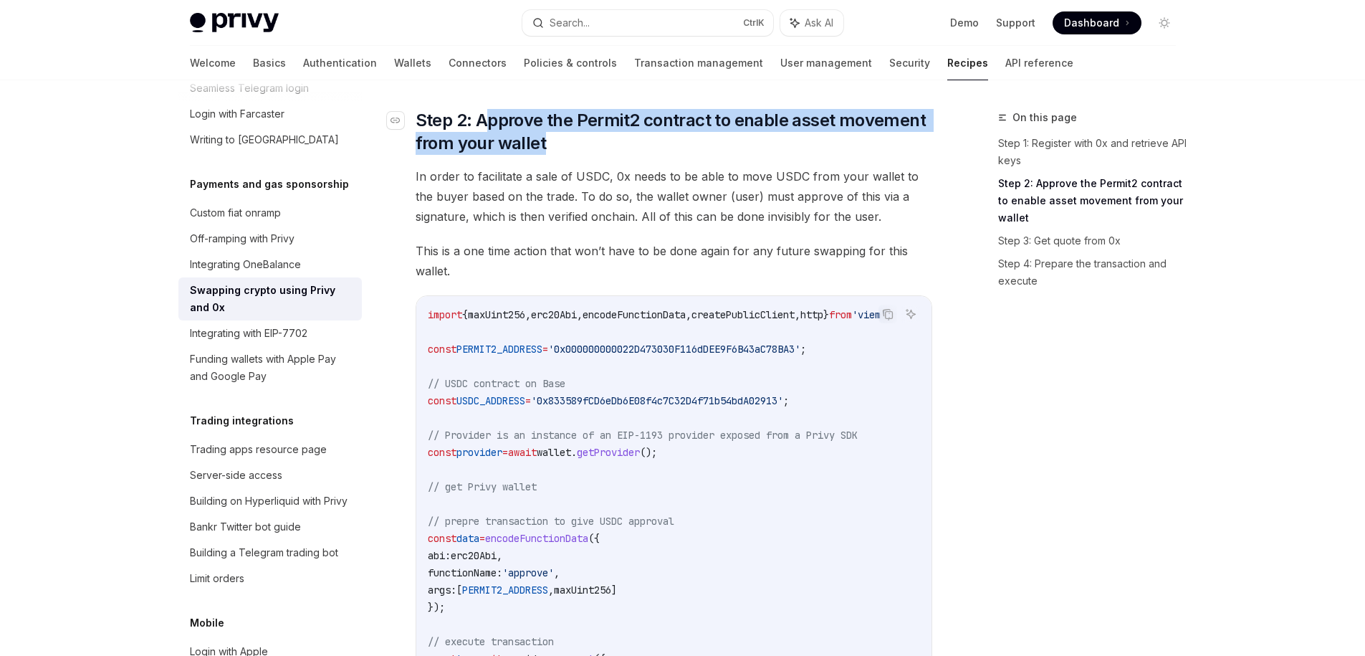
click at [636, 110] on span "Step 2: Approve the Permit2 contract to enable asset movement from your wallet" at bounding box center [674, 132] width 517 height 46
click at [618, 122] on span "Step 2: Approve the Permit2 contract to enable asset movement from your wallet" at bounding box center [674, 132] width 517 height 46
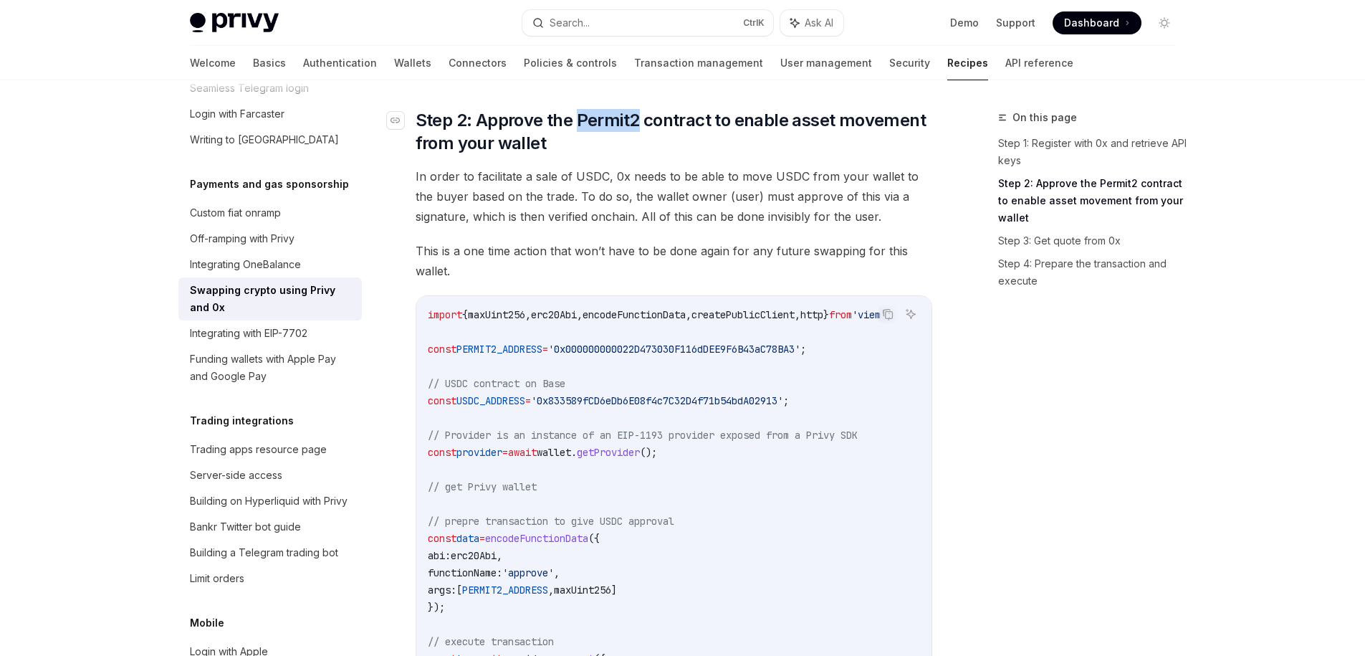
click at [618, 122] on span "Step 2: Approve the Permit2 contract to enable asset movement from your wallet" at bounding box center [674, 132] width 517 height 46
click at [651, 19] on button "Search... Ctrl K" at bounding box center [647, 23] width 251 height 26
type input "*******"
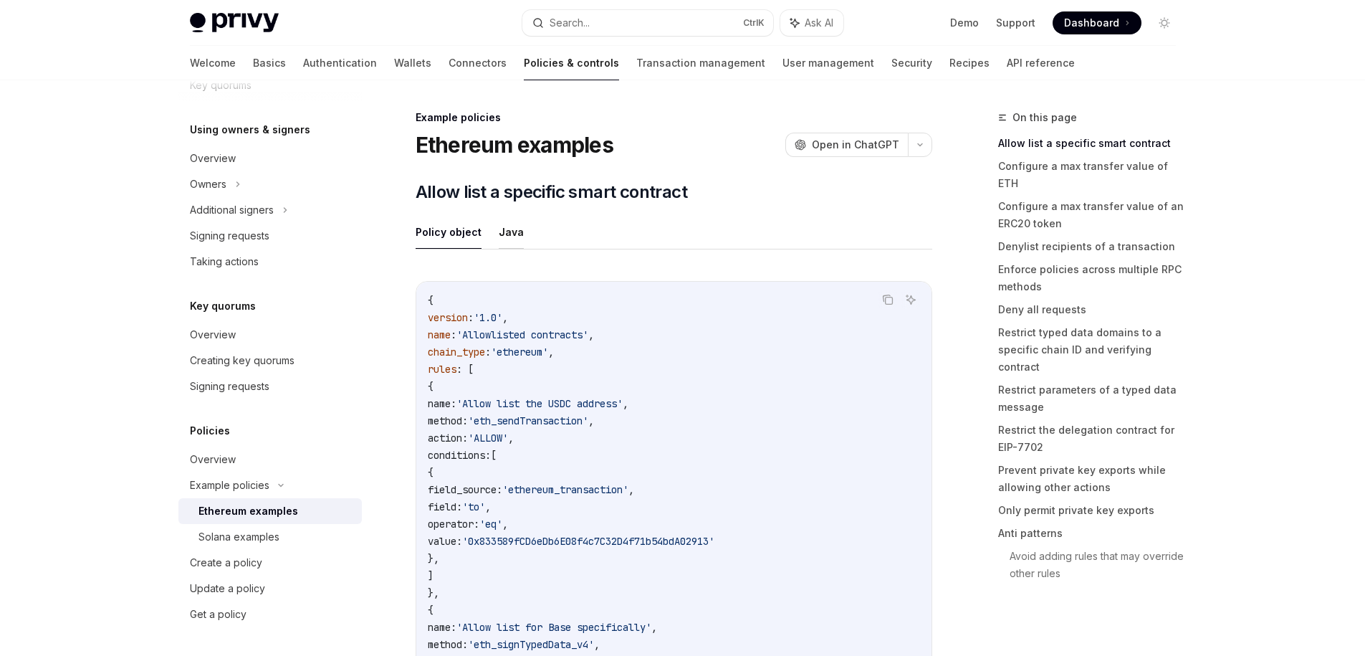
click at [501, 236] on button "Java" at bounding box center [511, 232] width 25 height 34
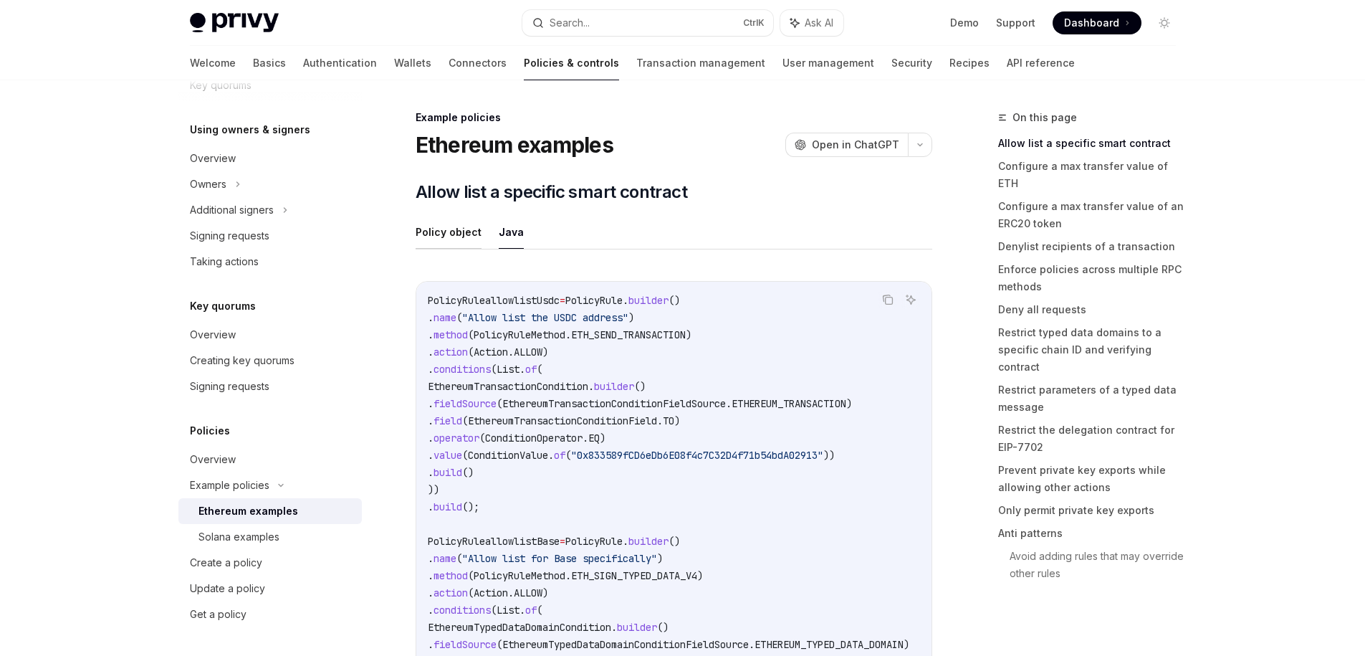
click at [448, 230] on button "Policy object" at bounding box center [449, 232] width 66 height 34
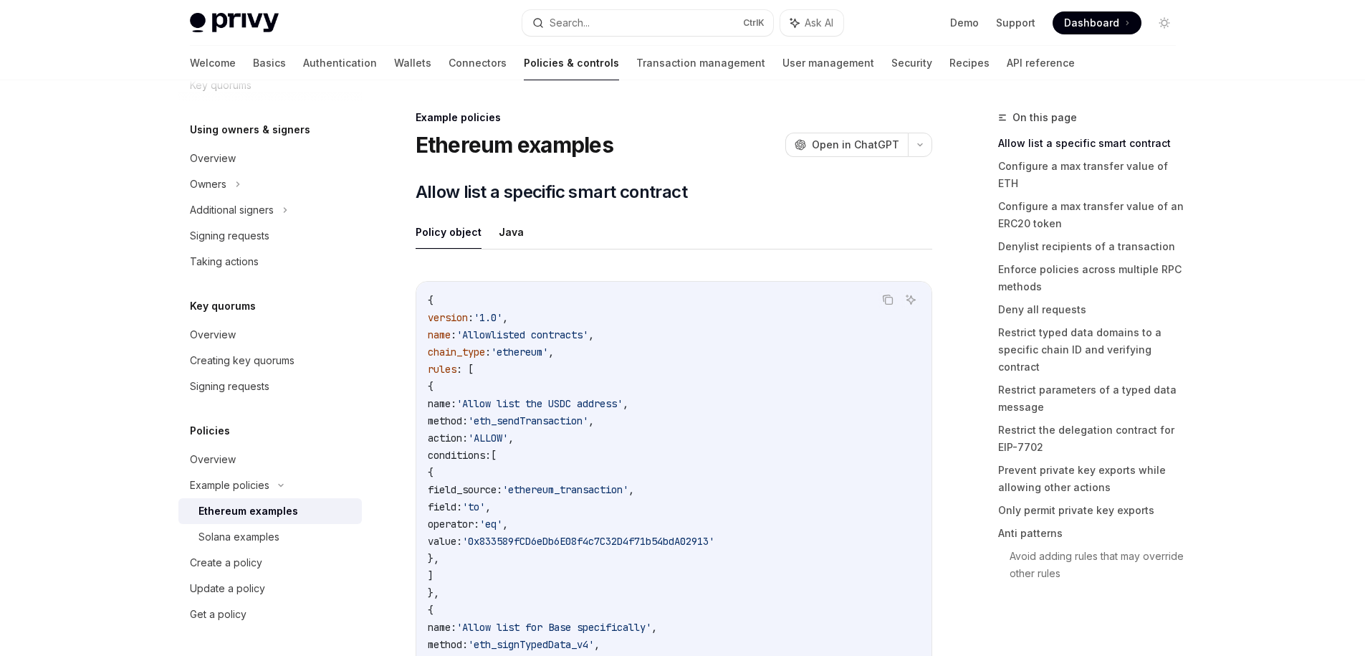
scroll to position [215, 0]
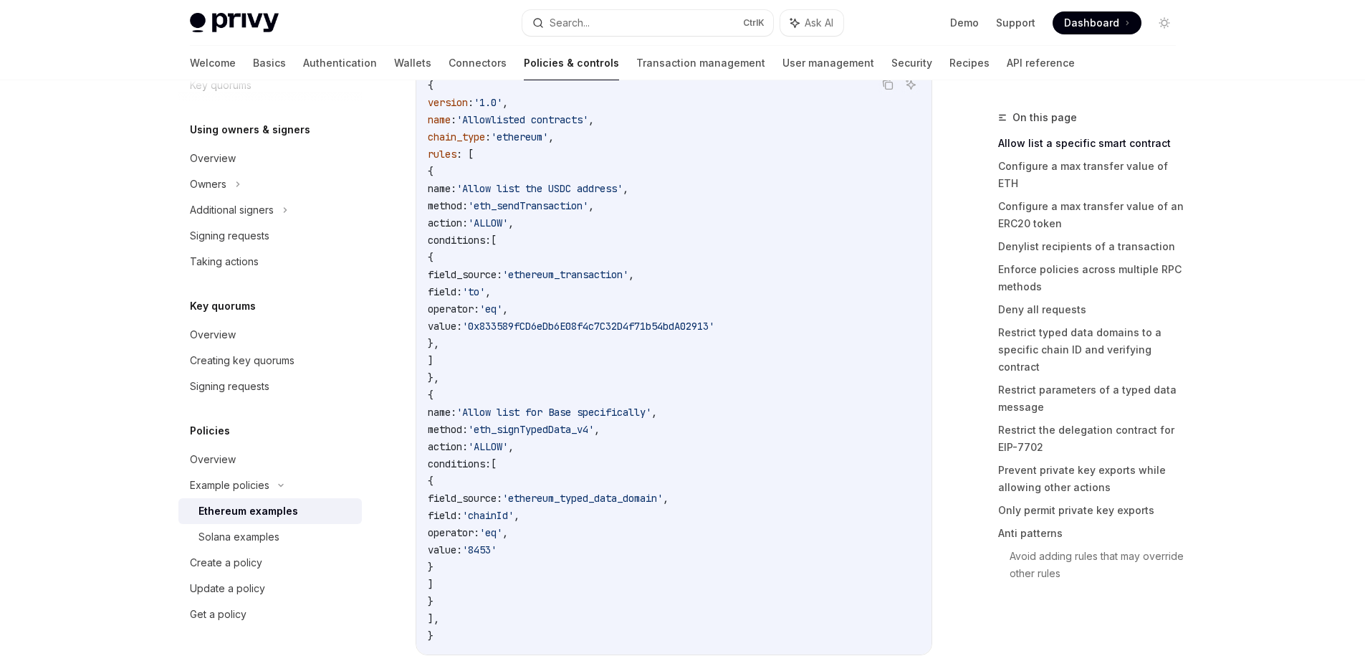
type textarea "*"
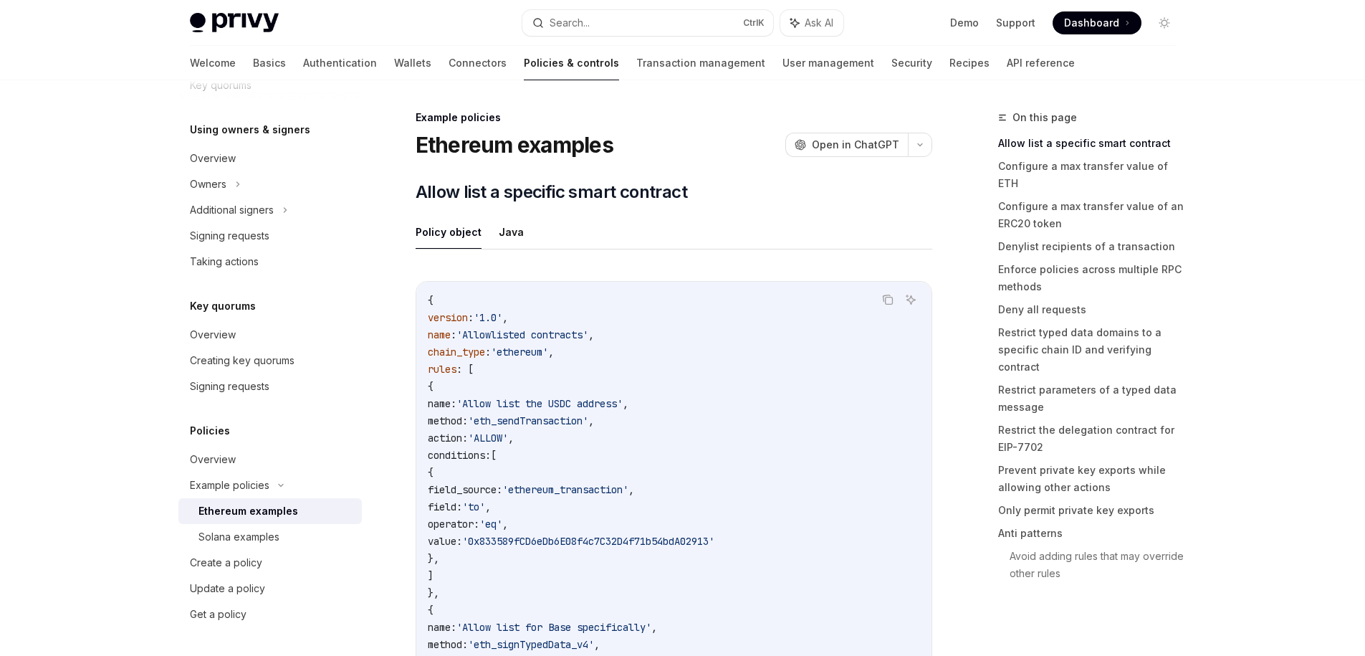
scroll to position [310, 0]
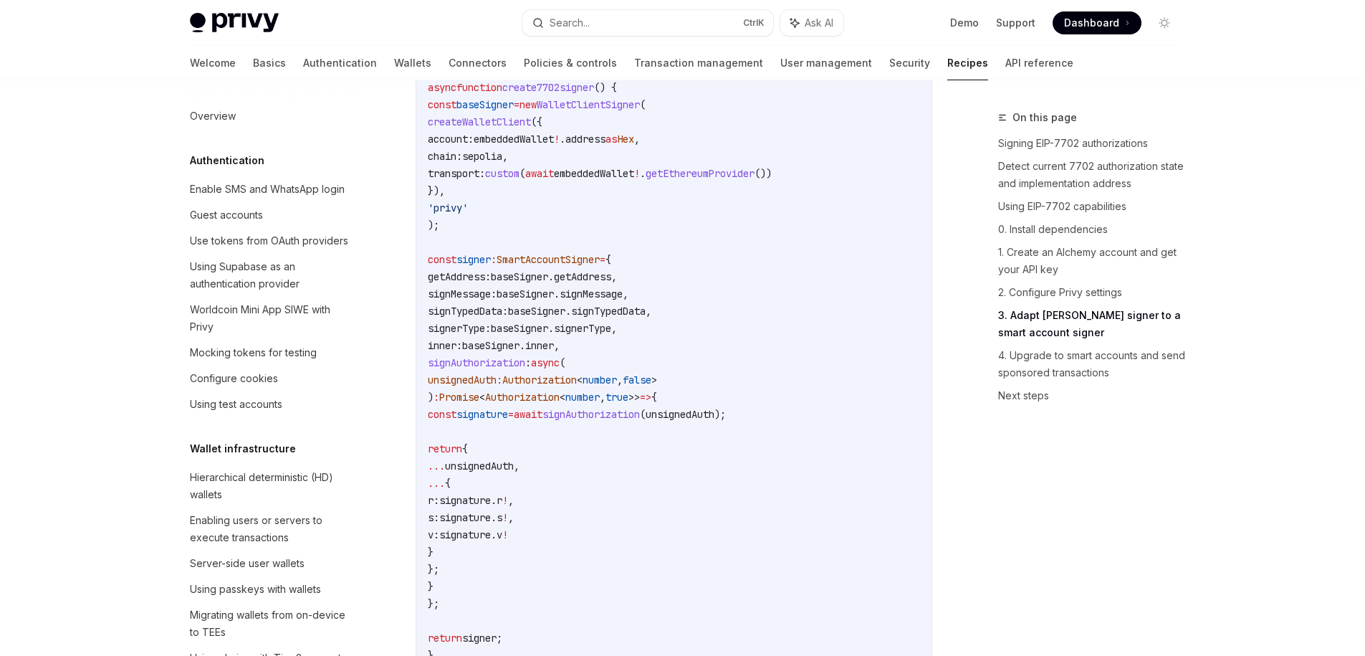
scroll to position [1202, 0]
